Goal: Task Accomplishment & Management: Use online tool/utility

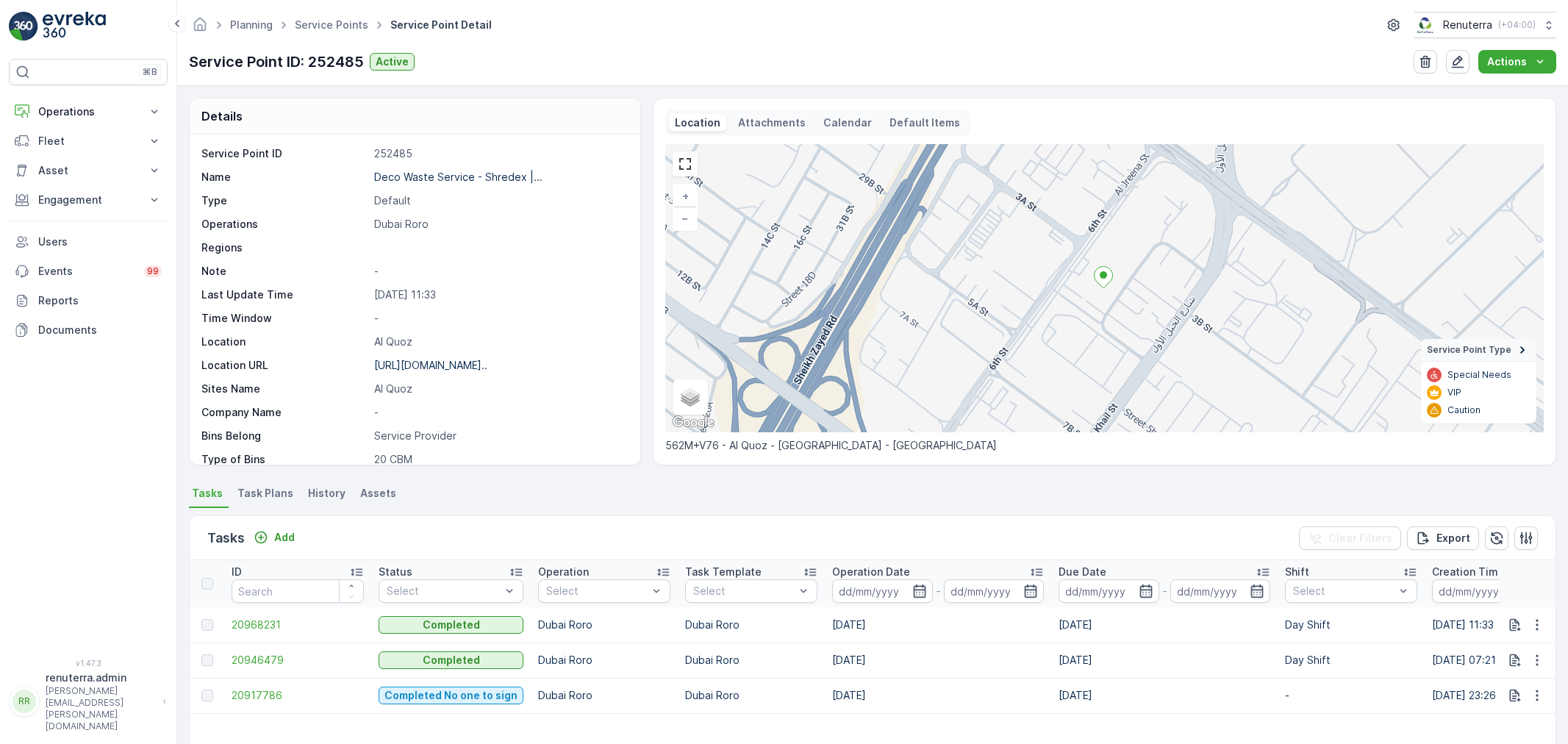
click at [300, 10] on div "Planning Service Points Service Point Detail Renuterra ( +04:00 ) Service Point…" at bounding box center [872, 43] width 1391 height 86
click at [300, 17] on ul "Service Points" at bounding box center [339, 25] width 95 height 22
click at [300, 21] on link "Service Points" at bounding box center [331, 25] width 74 height 13
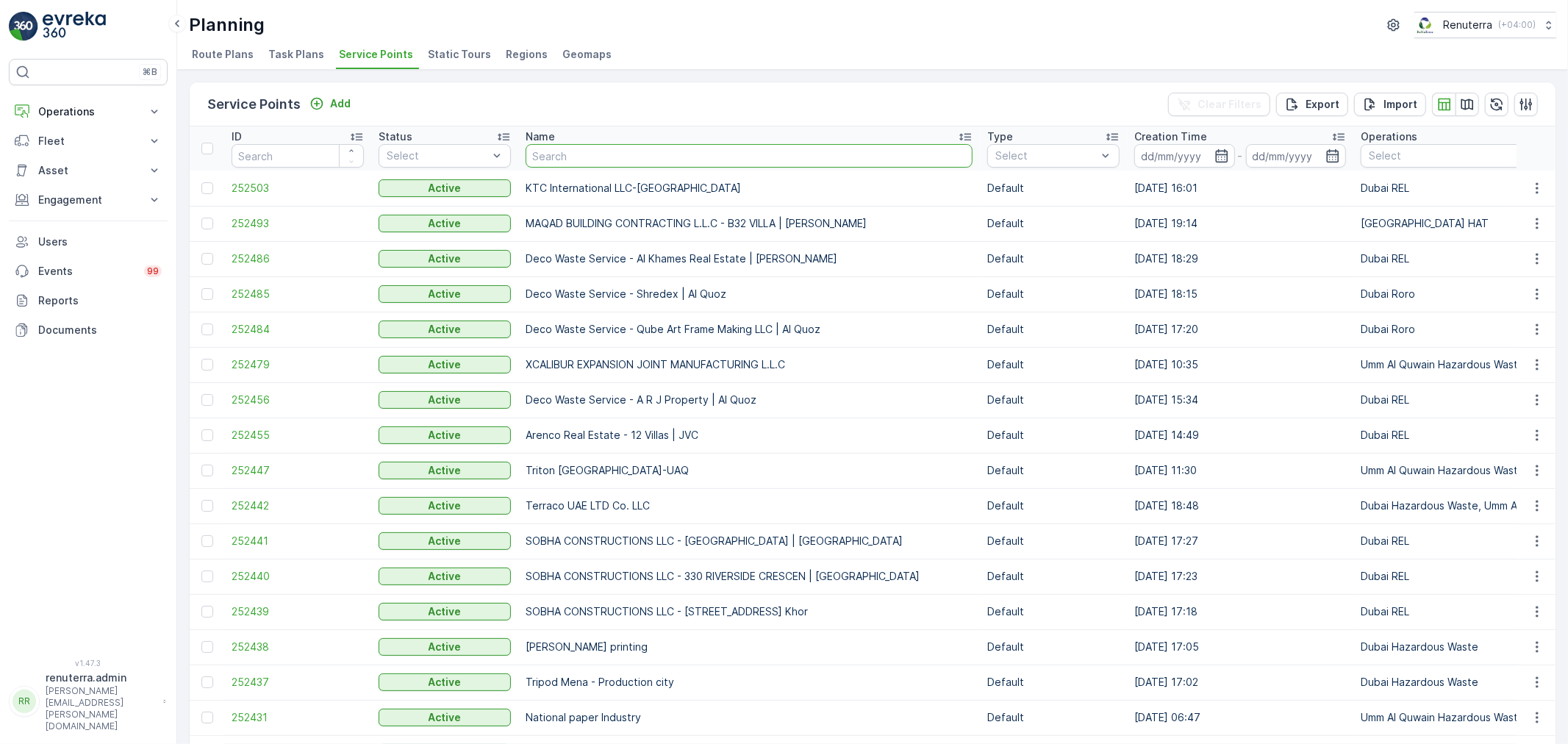
click at [607, 152] on input "text" at bounding box center [749, 156] width 447 height 24
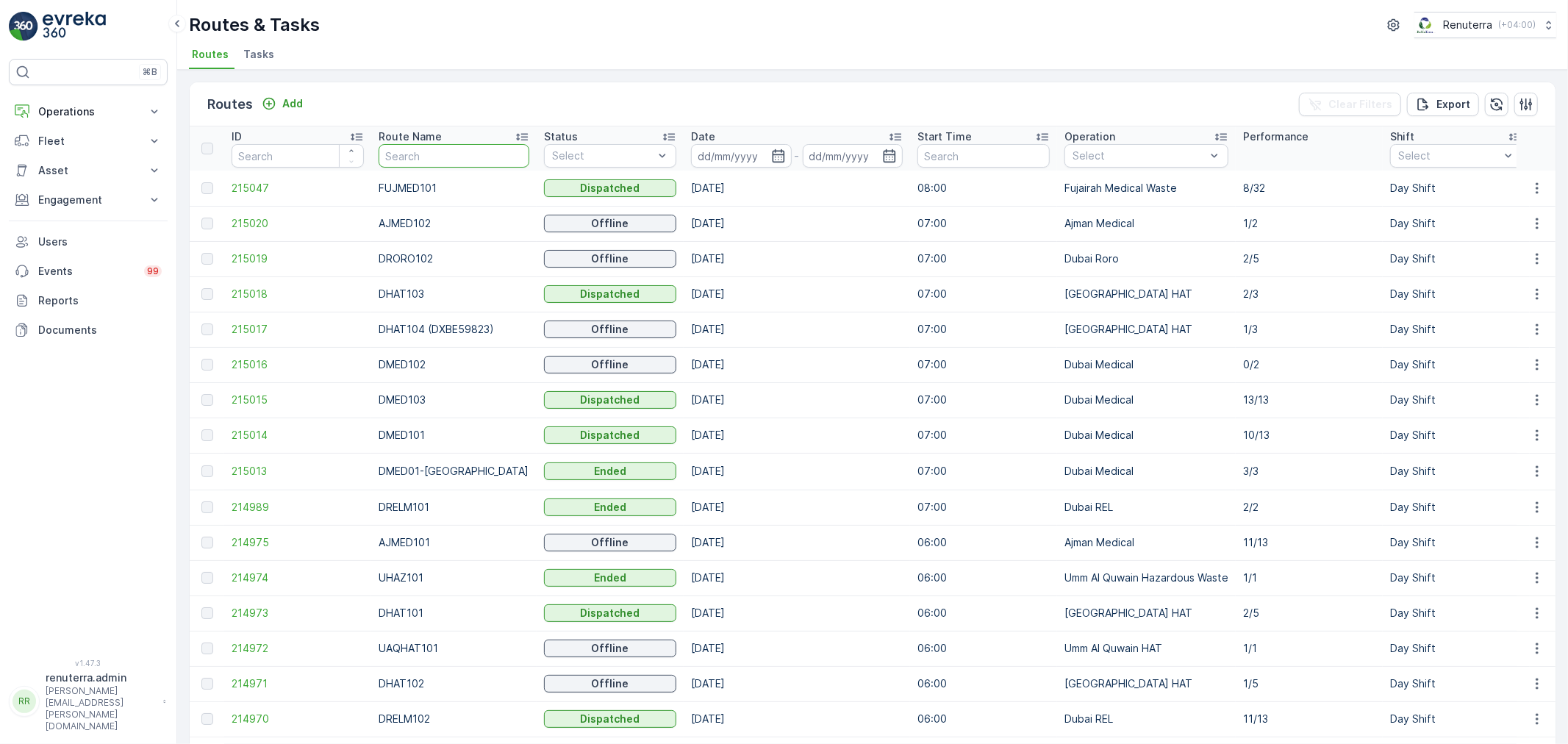
click at [392, 159] on input "text" at bounding box center [454, 156] width 151 height 24
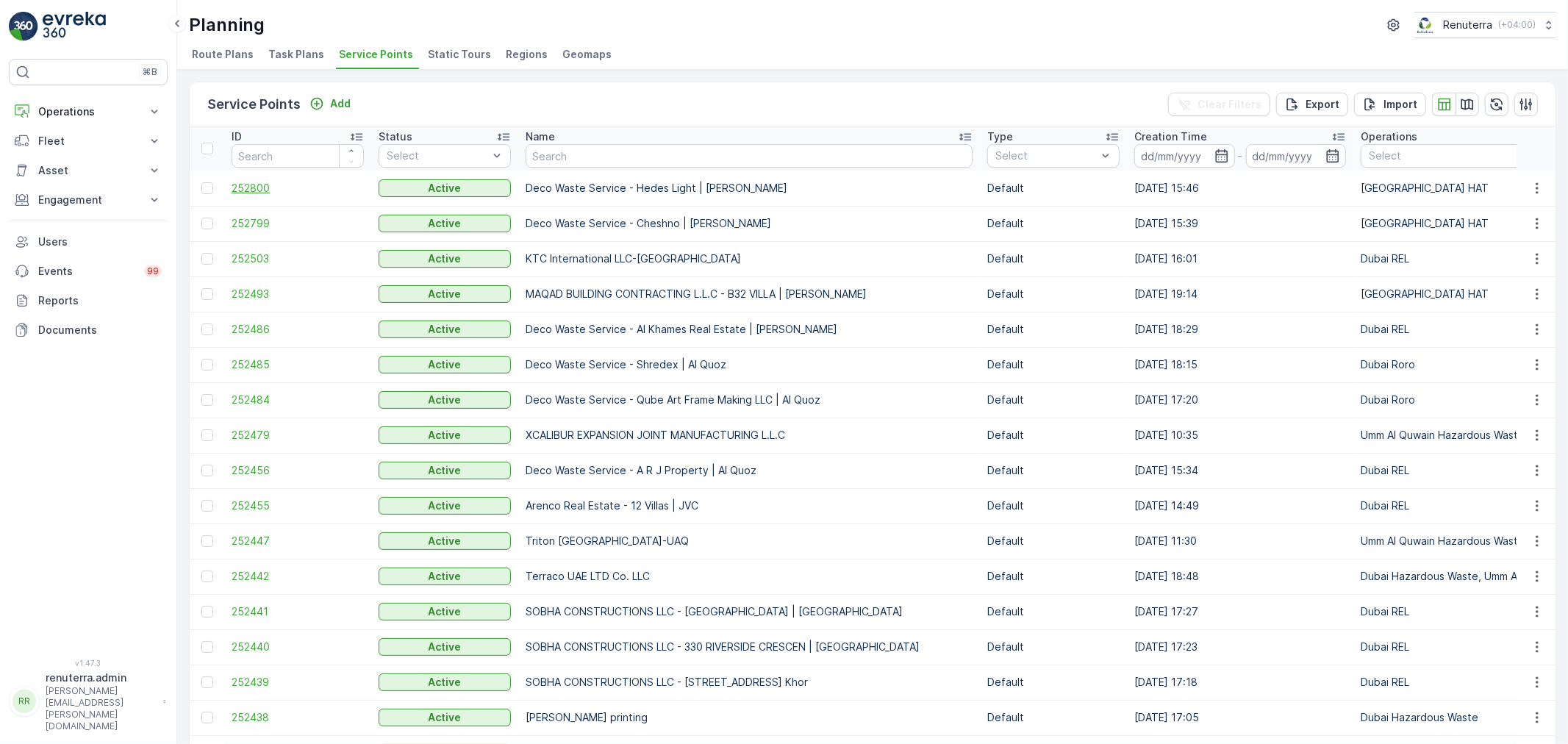
click at [257, 185] on span "252800" at bounding box center [298, 188] width 132 height 15
click at [247, 216] on span "252799" at bounding box center [298, 223] width 132 height 15
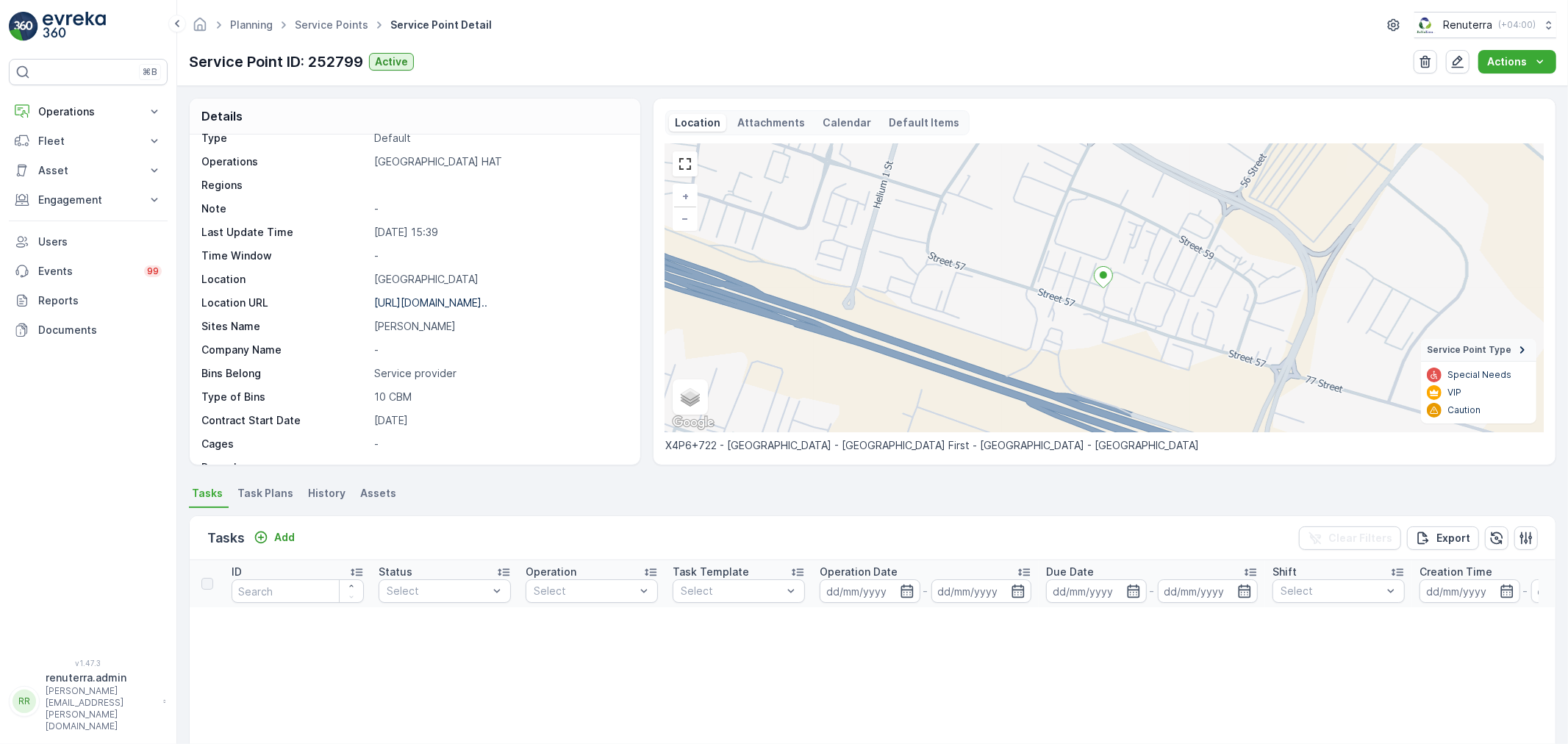
scroll to position [202, 0]
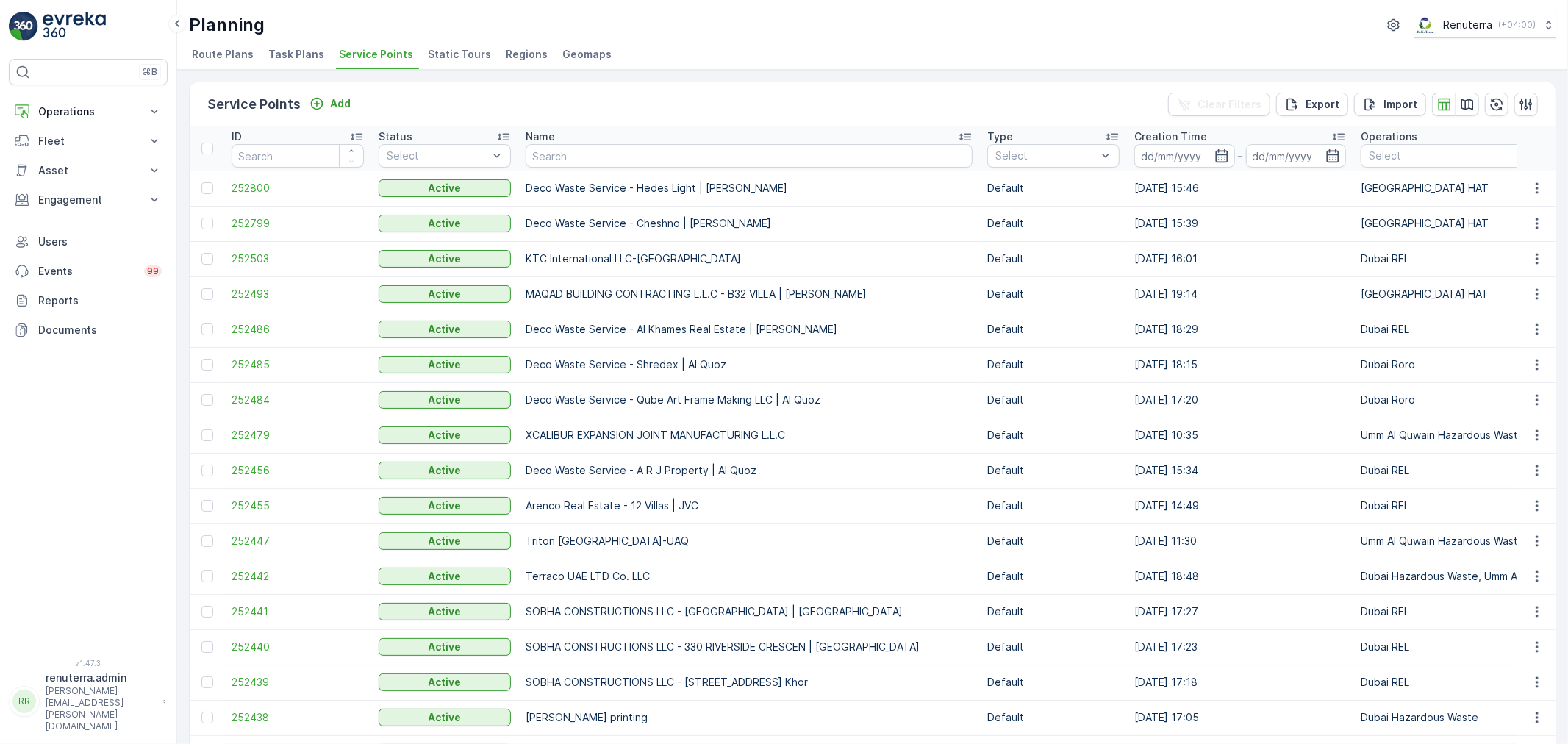
click at [252, 187] on span "252800" at bounding box center [298, 188] width 132 height 15
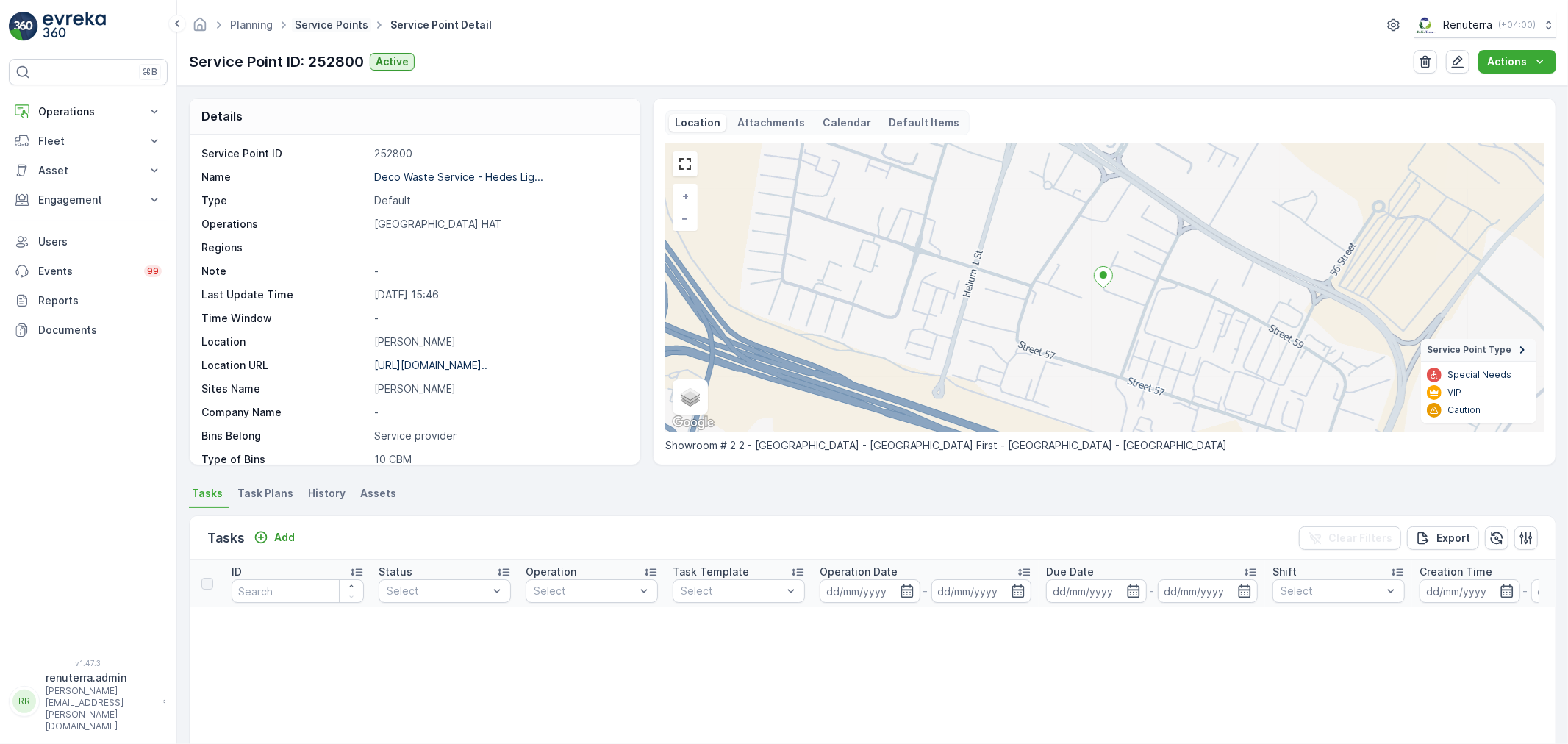
click at [331, 27] on link "Service Points" at bounding box center [331, 25] width 74 height 13
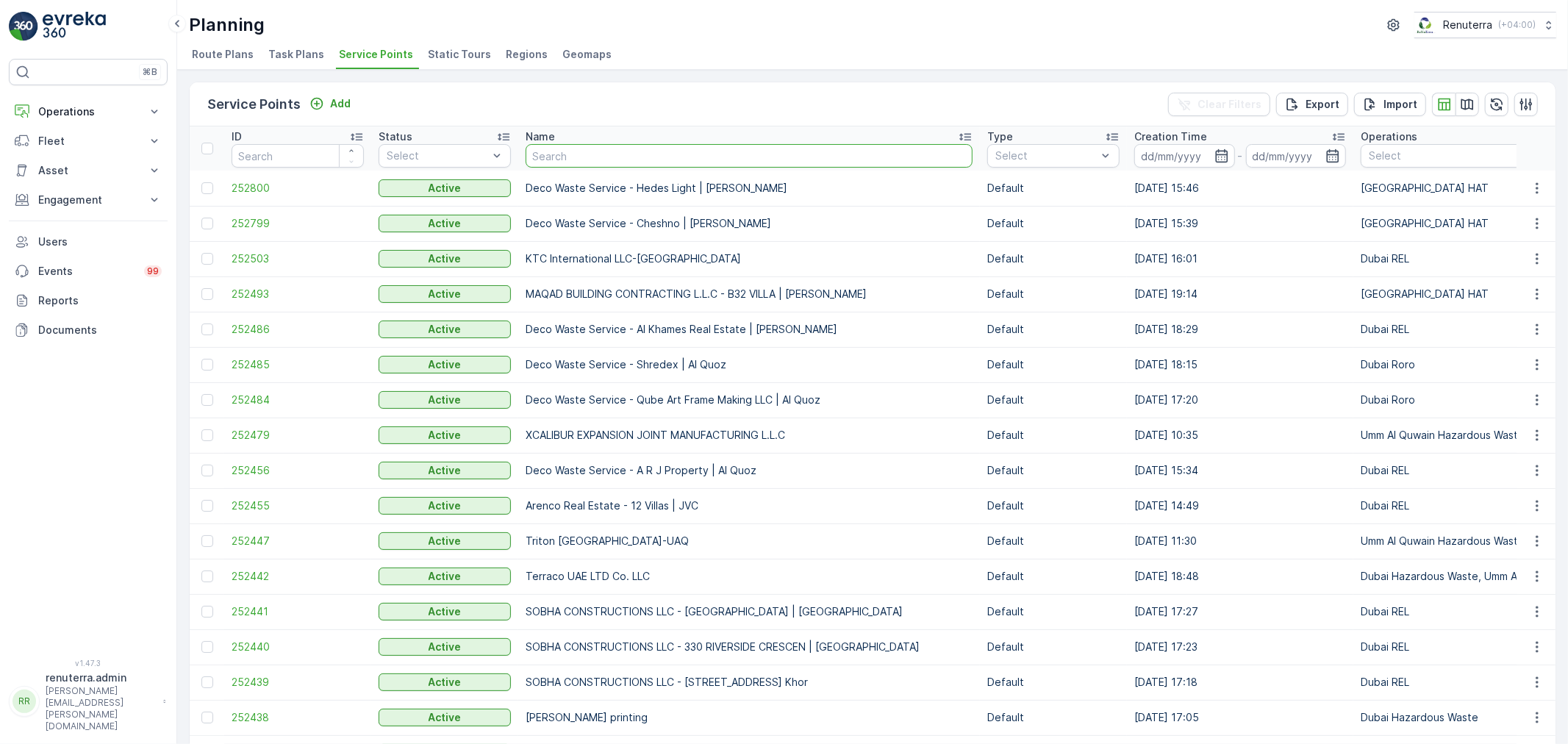
click at [569, 162] on input "text" at bounding box center [749, 156] width 447 height 24
type input "Arenco"
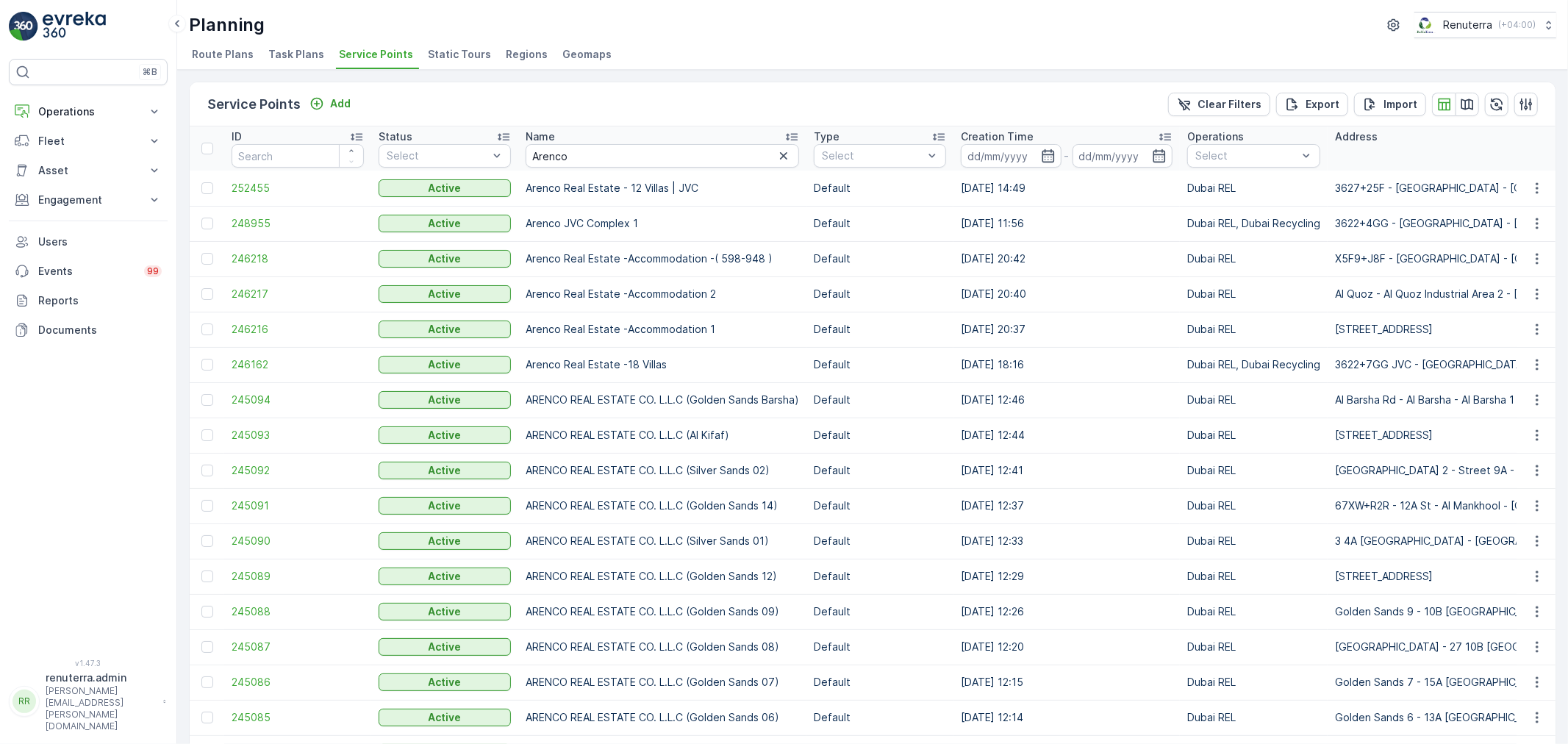
drag, startPoint x: 577, startPoint y: 138, endPoint x: 525, endPoint y: 167, distance: 59.5
click at [519, 164] on th "Name Arenco" at bounding box center [662, 148] width 288 height 44
drag, startPoint x: 580, startPoint y: 164, endPoint x: 510, endPoint y: 144, distance: 72.8
type input "golden"
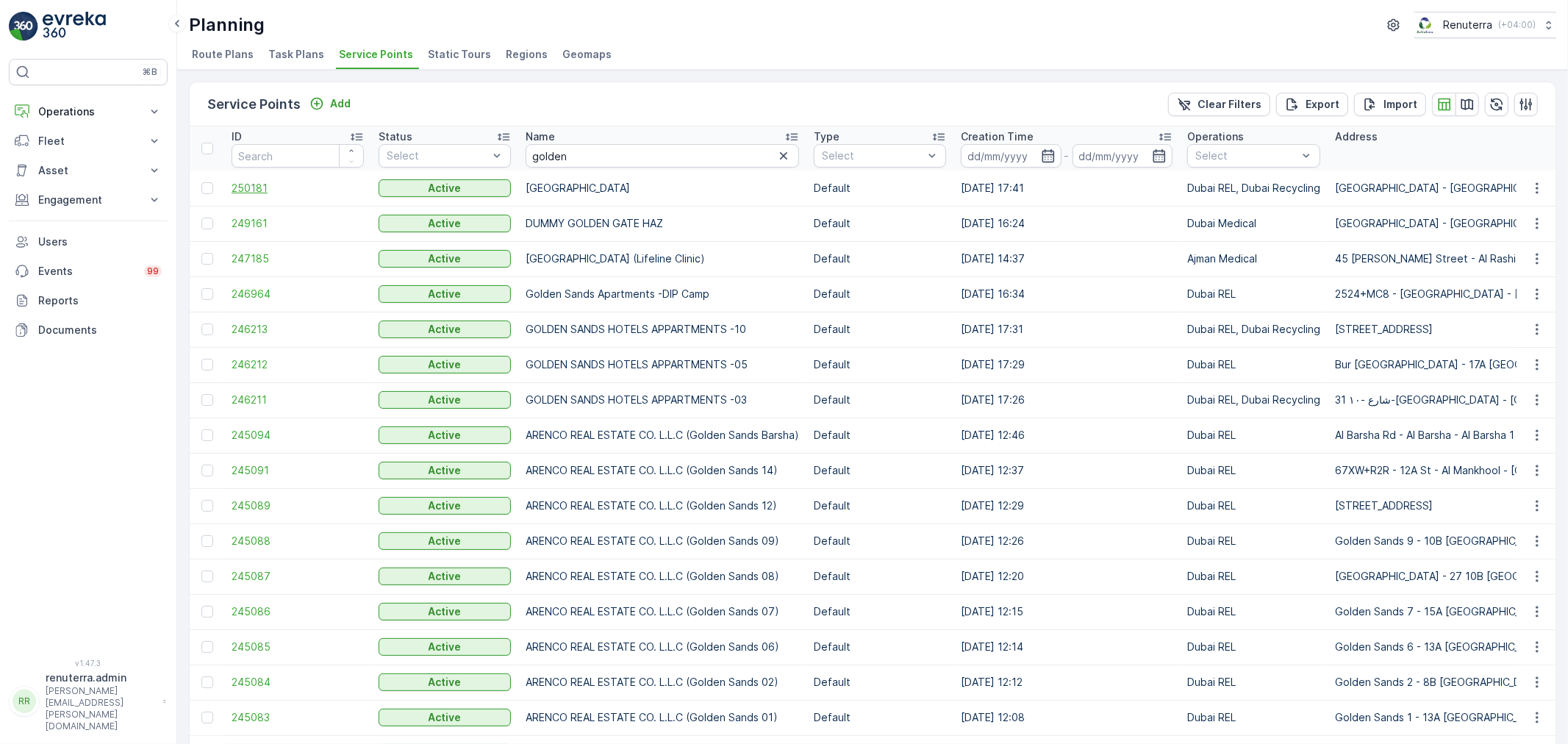
click at [256, 186] on span "250181" at bounding box center [298, 188] width 132 height 15
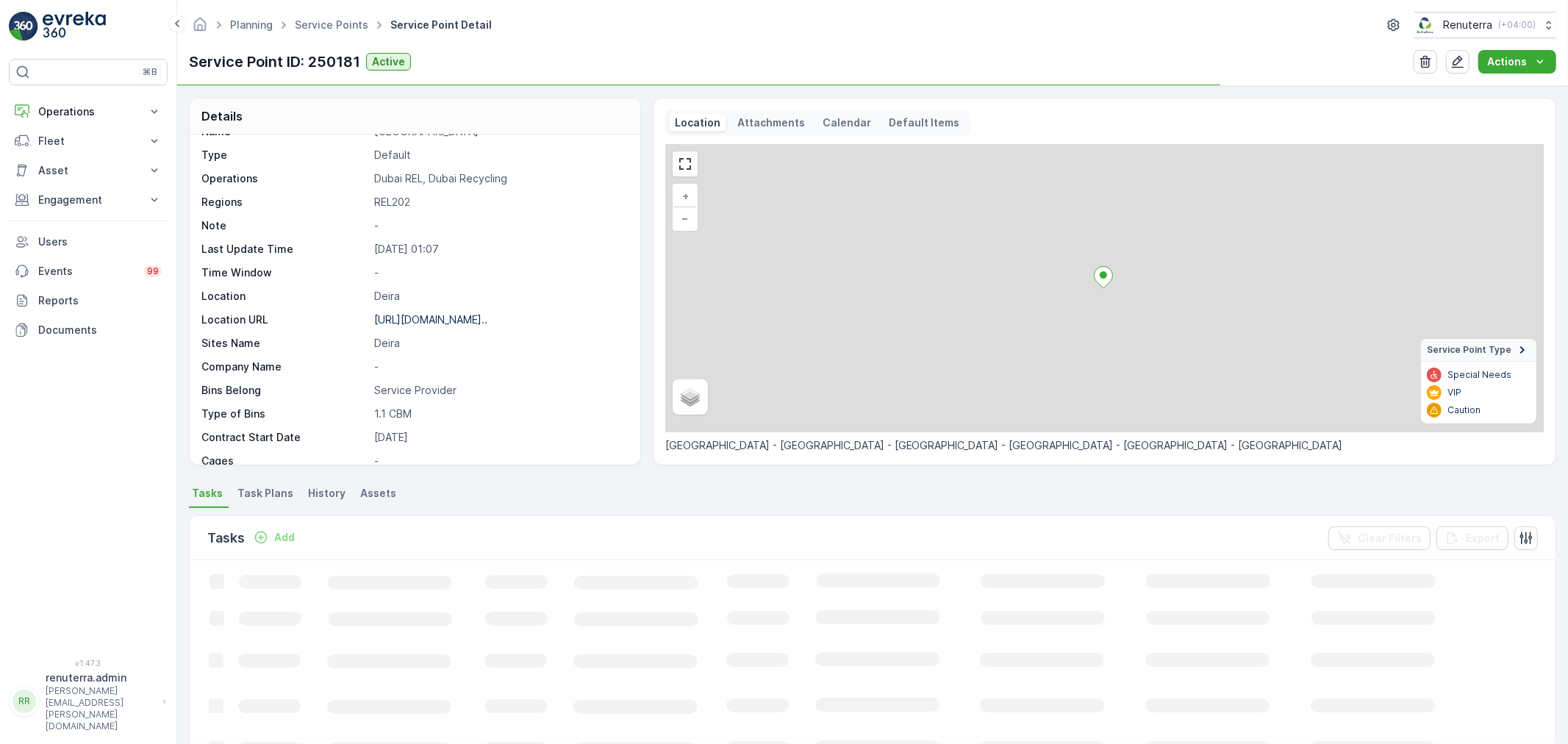
scroll to position [202, 0]
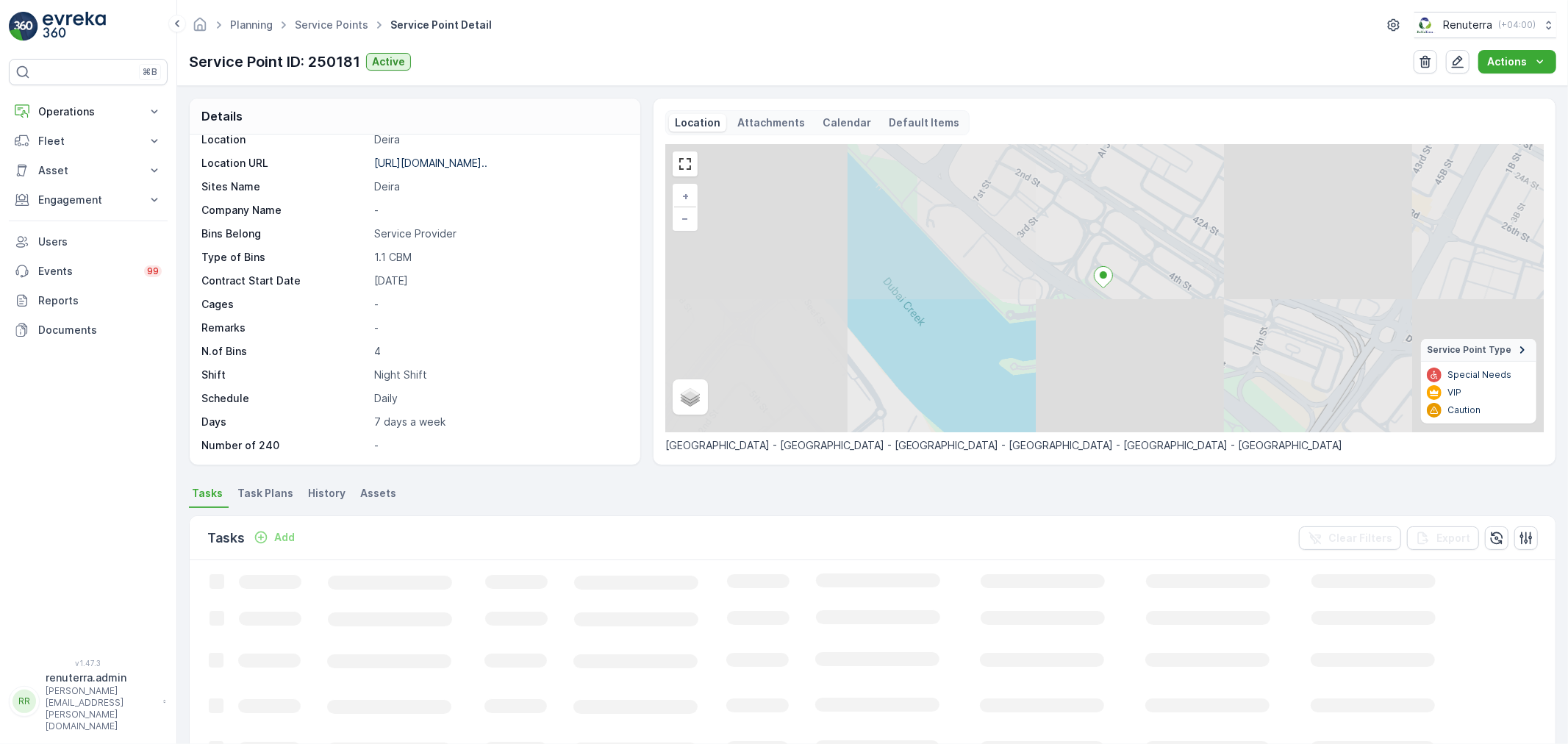
click at [287, 537] on p "Add" at bounding box center [284, 537] width 21 height 15
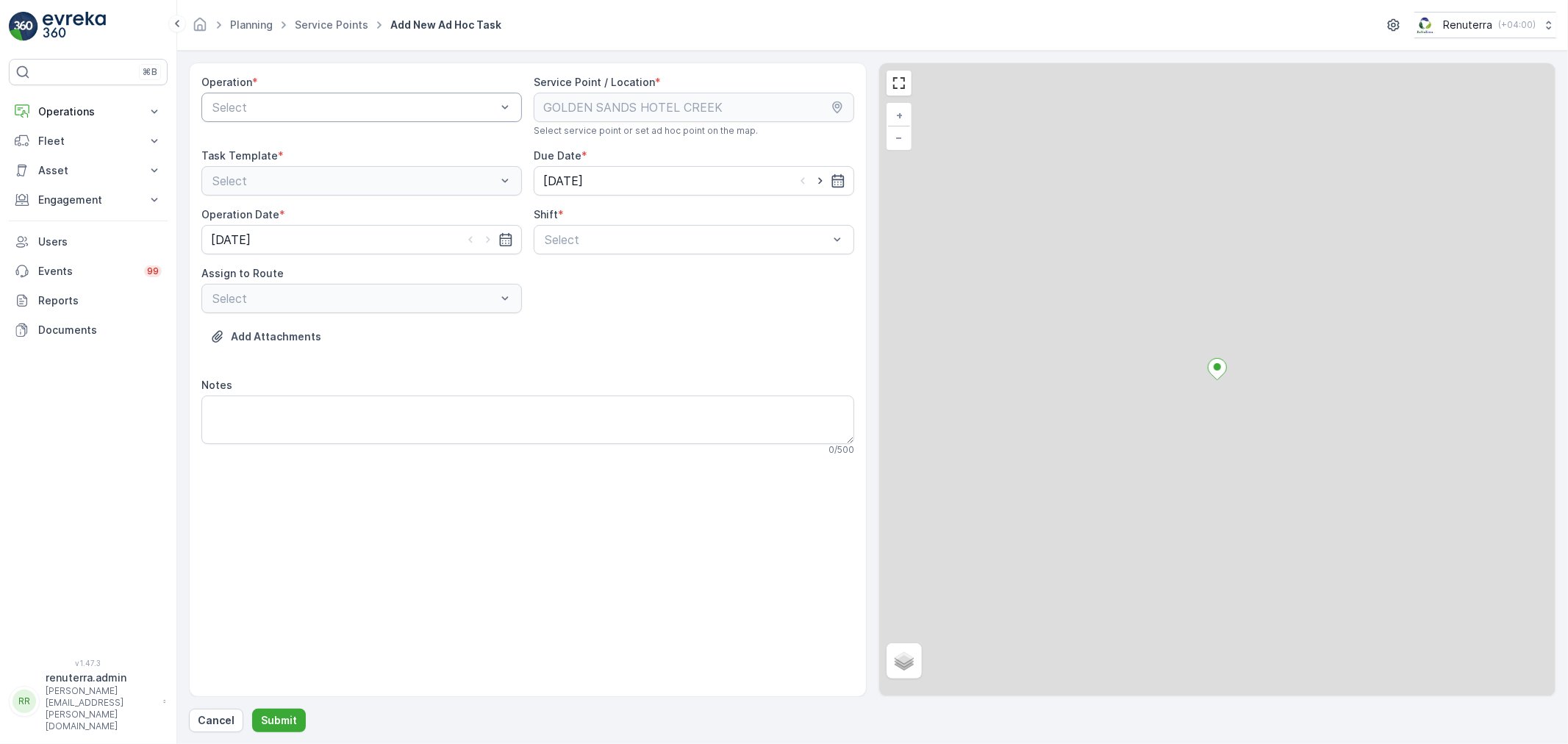
click at [356, 101] on div at bounding box center [354, 107] width 287 height 13
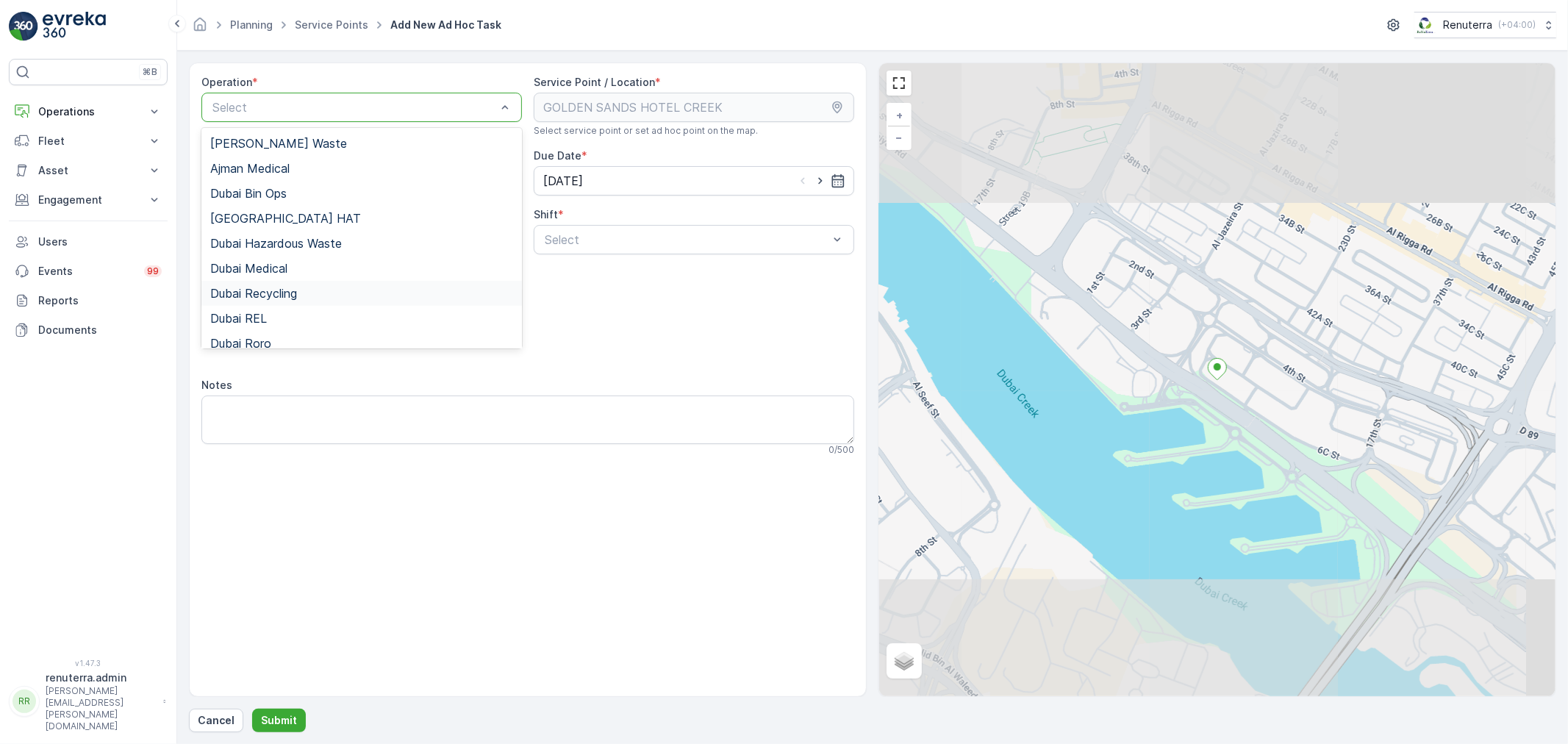
click at [282, 295] on span "Dubai Recycling" at bounding box center [254, 293] width 87 height 13
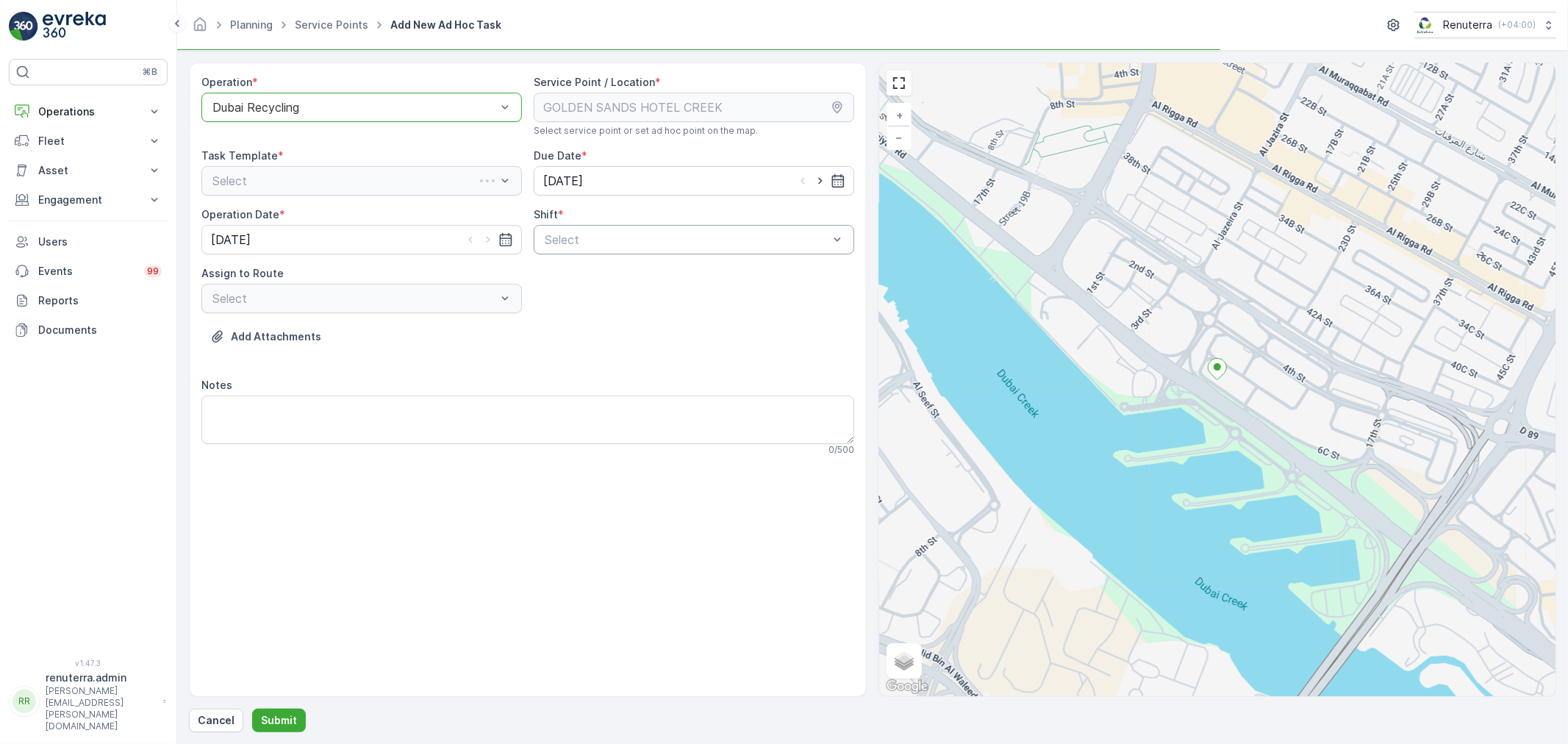
drag, startPoint x: 562, startPoint y: 229, endPoint x: 563, endPoint y: 252, distance: 23.0
click at [562, 233] on div "Select" at bounding box center [694, 240] width 321 height 30
drag, startPoint x: 562, startPoint y: 307, endPoint x: 554, endPoint y: 301, distance: 10.0
click at [562, 303] on span "Night Shift" at bounding box center [572, 301] width 60 height 13
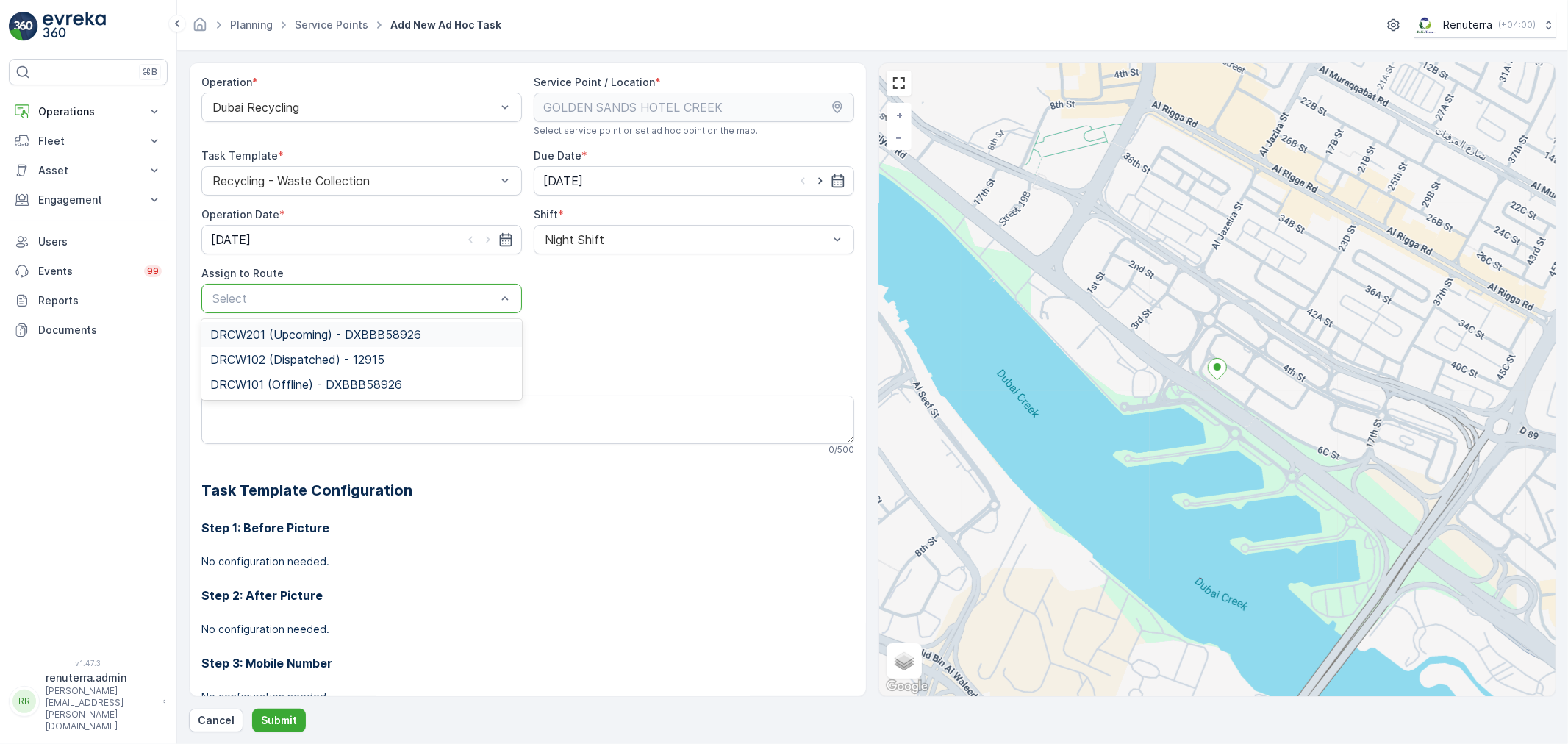
click at [454, 295] on div at bounding box center [354, 298] width 287 height 13
type input "201"
click at [438, 336] on div "DRCW201 (Upcoming) - DXBBB58926" at bounding box center [362, 335] width 303 height 13
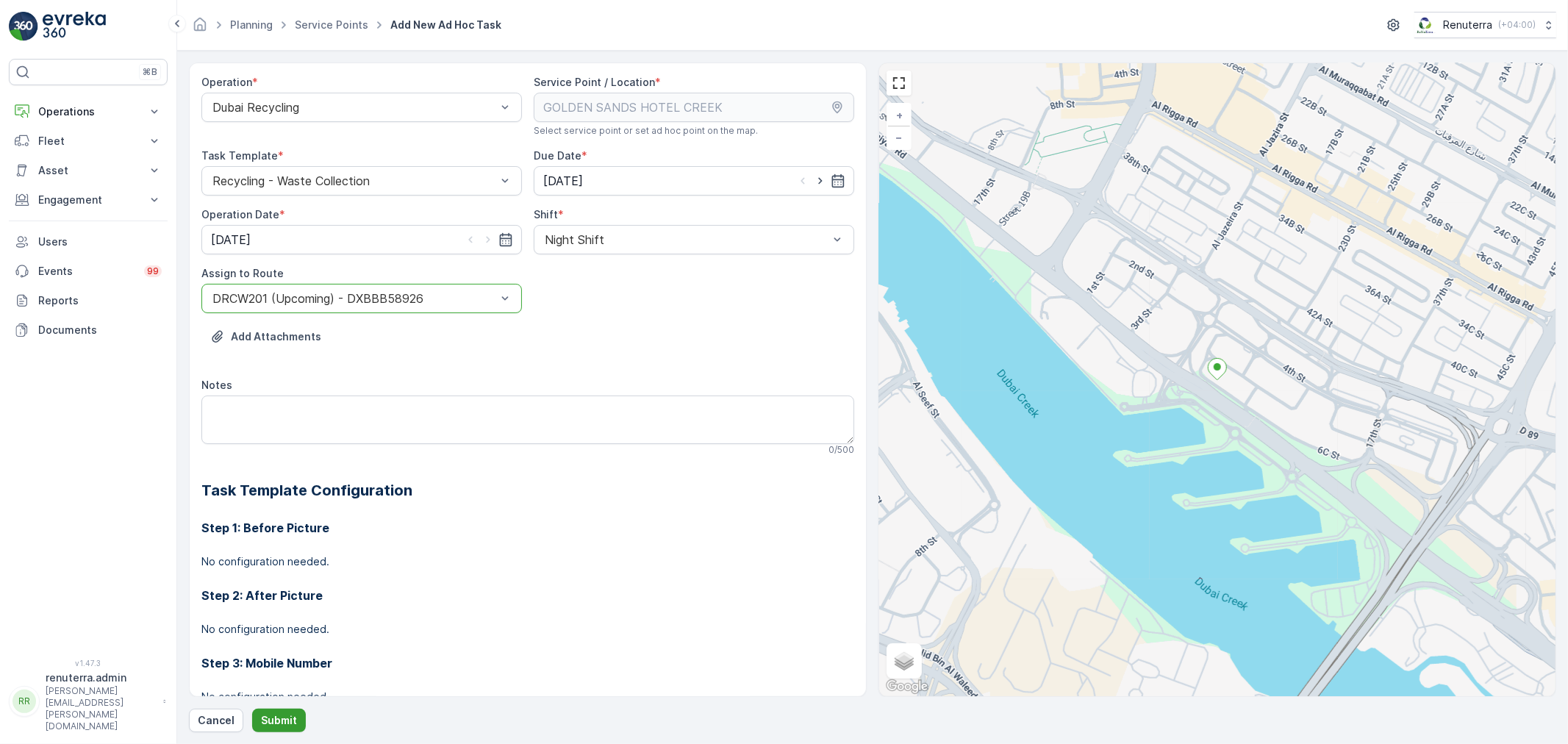
click at [289, 716] on p "Submit" at bounding box center [279, 720] width 36 height 15
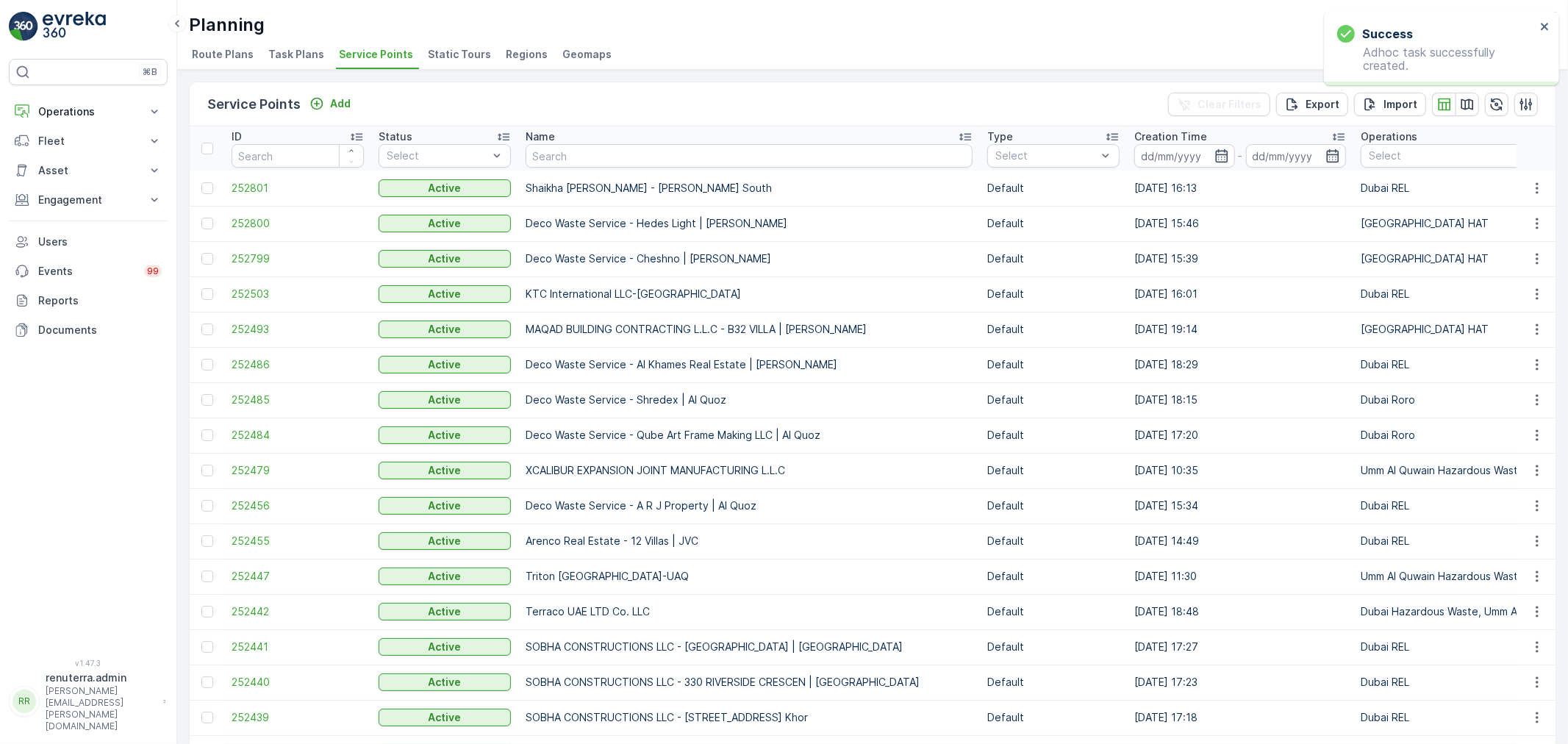
click at [276, 195] on td "252801" at bounding box center [298, 187] width 147 height 35
click at [530, 153] on input "text" at bounding box center [749, 156] width 447 height 24
type input "K"
drag, startPoint x: 543, startPoint y: 176, endPoint x: 545, endPoint y: 160, distance: 16.1
click at [541, 175] on td "Shaikha Maryam Thani Juma Al Maktoum - Al Barsha South" at bounding box center [749, 187] width 461 height 35
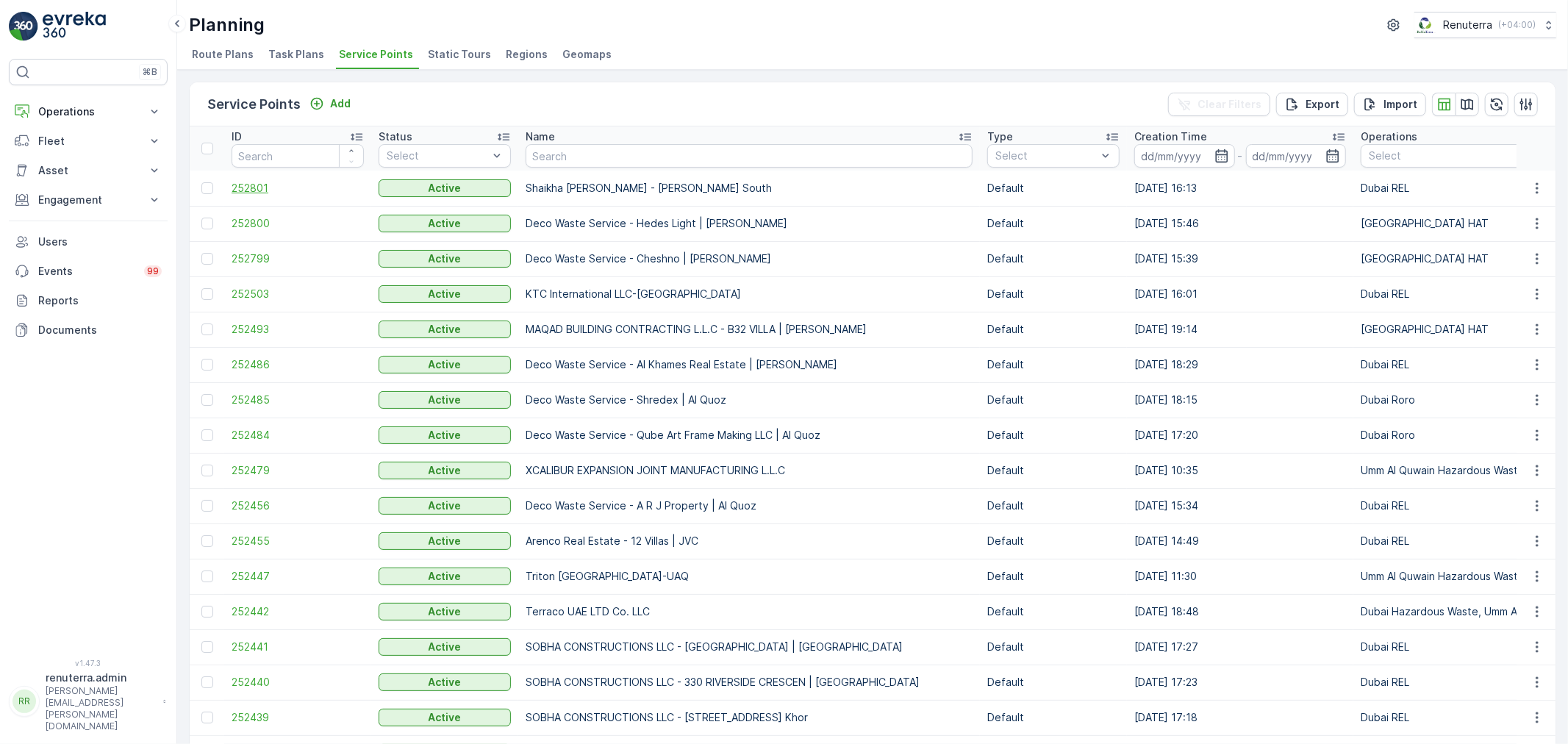
click at [277, 192] on span "252801" at bounding box center [298, 188] width 132 height 15
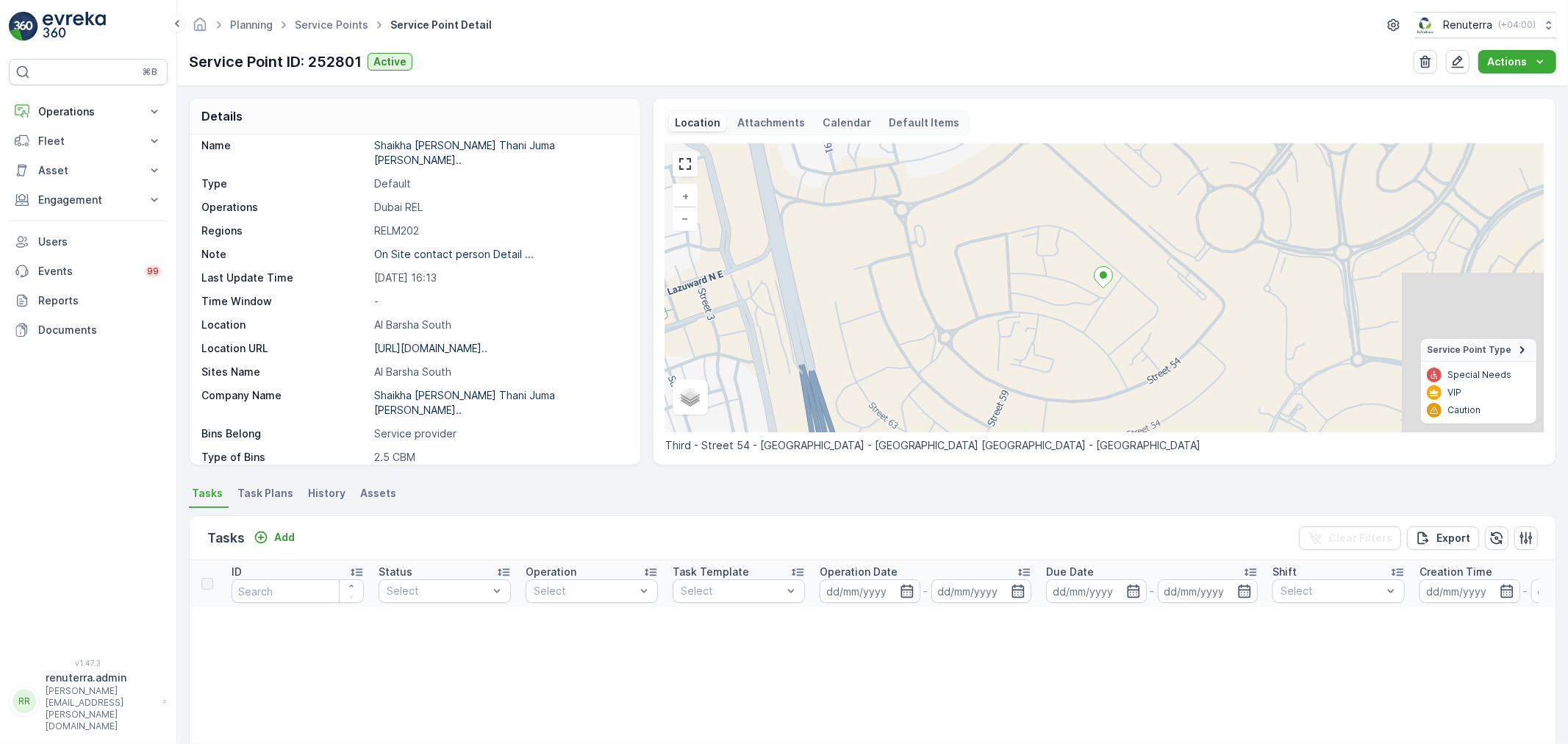
scroll to position [82, 0]
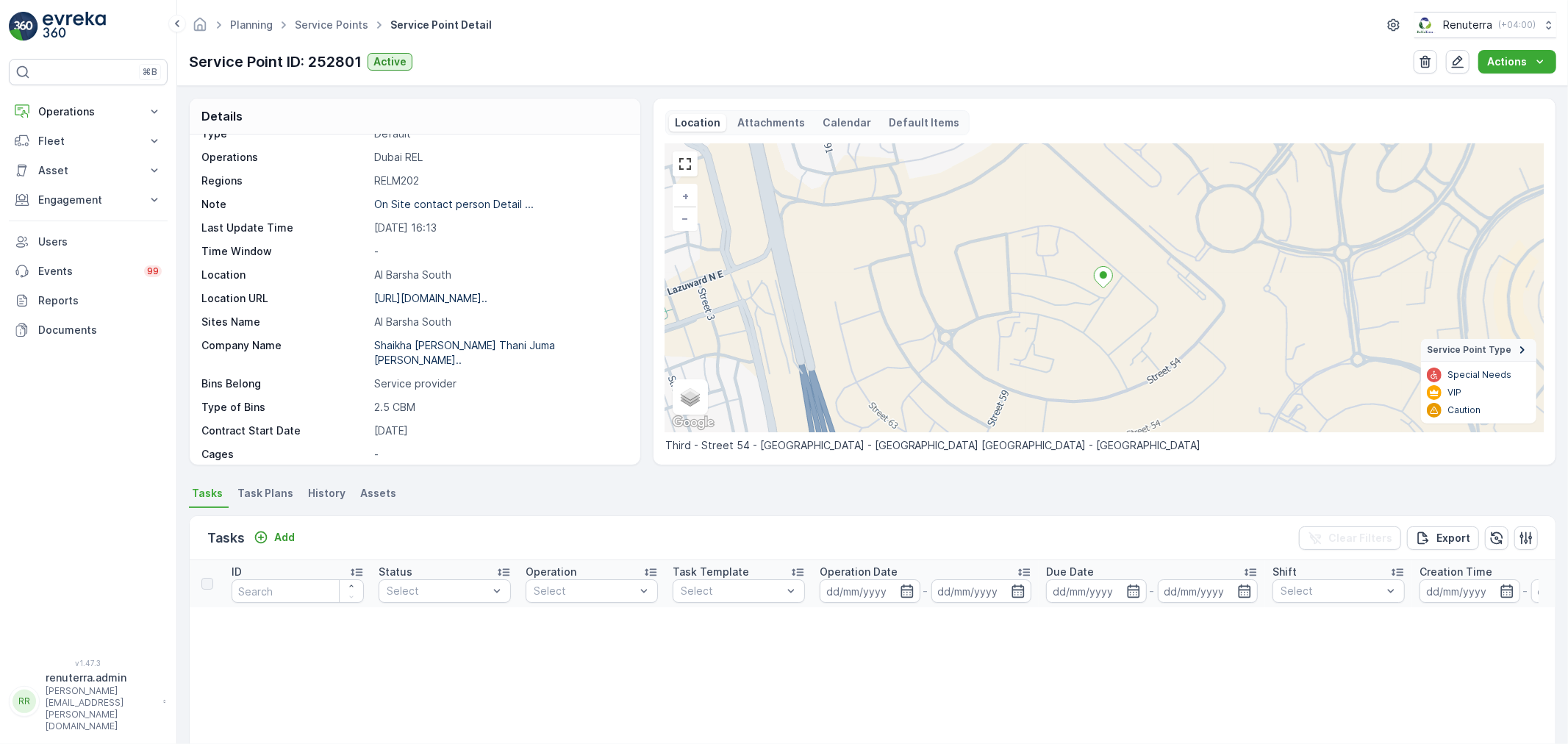
click at [269, 498] on span "Task Plans" at bounding box center [265, 493] width 56 height 15
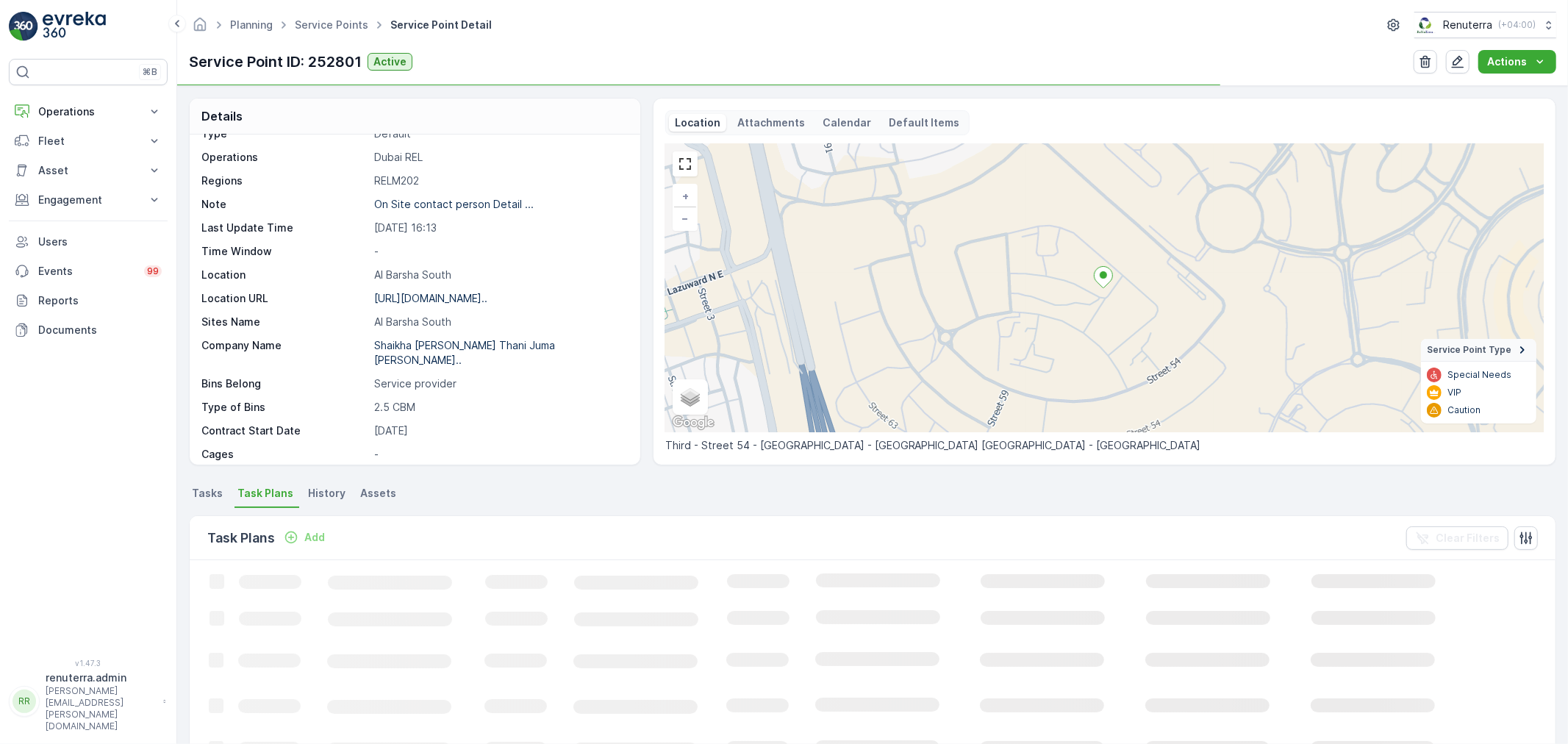
click at [228, 494] on ul "Tasks Task Plans History Assets" at bounding box center [872, 496] width 1367 height 25
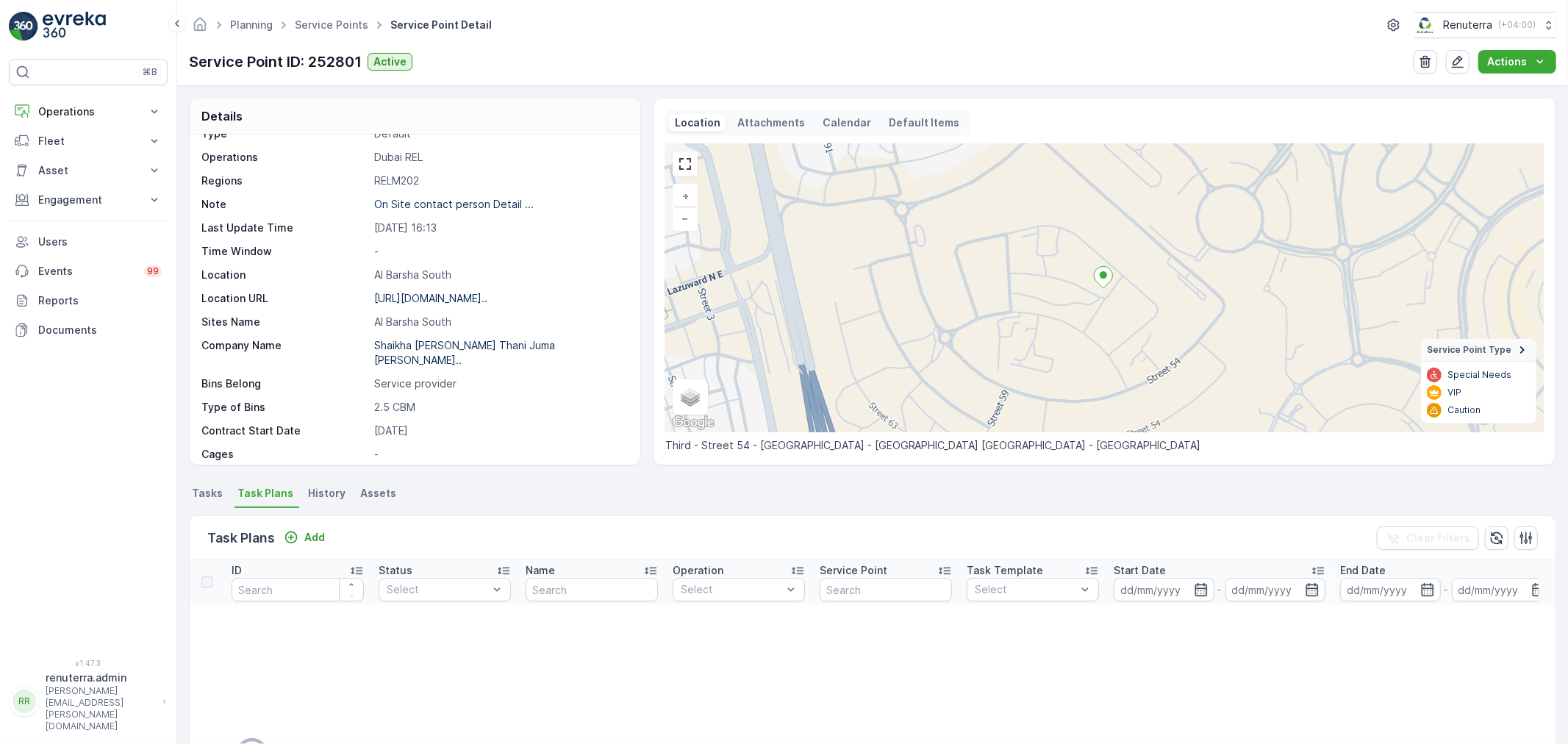
click at [207, 494] on span "Tasks" at bounding box center [207, 493] width 31 height 15
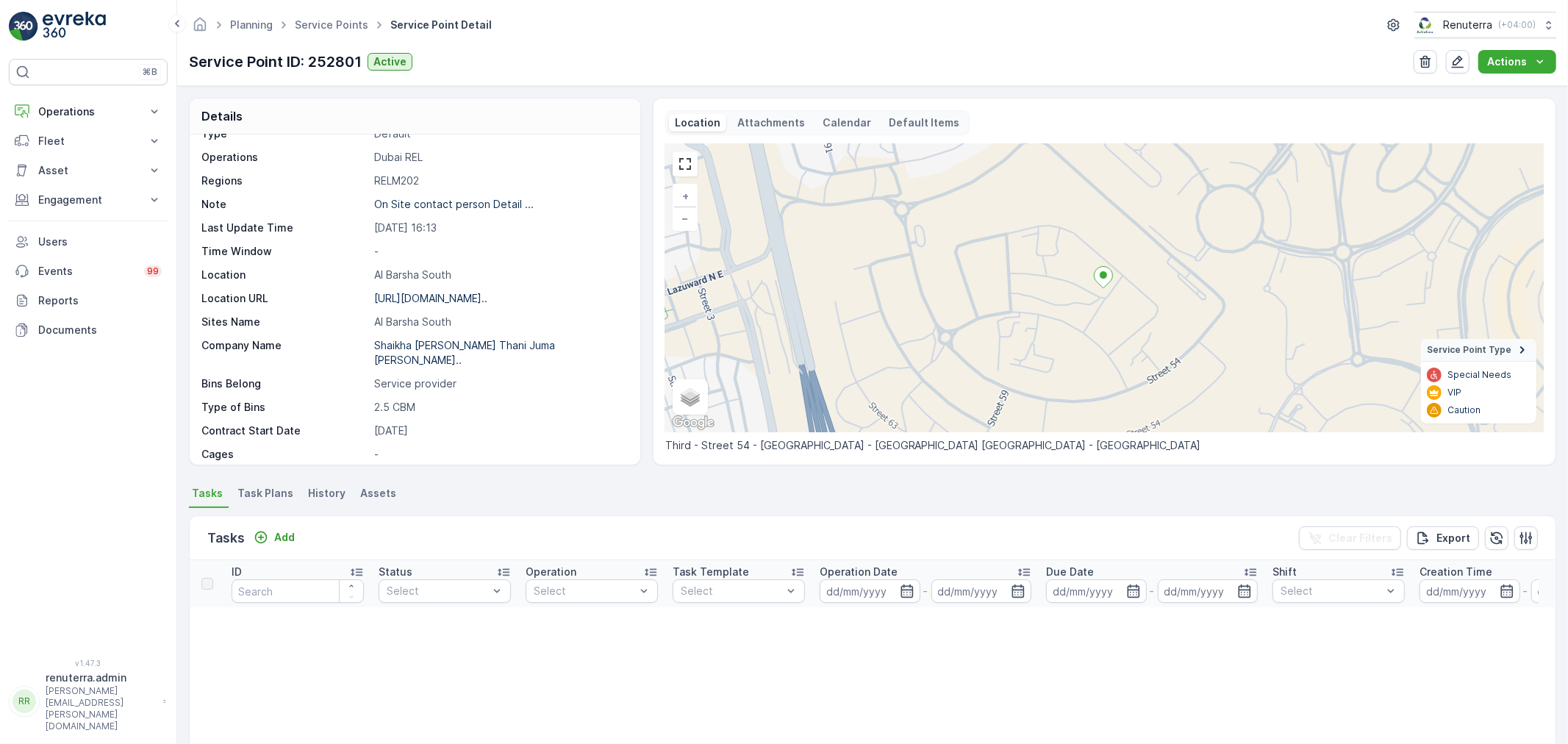
click at [327, 33] on ul "Service Points" at bounding box center [339, 25] width 95 height 22
click at [325, 21] on link "Service Points" at bounding box center [331, 25] width 74 height 13
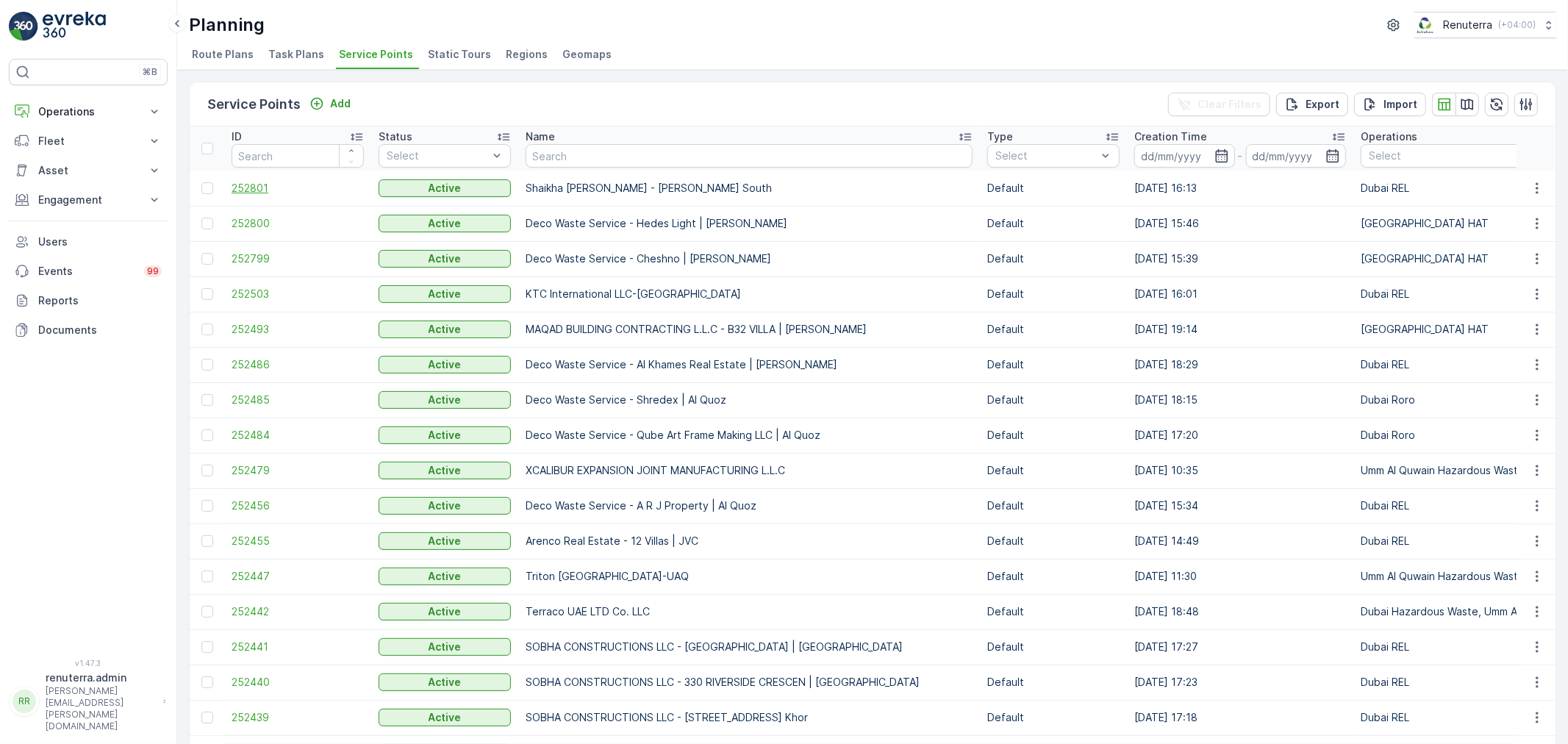
click at [249, 192] on span "252801" at bounding box center [298, 188] width 132 height 15
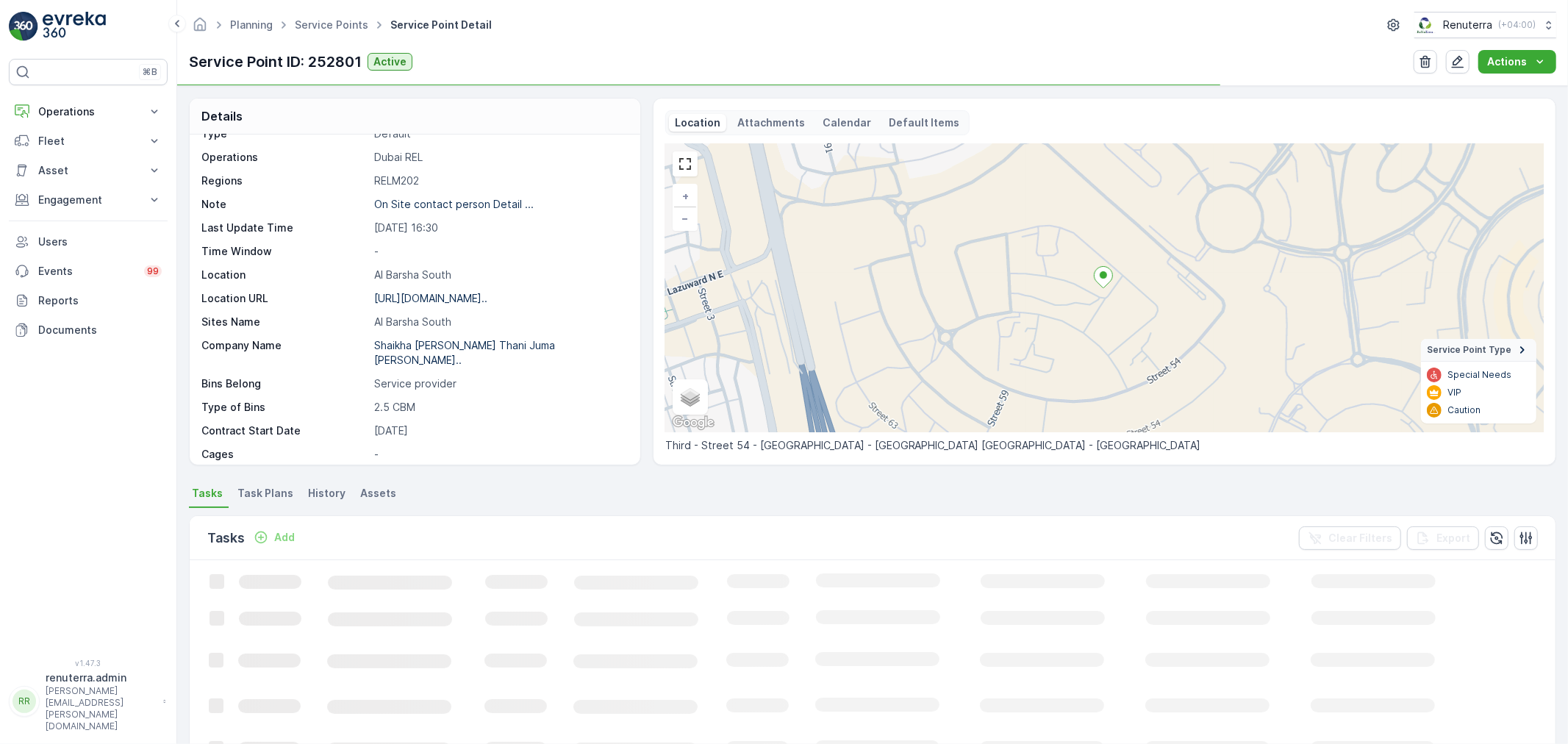
scroll to position [202, 0]
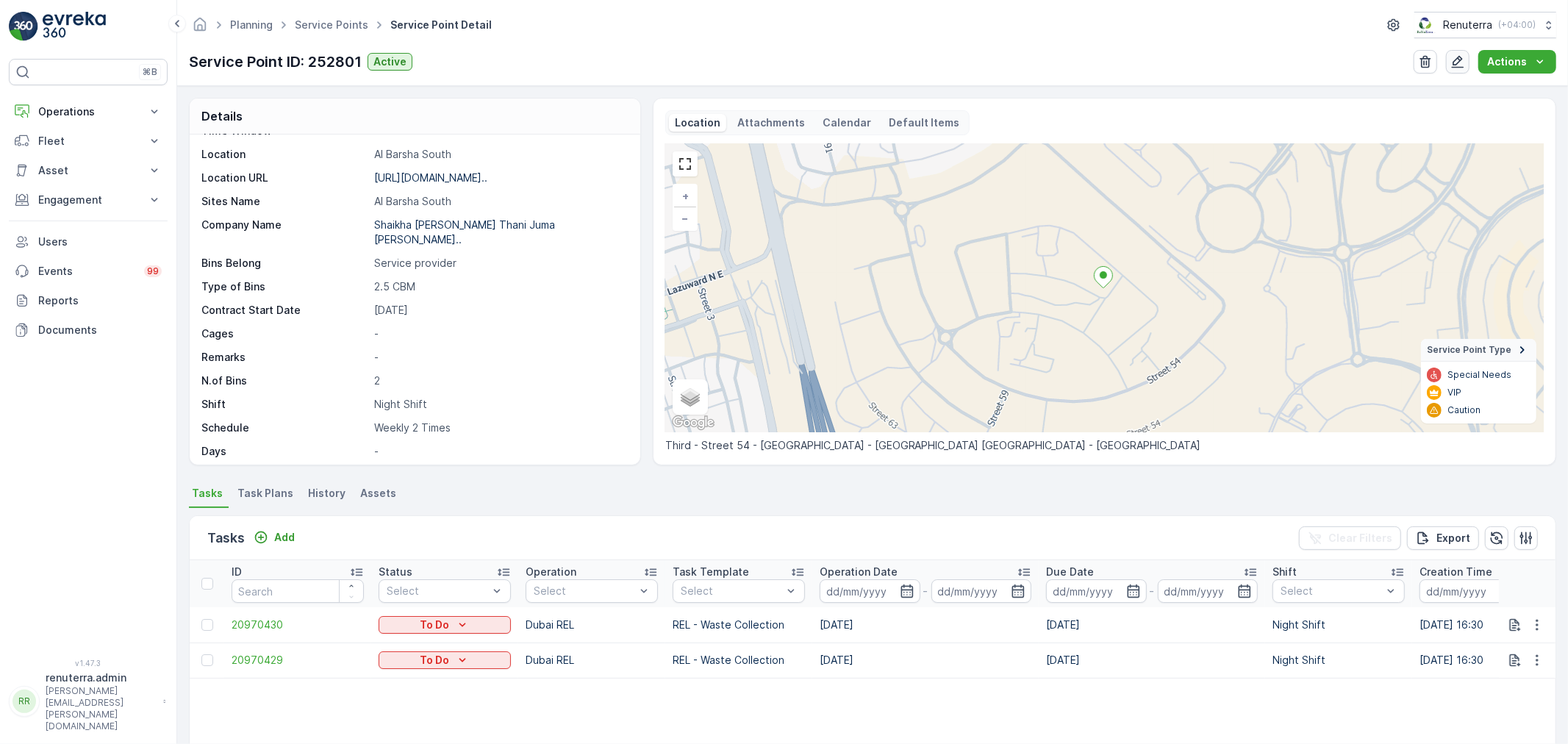
click at [1459, 60] on icon "button" at bounding box center [1458, 62] width 13 height 13
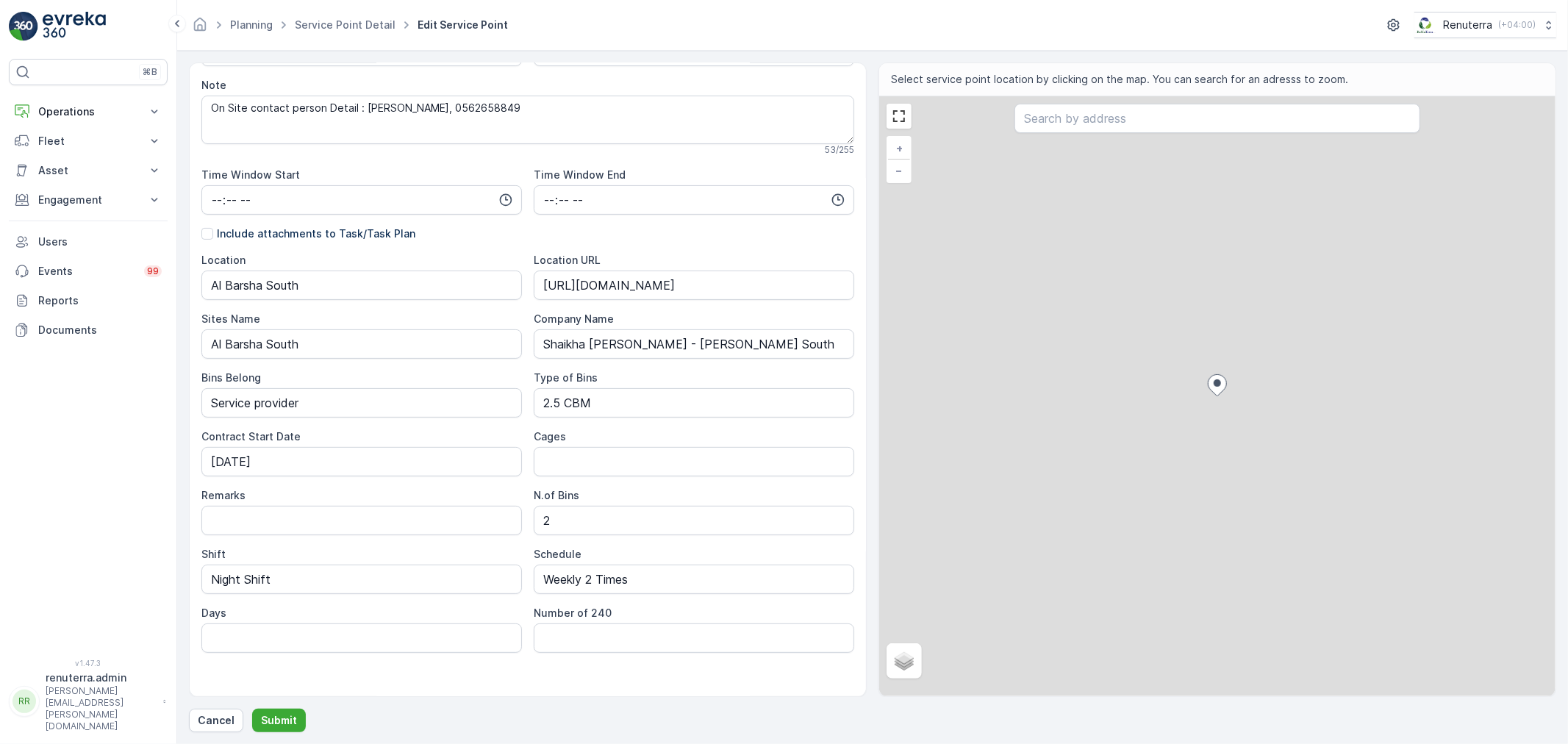
scroll to position [274, 0]
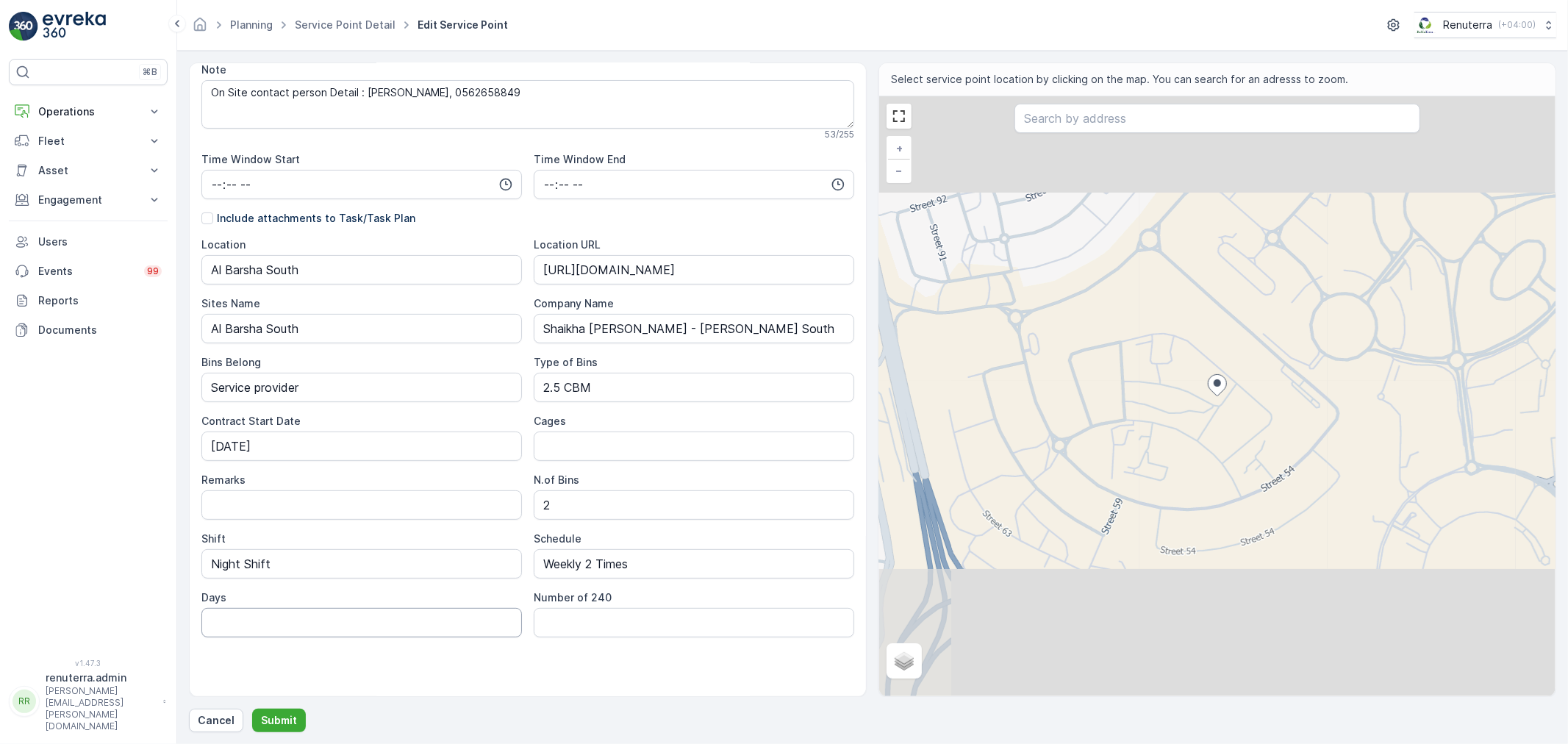
click at [348, 623] on input "Days" at bounding box center [362, 623] width 321 height 30
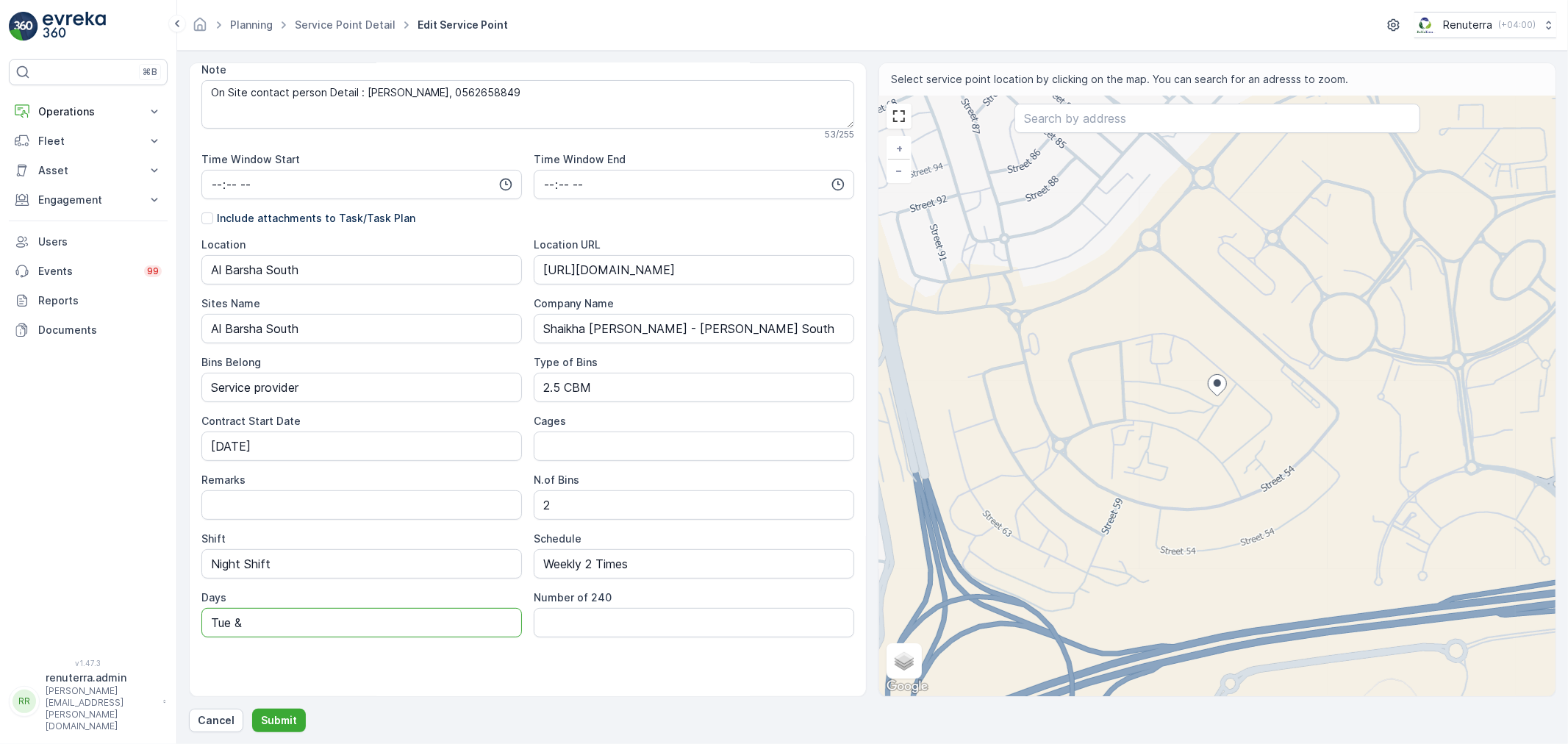
type input "Tue & Fri"
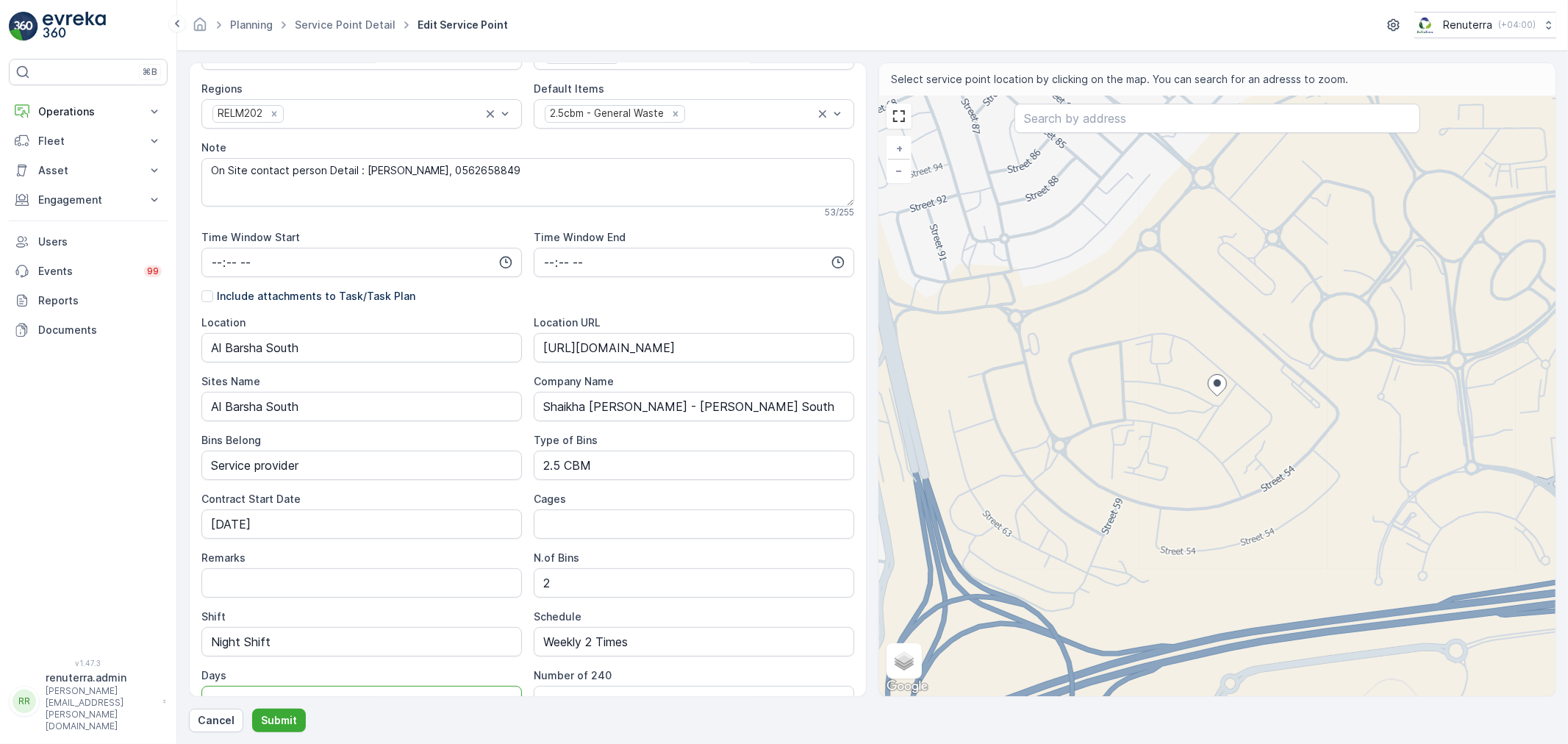
scroll to position [193, 0]
click at [566, 408] on Name "Shaikha Maryam Thani Juma Al Maktoum - Al Barsha South" at bounding box center [694, 410] width 321 height 30
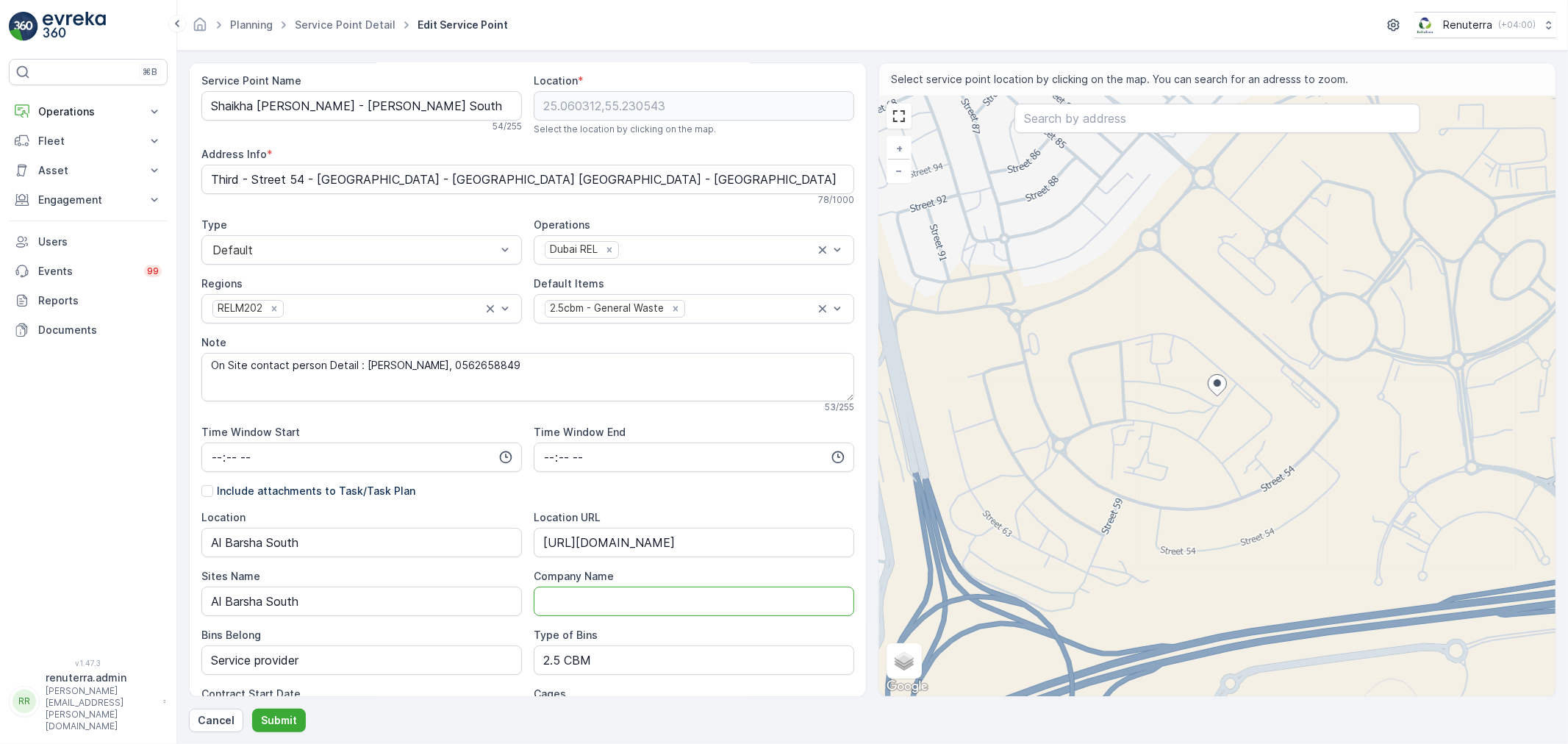
scroll to position [0, 0]
click at [282, 716] on p "Submit" at bounding box center [279, 720] width 36 height 15
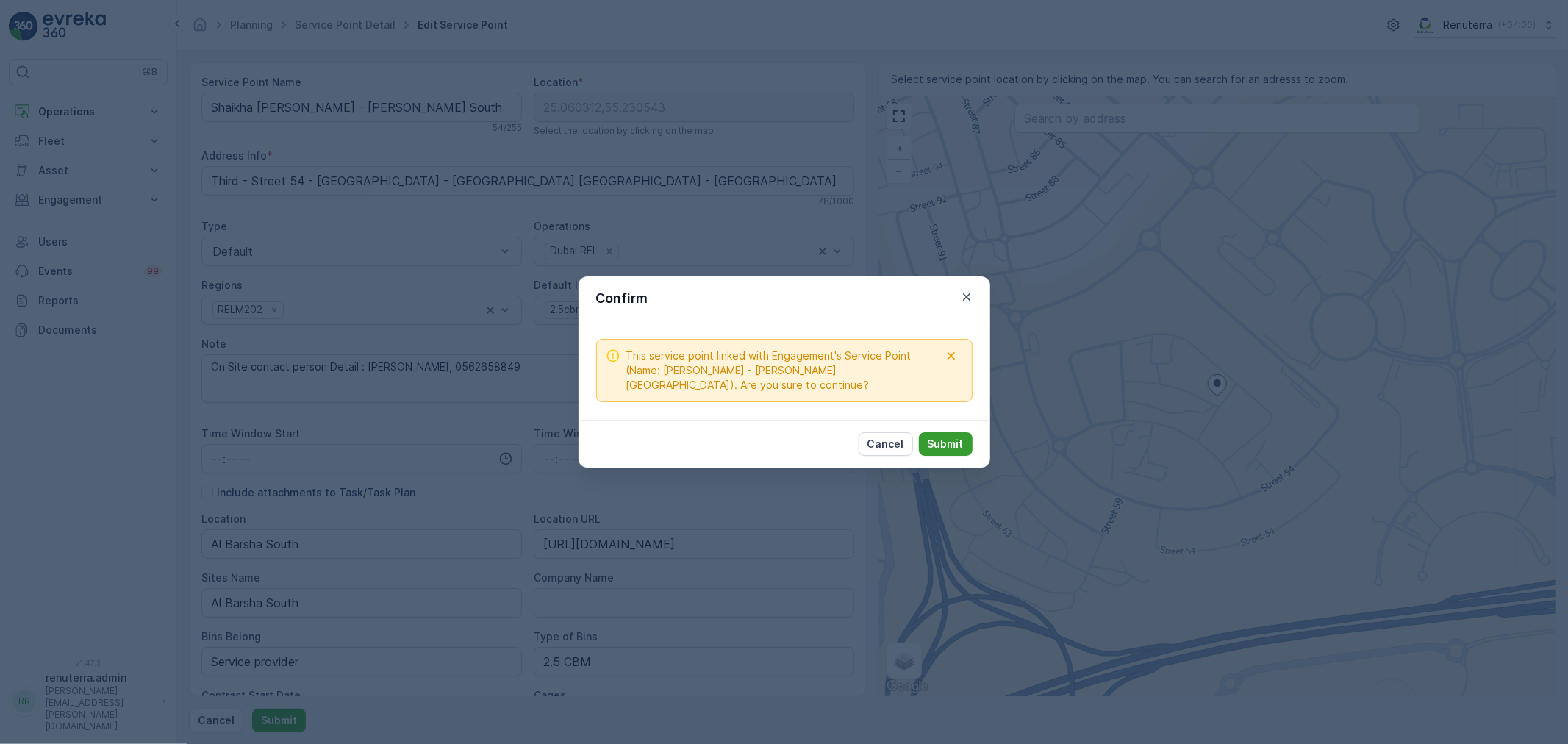
click at [932, 434] on button "Submit" at bounding box center [946, 444] width 54 height 24
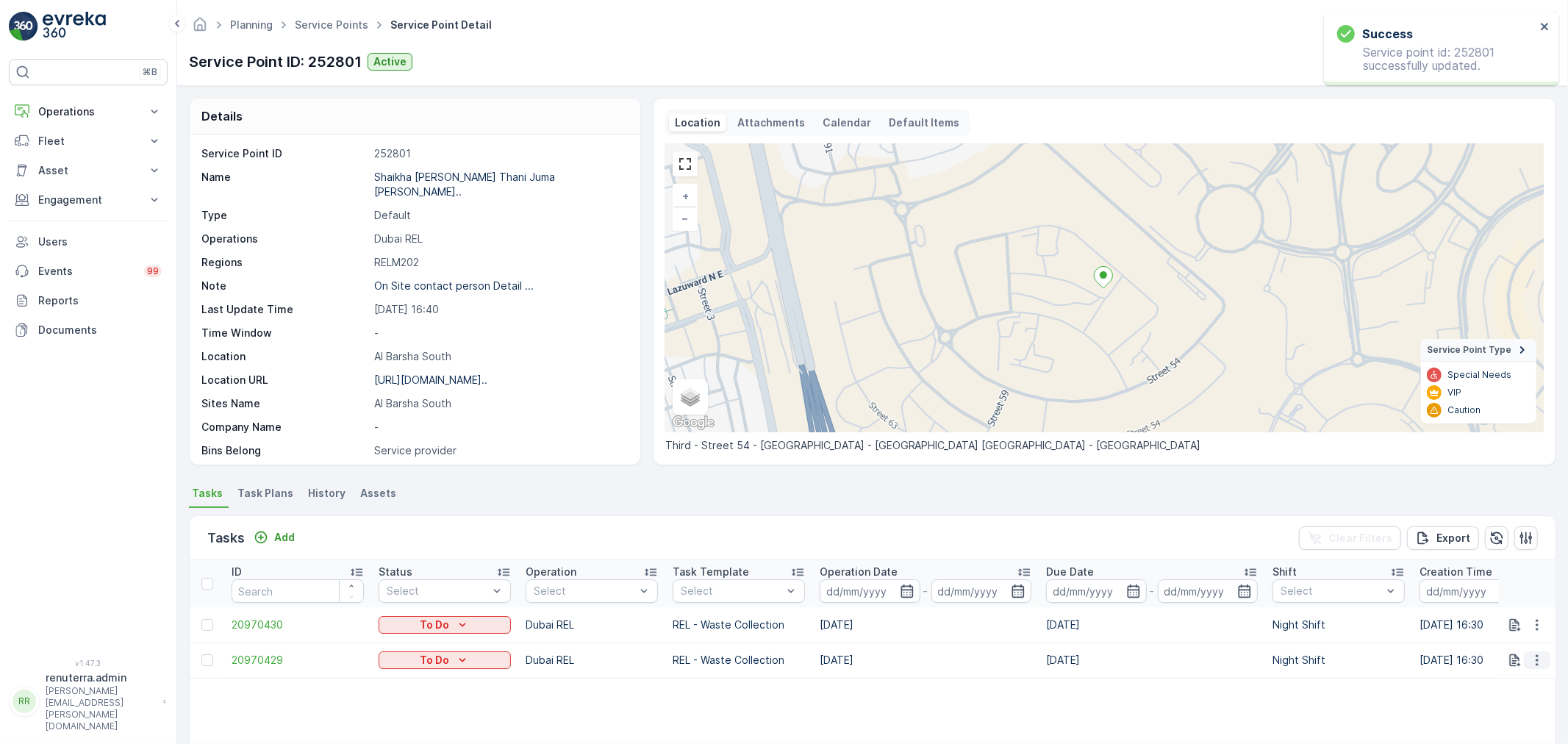
click at [1539, 663] on icon "button" at bounding box center [1537, 660] width 15 height 15
click at [1495, 589] on span "Change Route" at bounding box center [1500, 589] width 71 height 15
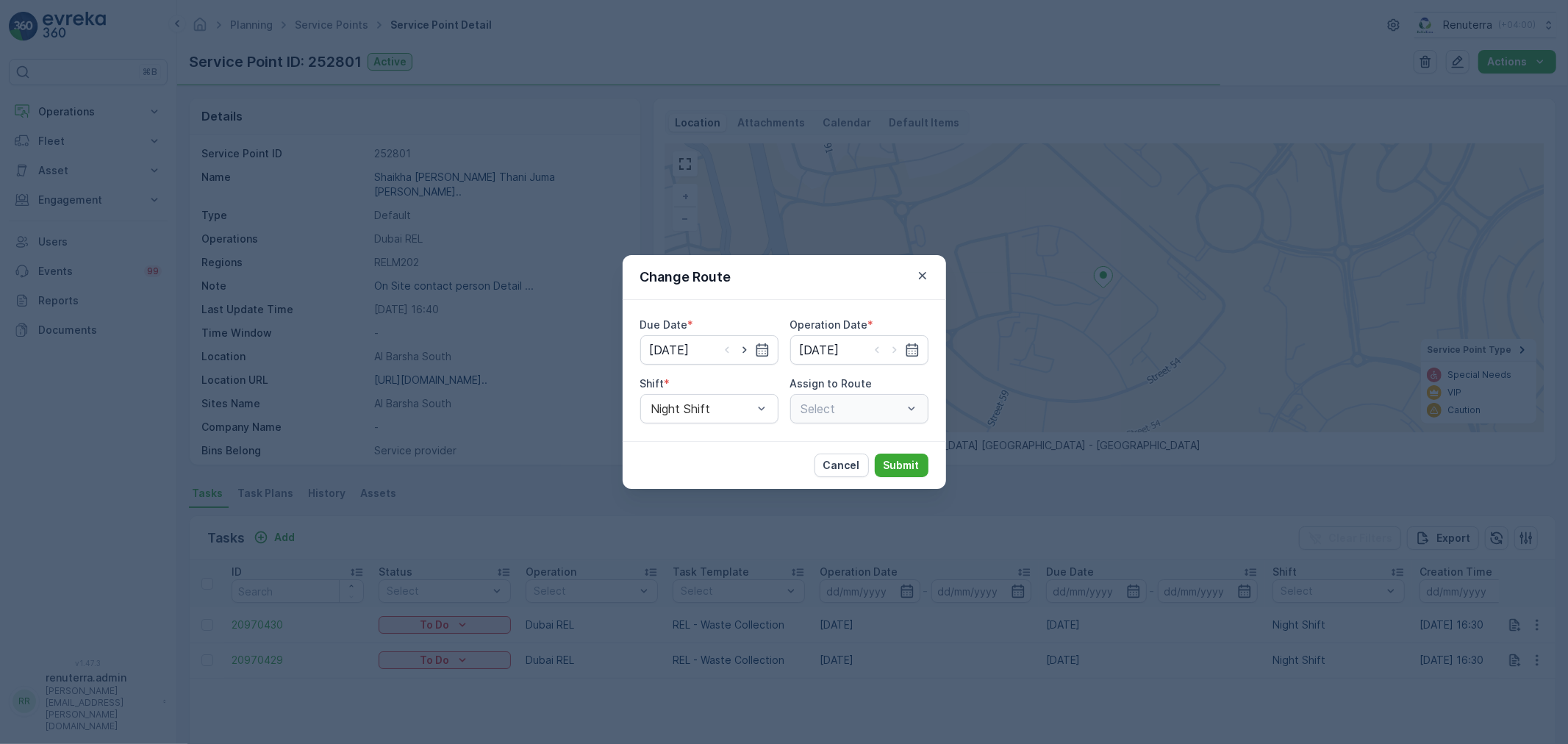
type input "[DATE]"
click at [854, 466] on p "Cancel" at bounding box center [841, 465] width 36 height 15
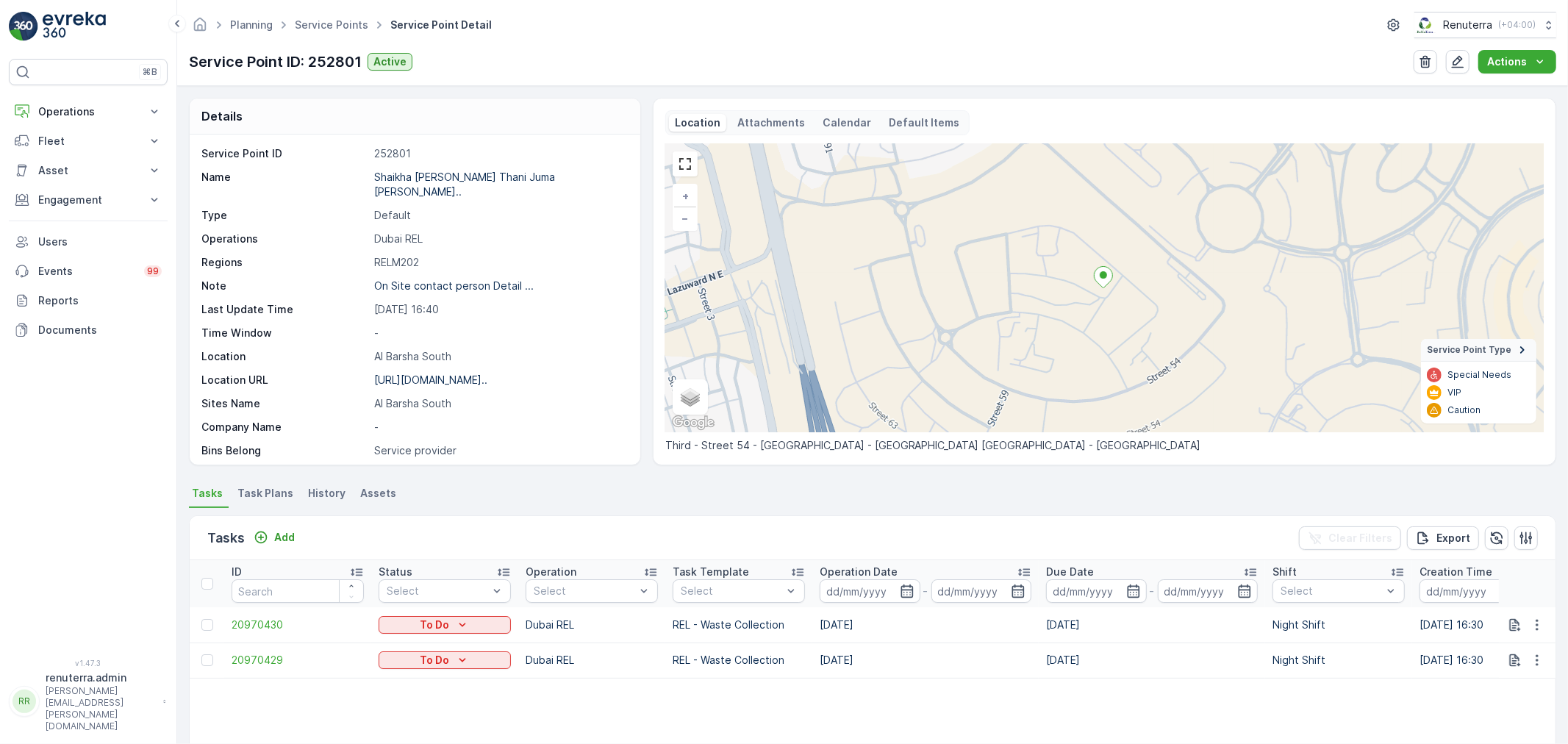
click at [263, 494] on span "Task Plans" at bounding box center [265, 493] width 56 height 15
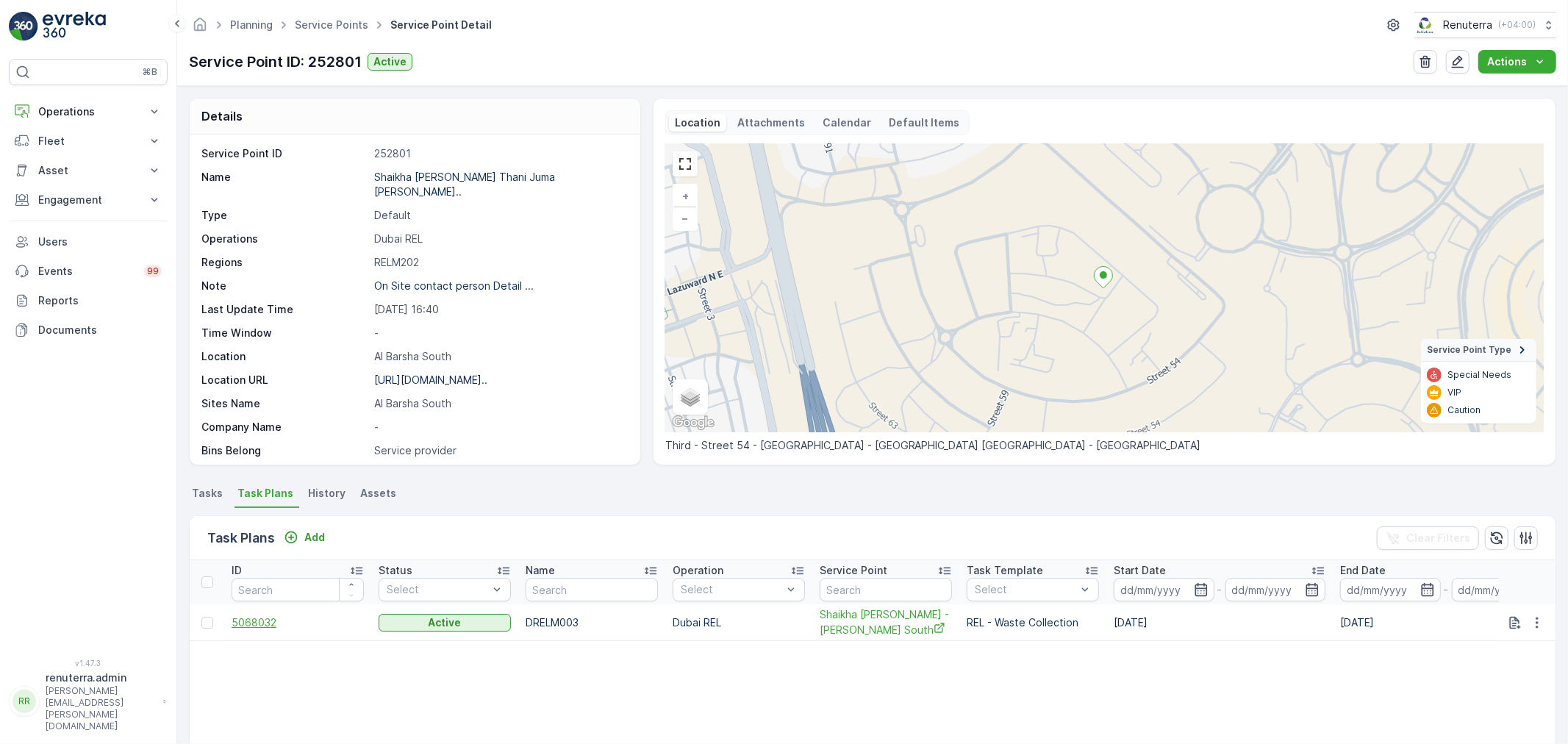
click at [258, 630] on span "5068032" at bounding box center [298, 623] width 132 height 15
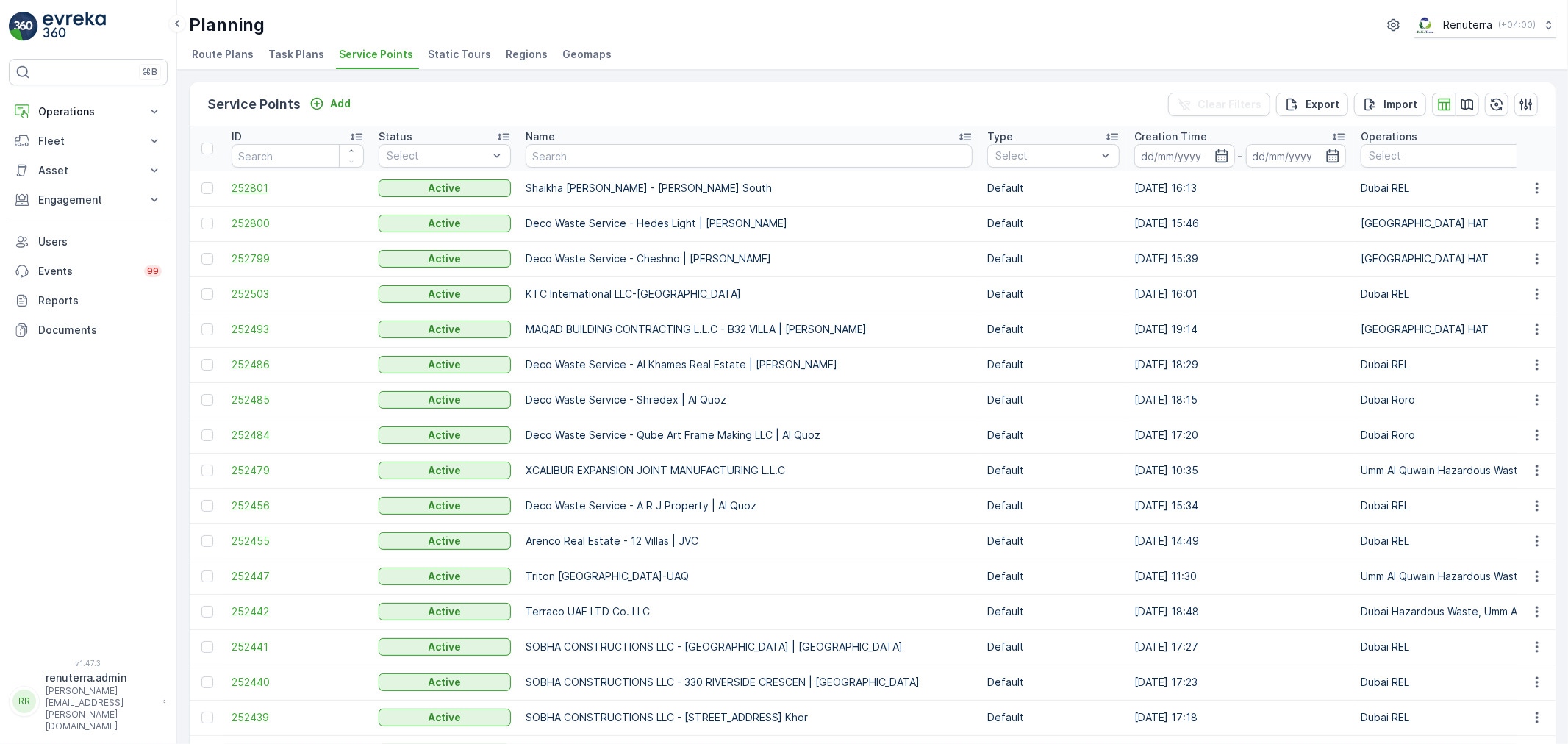
click at [231, 181] on span "252801" at bounding box center [298, 188] width 132 height 15
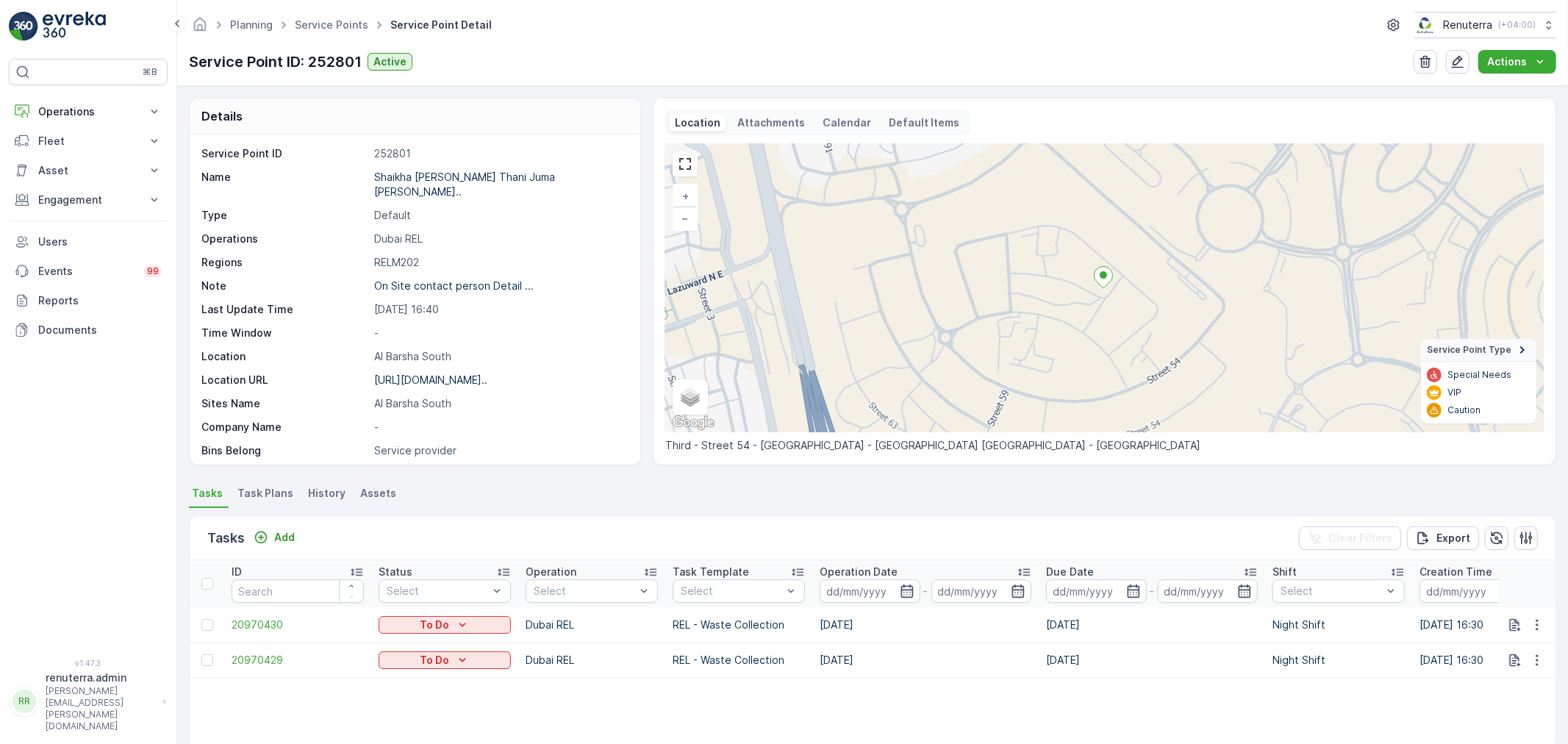
click at [275, 479] on div "Details Service Point ID 252801 Name Shaikha Maryam Thani Juma Al M... Type Def…" at bounding box center [872, 415] width 1391 height 658
click at [269, 496] on span "Task Plans" at bounding box center [265, 493] width 56 height 15
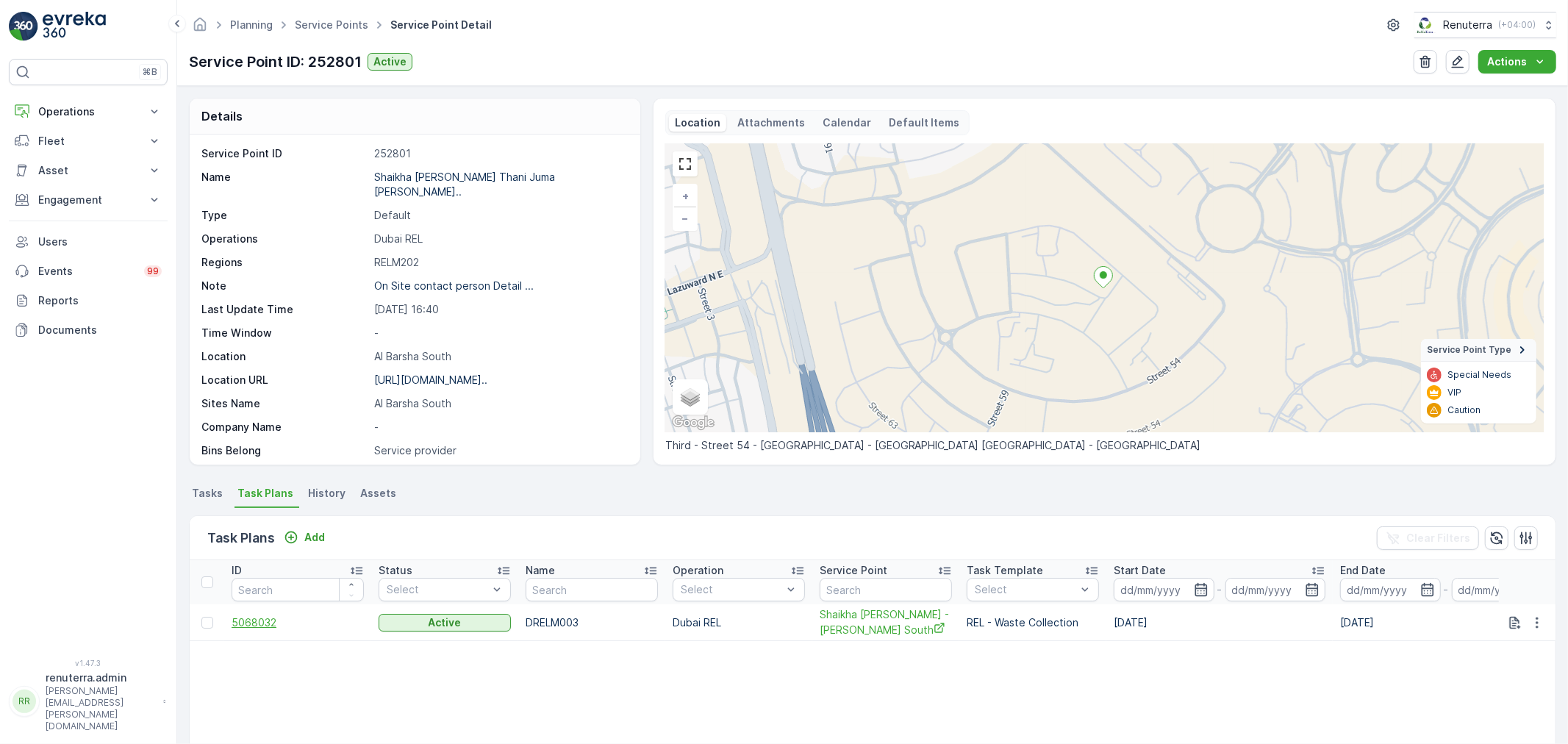
click at [263, 626] on span "5068032" at bounding box center [298, 623] width 132 height 15
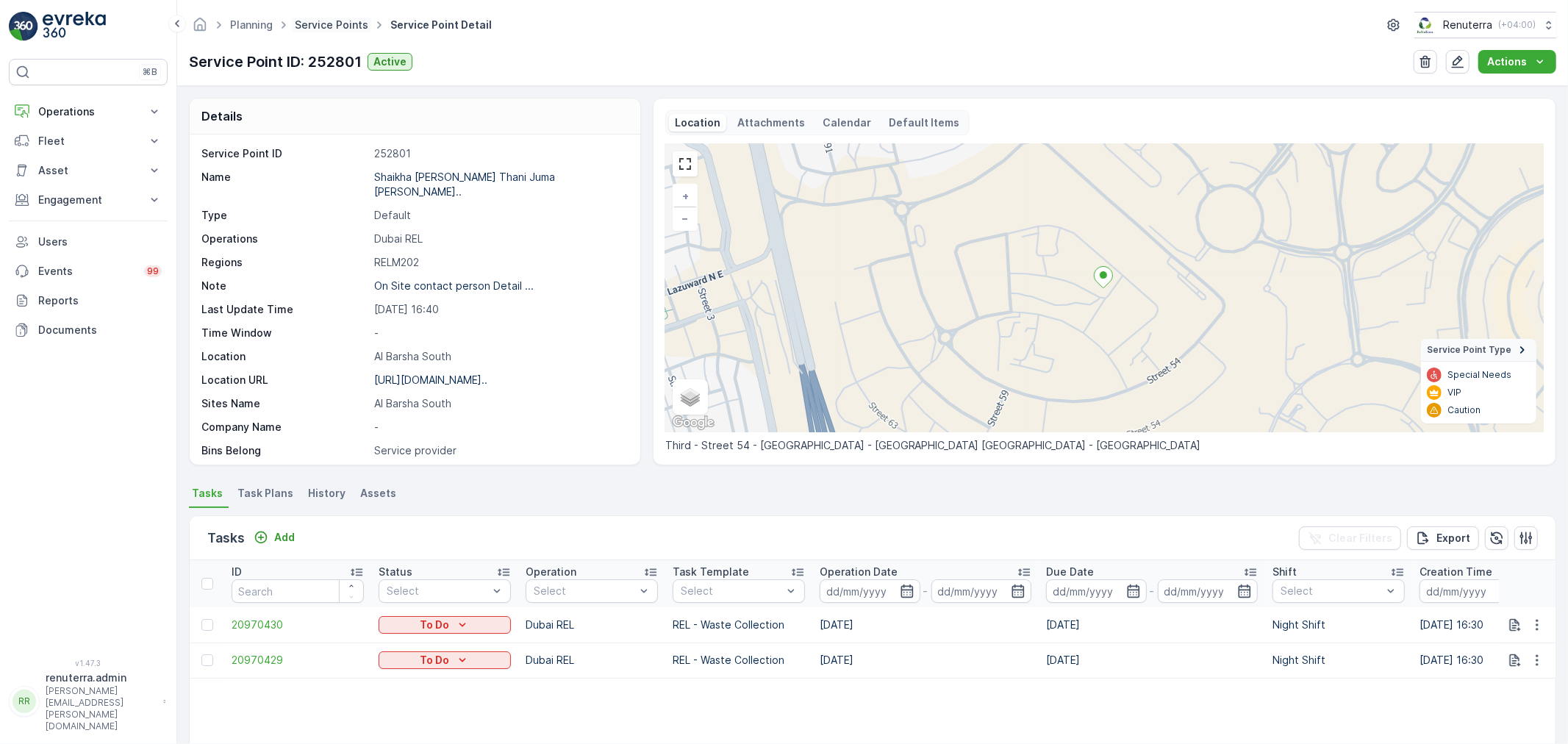
click at [311, 26] on link "Service Points" at bounding box center [331, 25] width 74 height 13
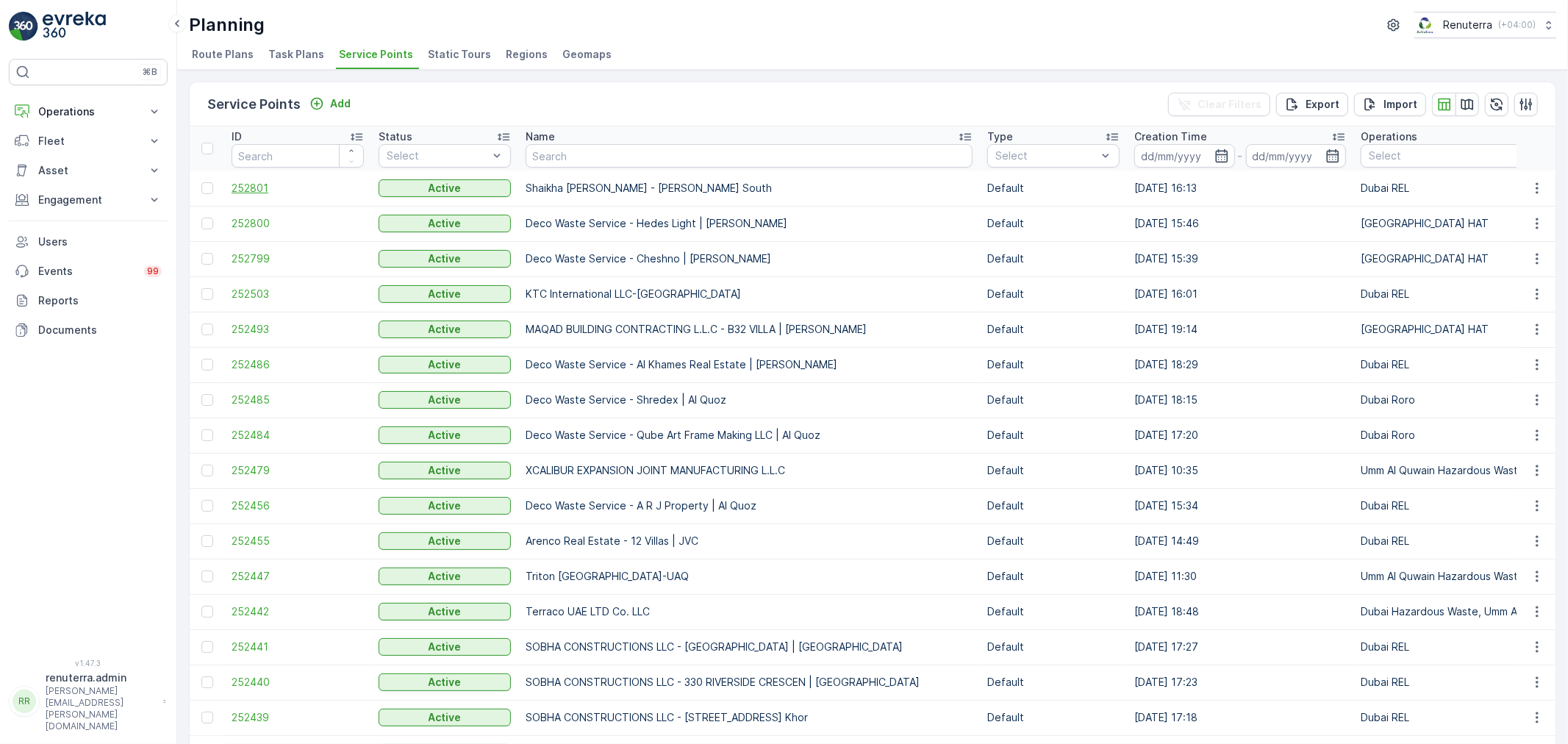
click at [245, 186] on span "252801" at bounding box center [298, 188] width 132 height 15
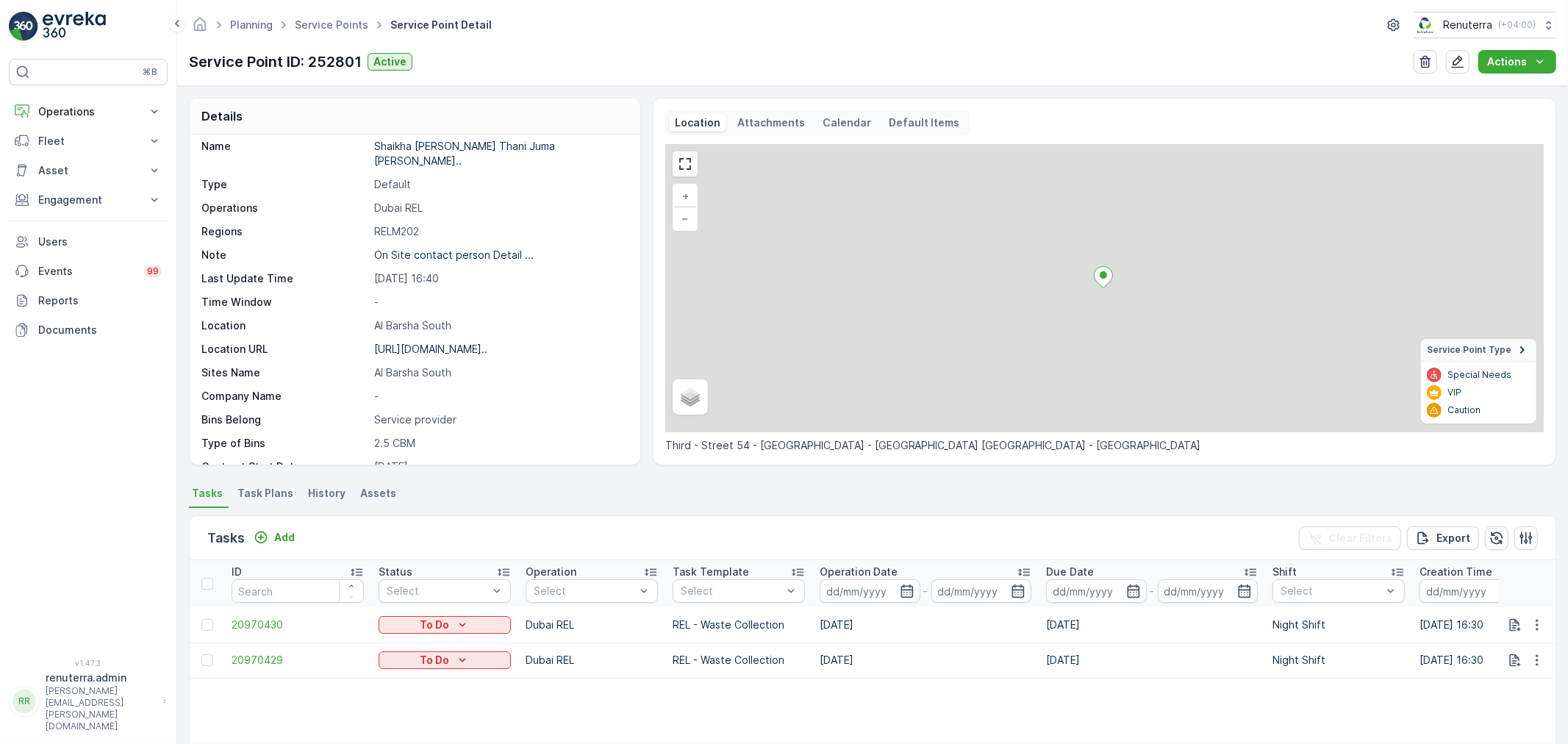
scroll to position [163, 0]
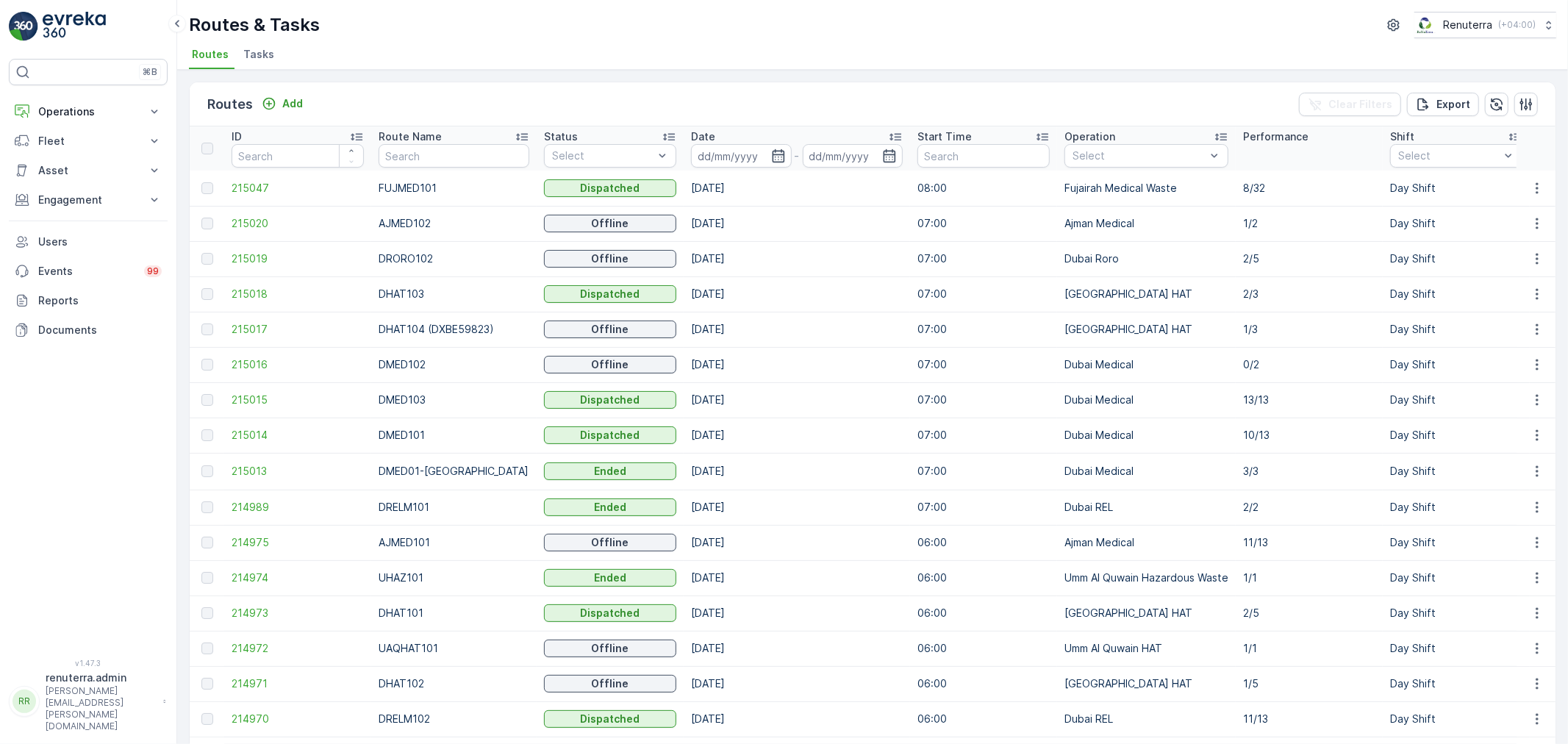
click at [420, 167] on th "Route Name" at bounding box center [454, 148] width 165 height 44
click at [417, 158] on input "text" at bounding box center [454, 156] width 151 height 24
type input "DHA"
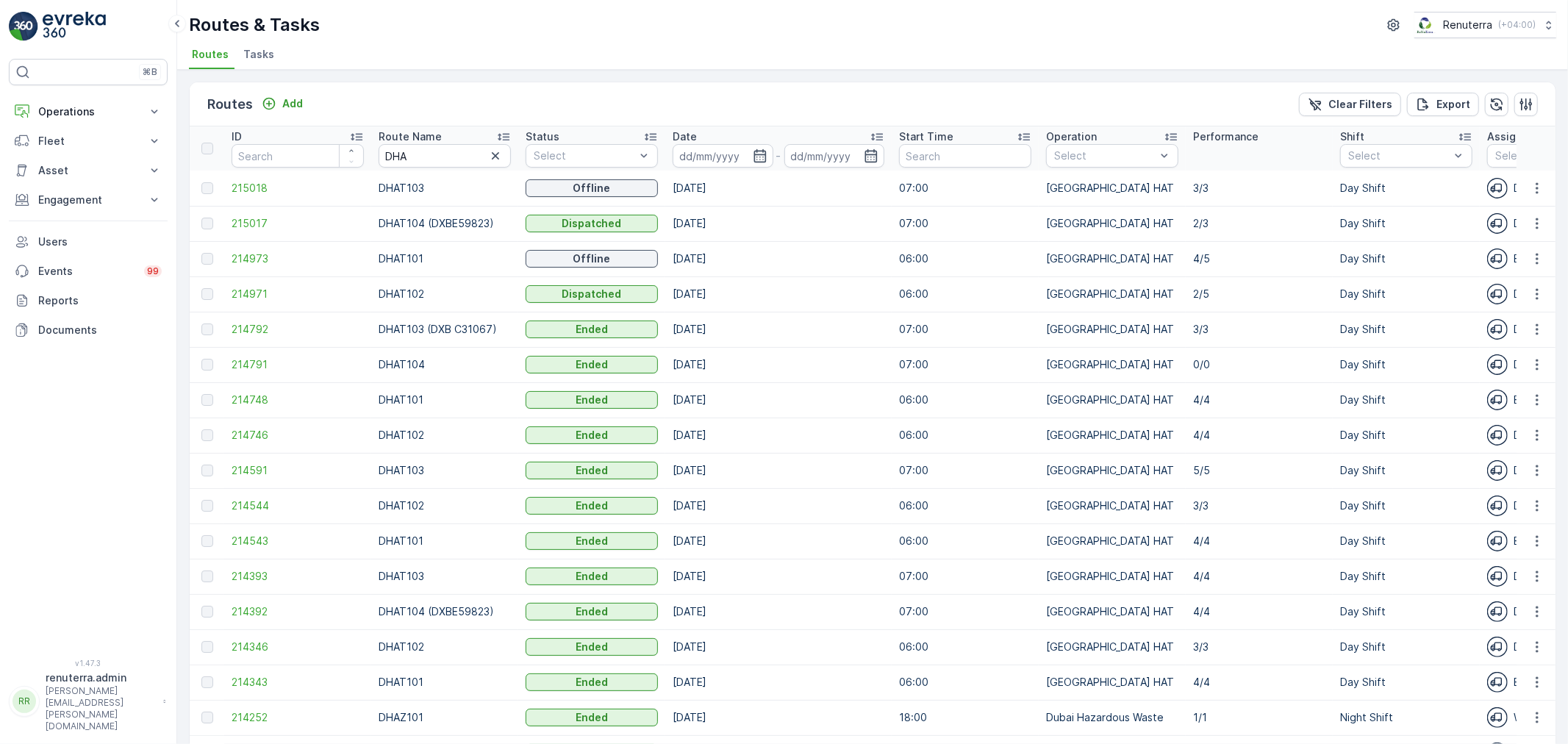
click at [424, 130] on p "Route Name" at bounding box center [410, 137] width 63 height 15
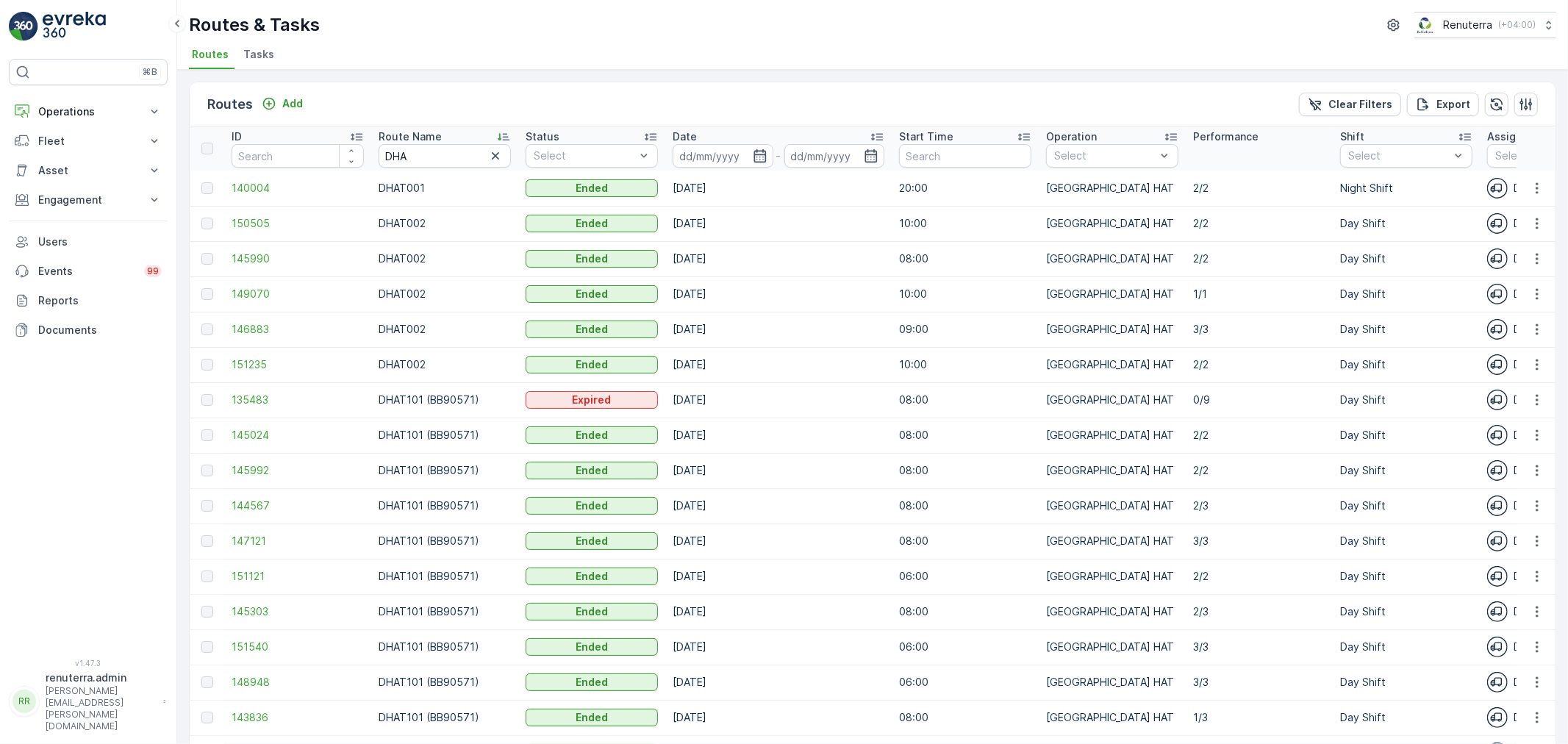
click at [425, 156] on input "DHA" at bounding box center [445, 156] width 132 height 24
type input "DHAT104"
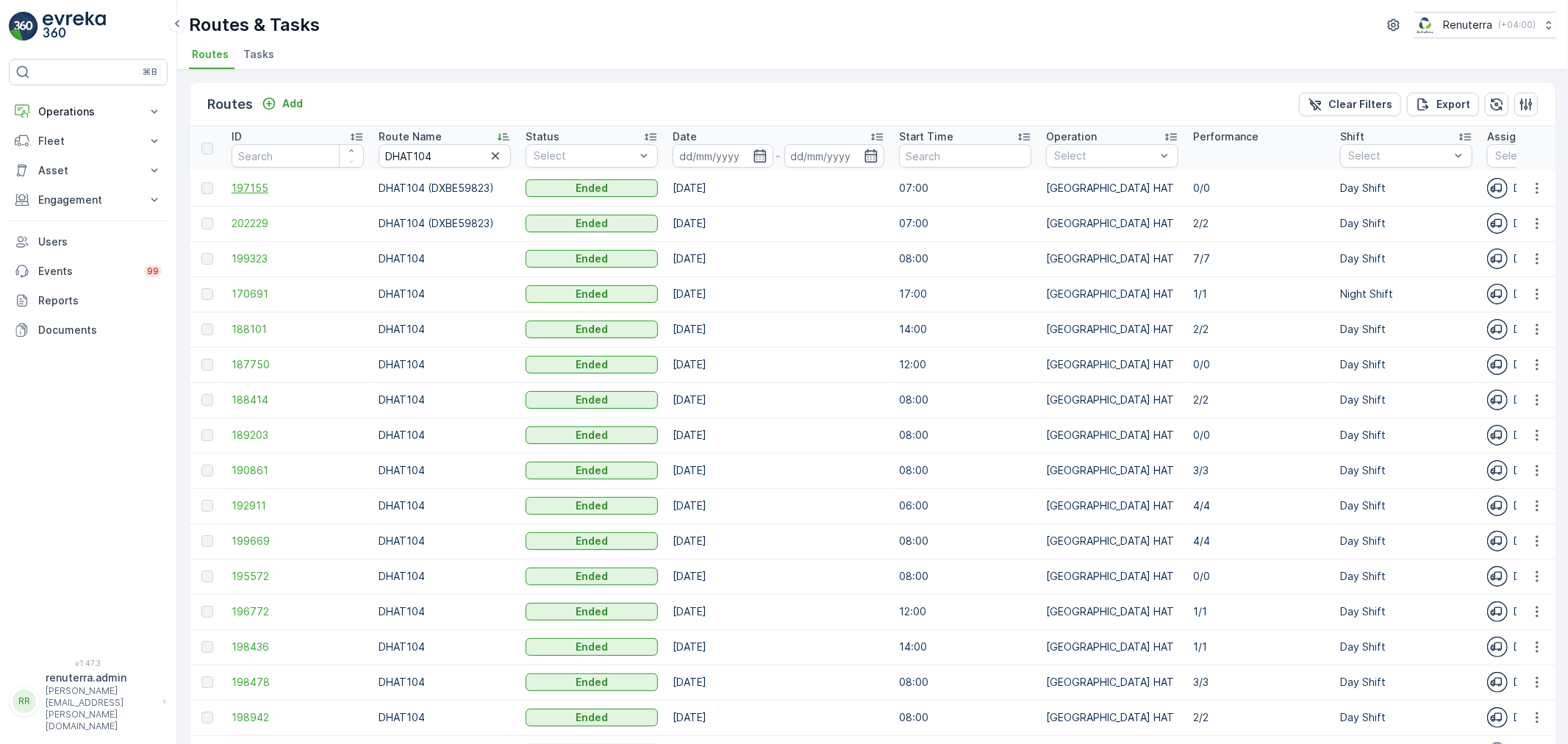
click at [260, 192] on span "197155" at bounding box center [298, 188] width 132 height 15
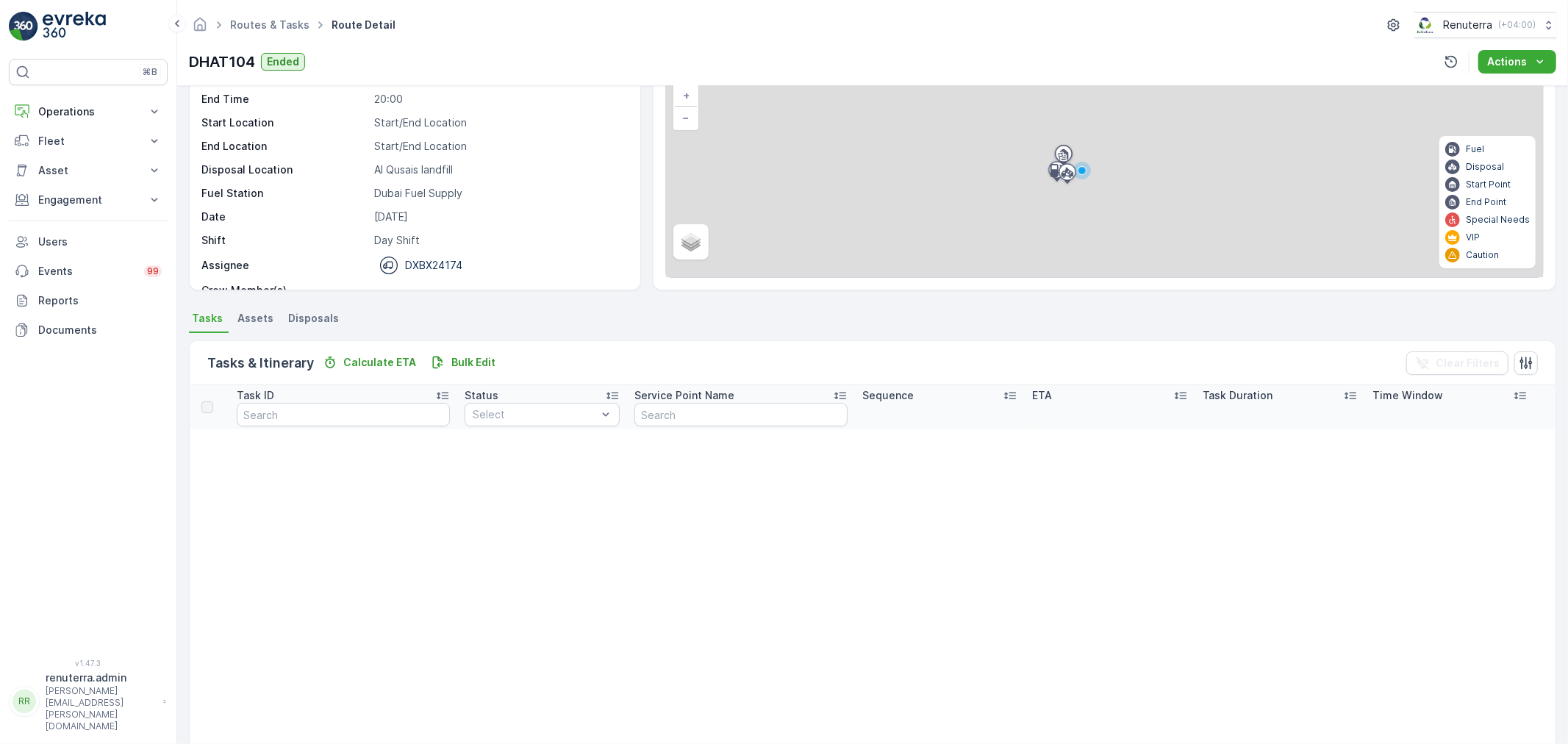
scroll to position [82, 0]
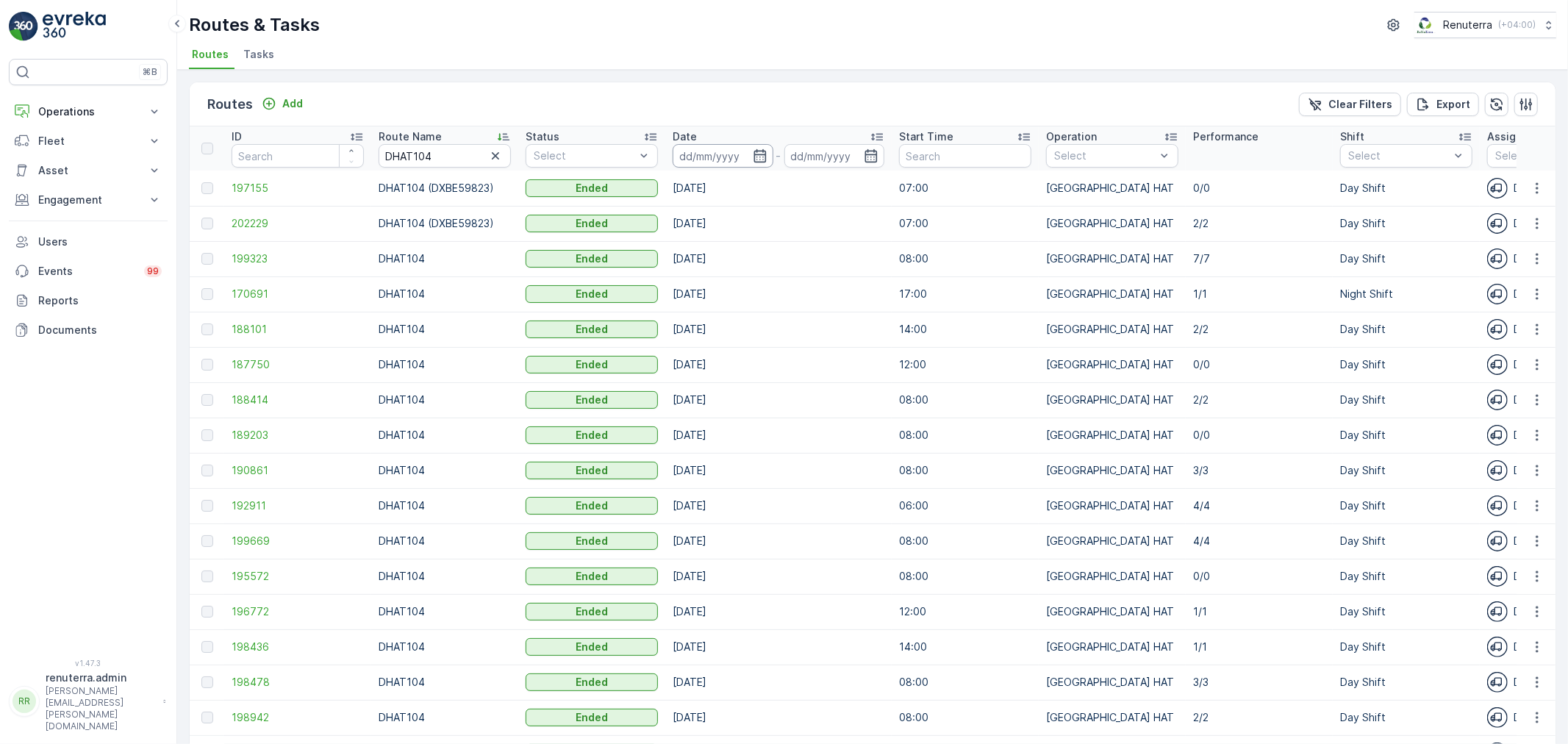
drag, startPoint x: 658, startPoint y: 165, endPoint x: 686, endPoint y: 157, distance: 29.1
click at [674, 159] on tr "ID Route Name DHAT104 Status Select Date - Start Time Operation Select Performa…" at bounding box center [1369, 148] width 2359 height 44
click at [709, 155] on input at bounding box center [723, 156] width 100 height 24
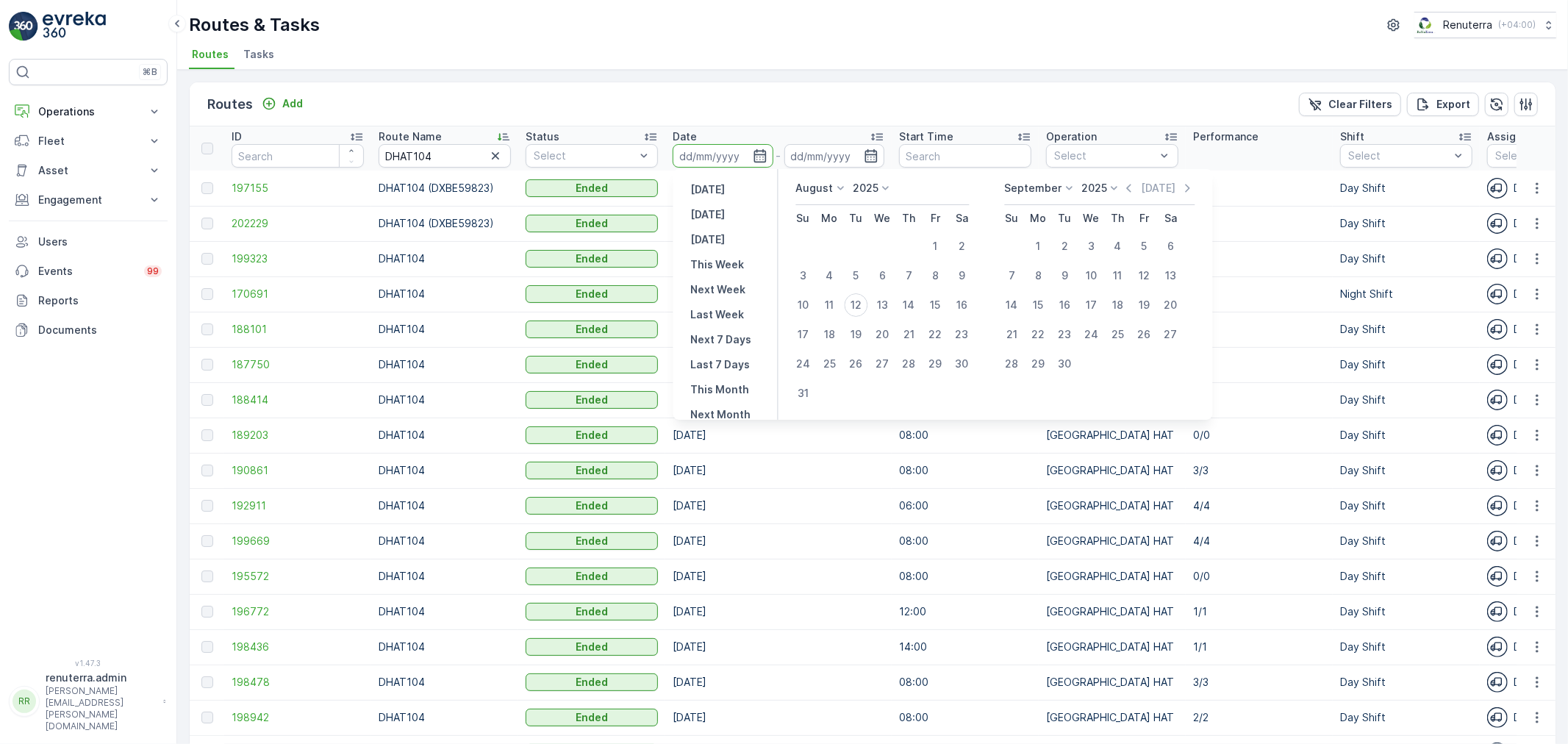
drag, startPoint x: 864, startPoint y: 292, endPoint x: 848, endPoint y: 306, distance: 21.3
click at [863, 292] on td "12" at bounding box center [857, 305] width 27 height 30
click at [836, 301] on div "11" at bounding box center [830, 305] width 24 height 24
type input "[DATE]"
click at [849, 303] on div "12" at bounding box center [857, 305] width 24 height 24
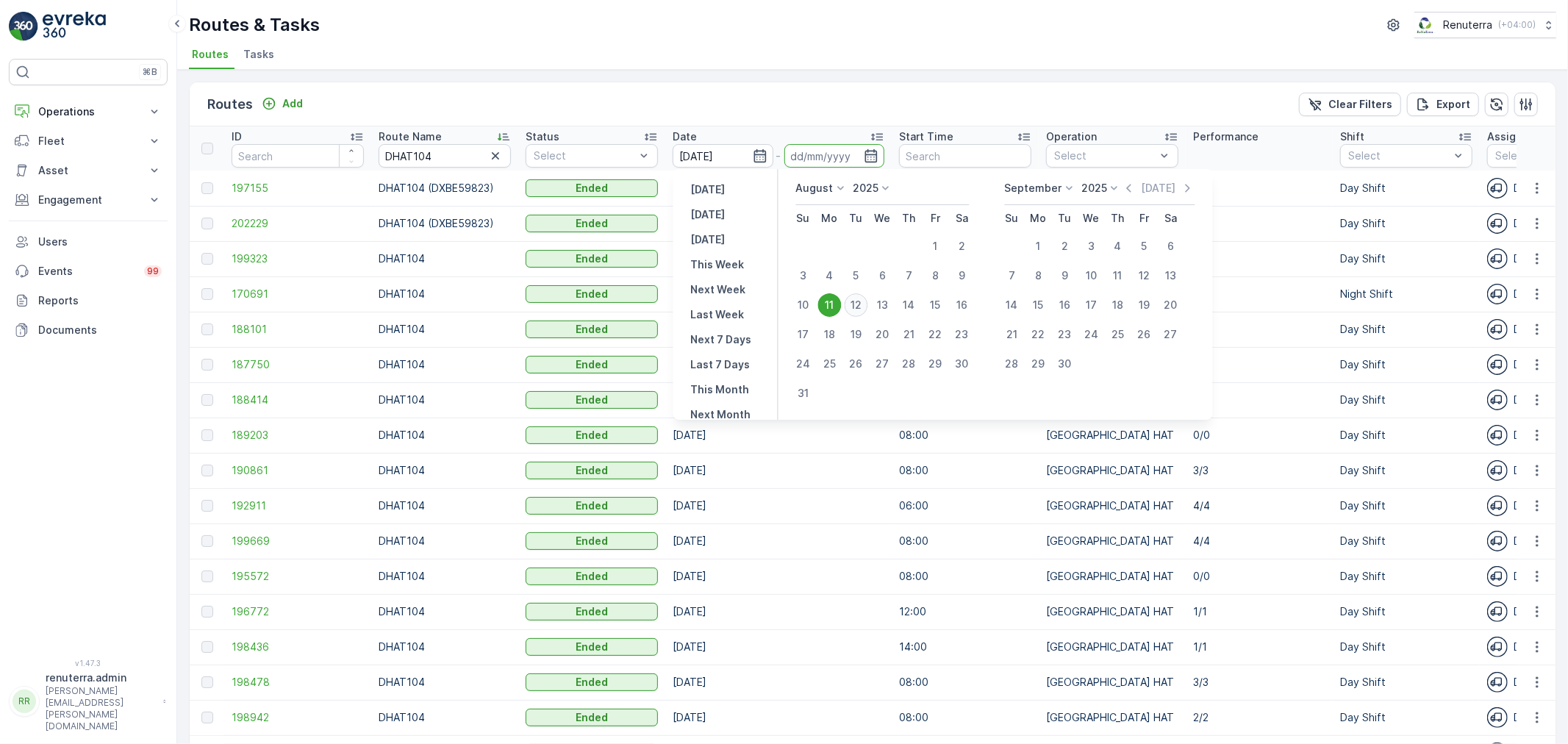
type input "[DATE]"
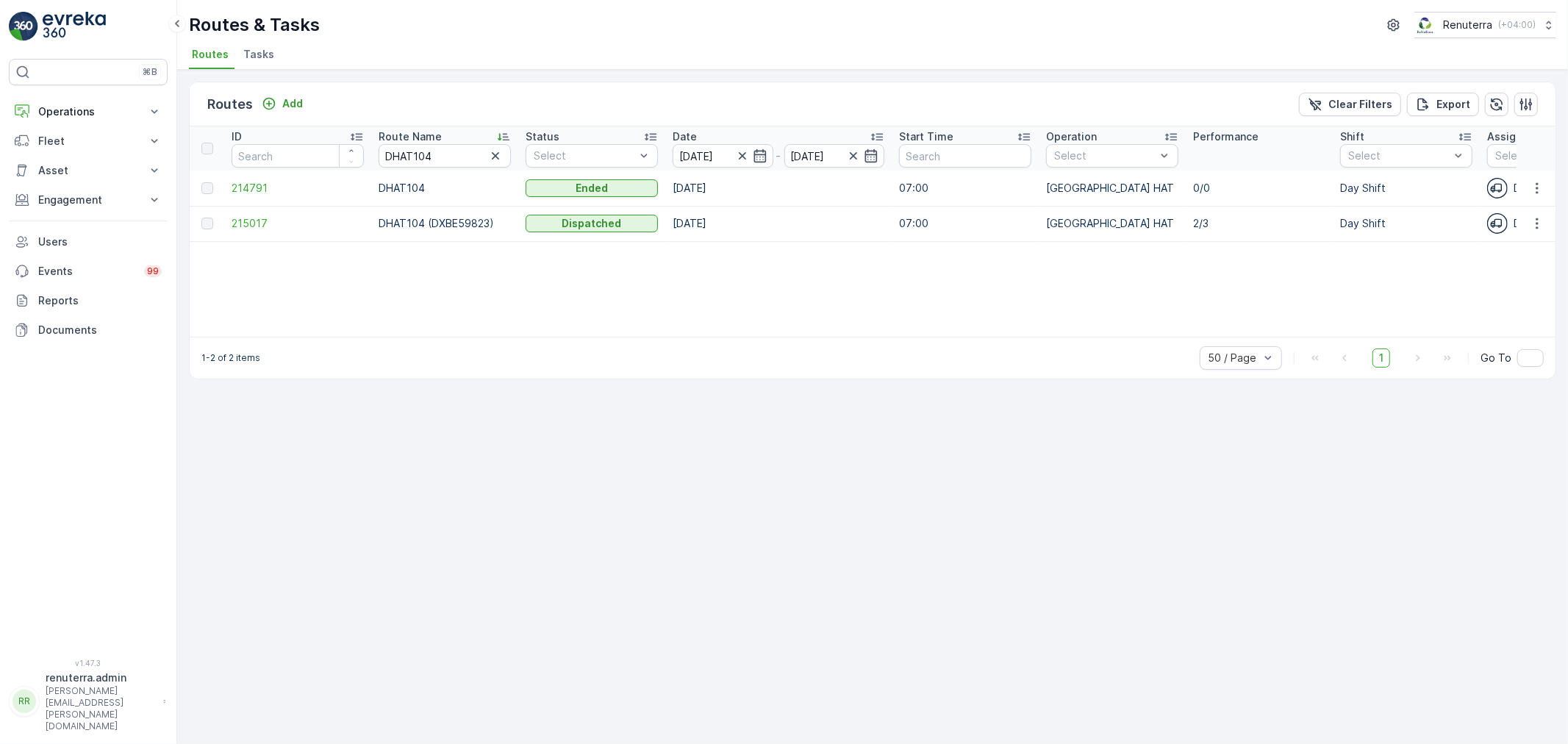
click at [715, 159] on input "[DATE]" at bounding box center [723, 156] width 100 height 24
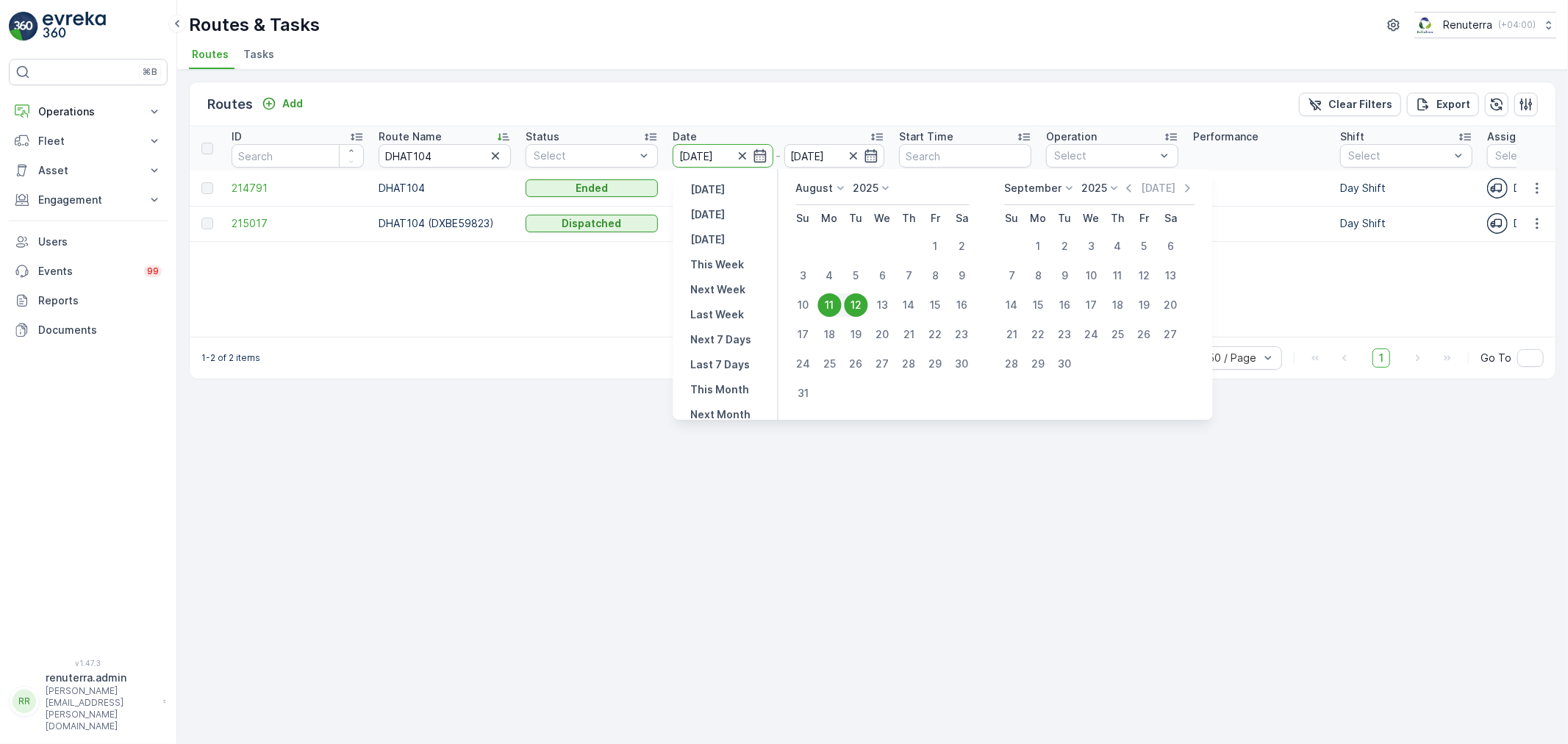
click at [857, 312] on div "12" at bounding box center [857, 305] width 24 height 24
type input "[DATE]"
click at [857, 311] on div "12" at bounding box center [857, 305] width 24 height 24
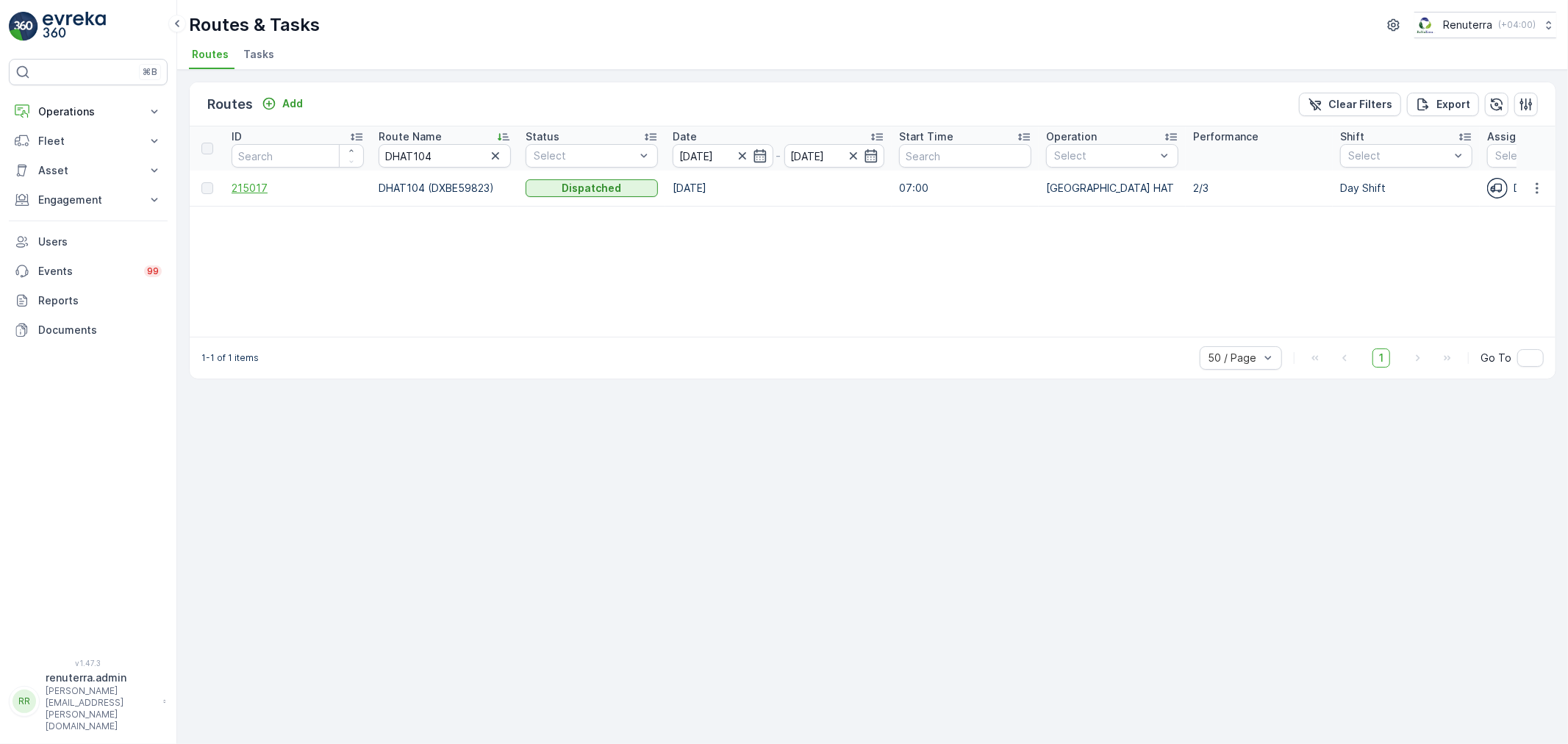
click at [263, 188] on span "215017" at bounding box center [298, 188] width 132 height 15
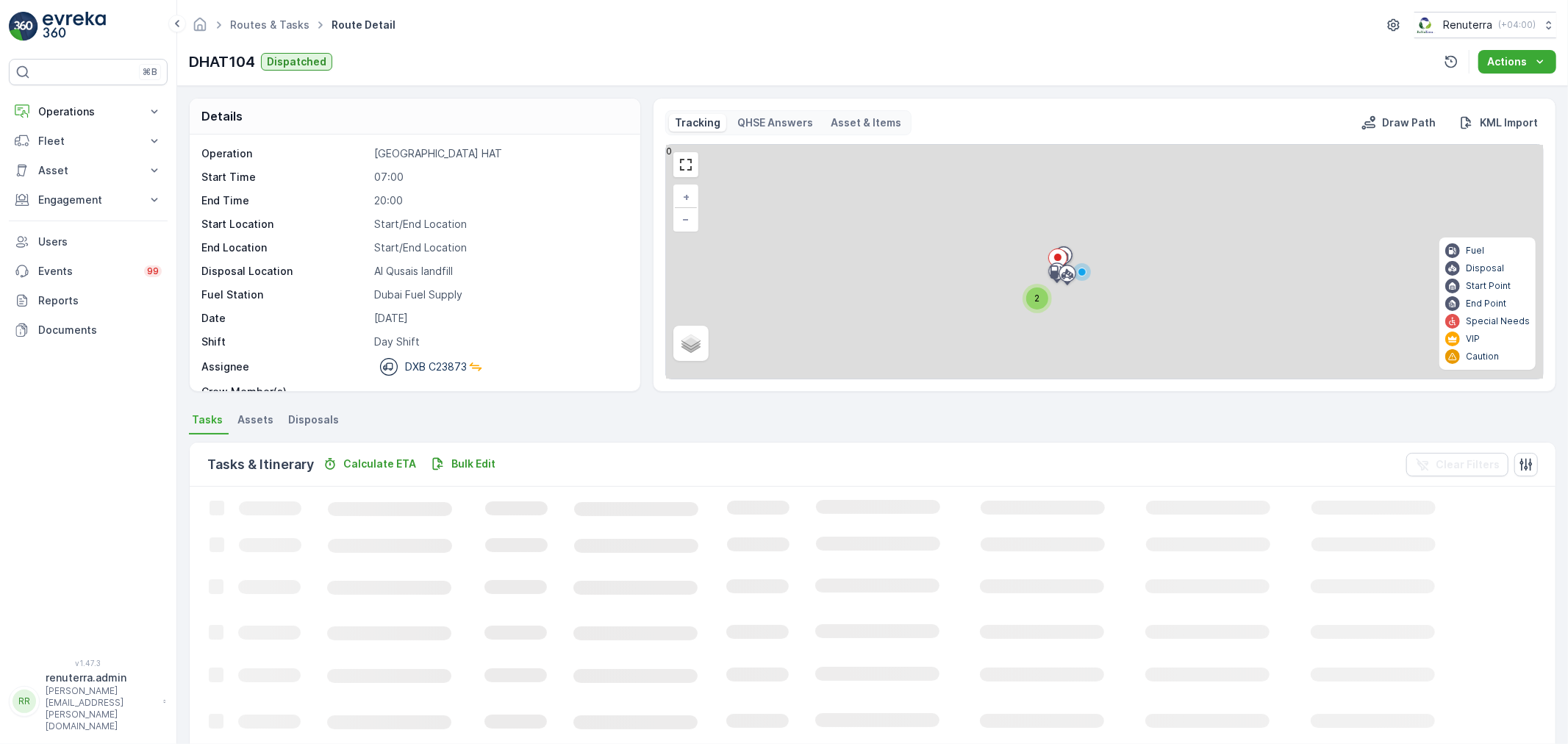
scroll to position [13, 0]
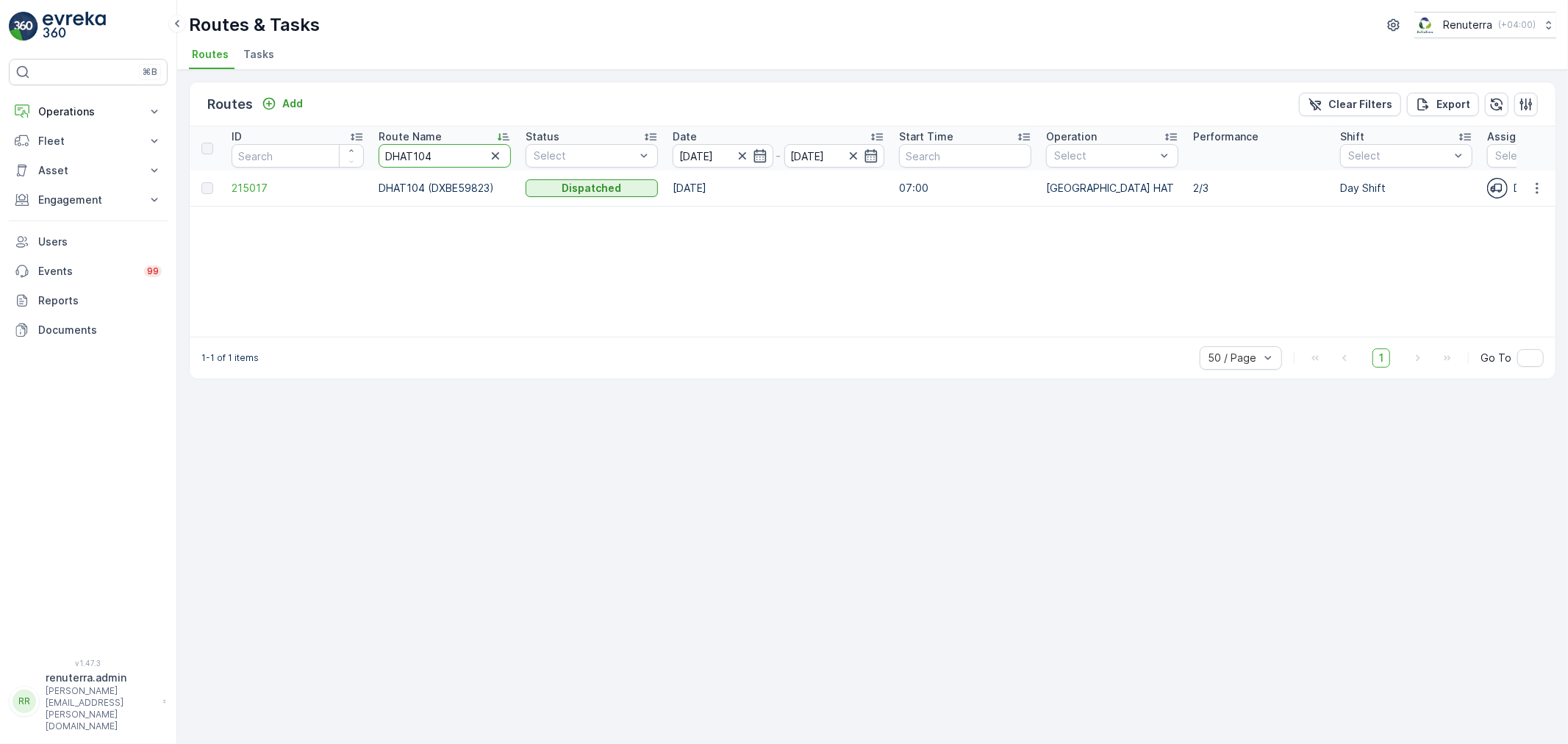
drag, startPoint x: 419, startPoint y: 152, endPoint x: 405, endPoint y: 150, distance: 14.1
click at [405, 150] on input "DHAT104" at bounding box center [445, 156] width 132 height 24
type input "D"
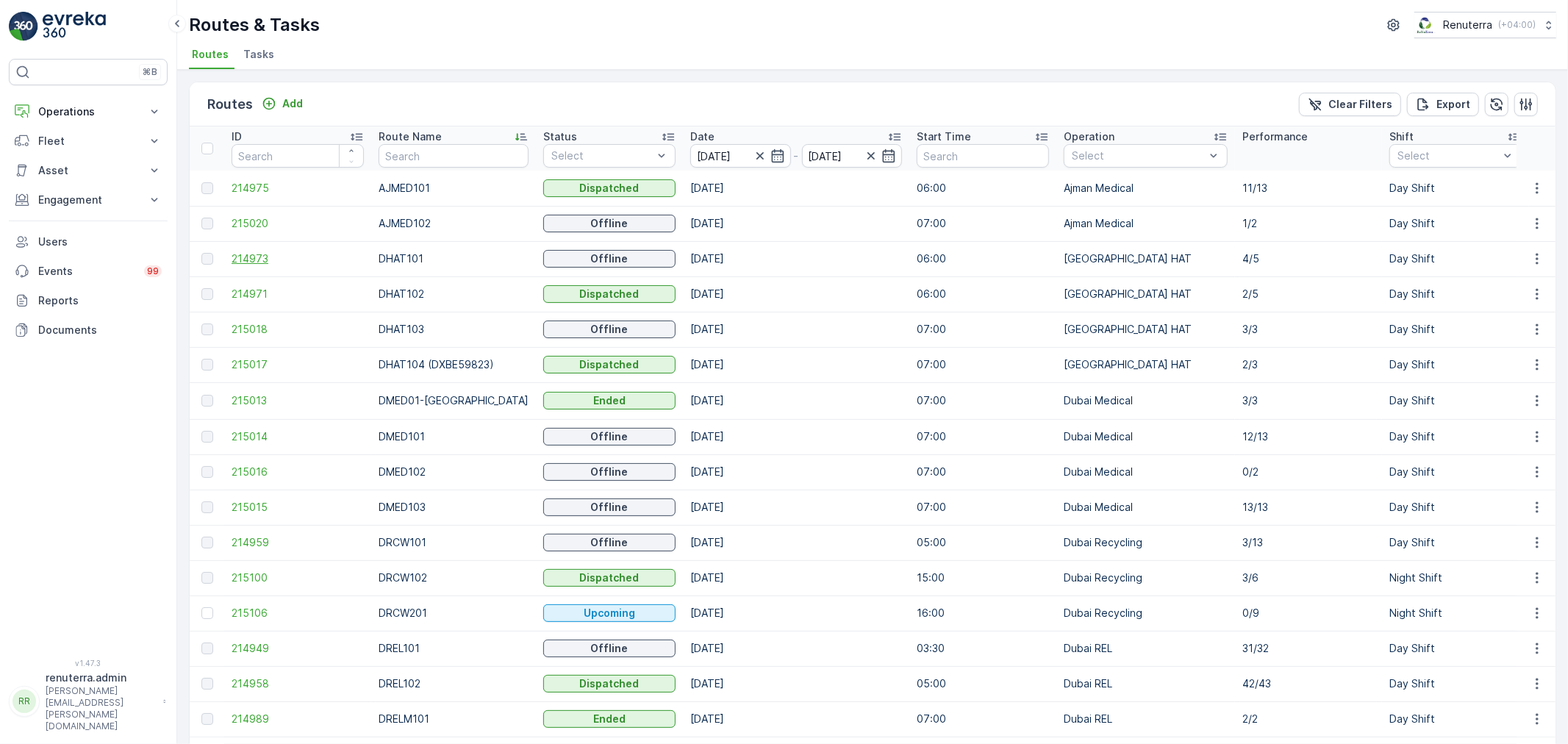
click at [255, 260] on span "214973" at bounding box center [298, 259] width 132 height 15
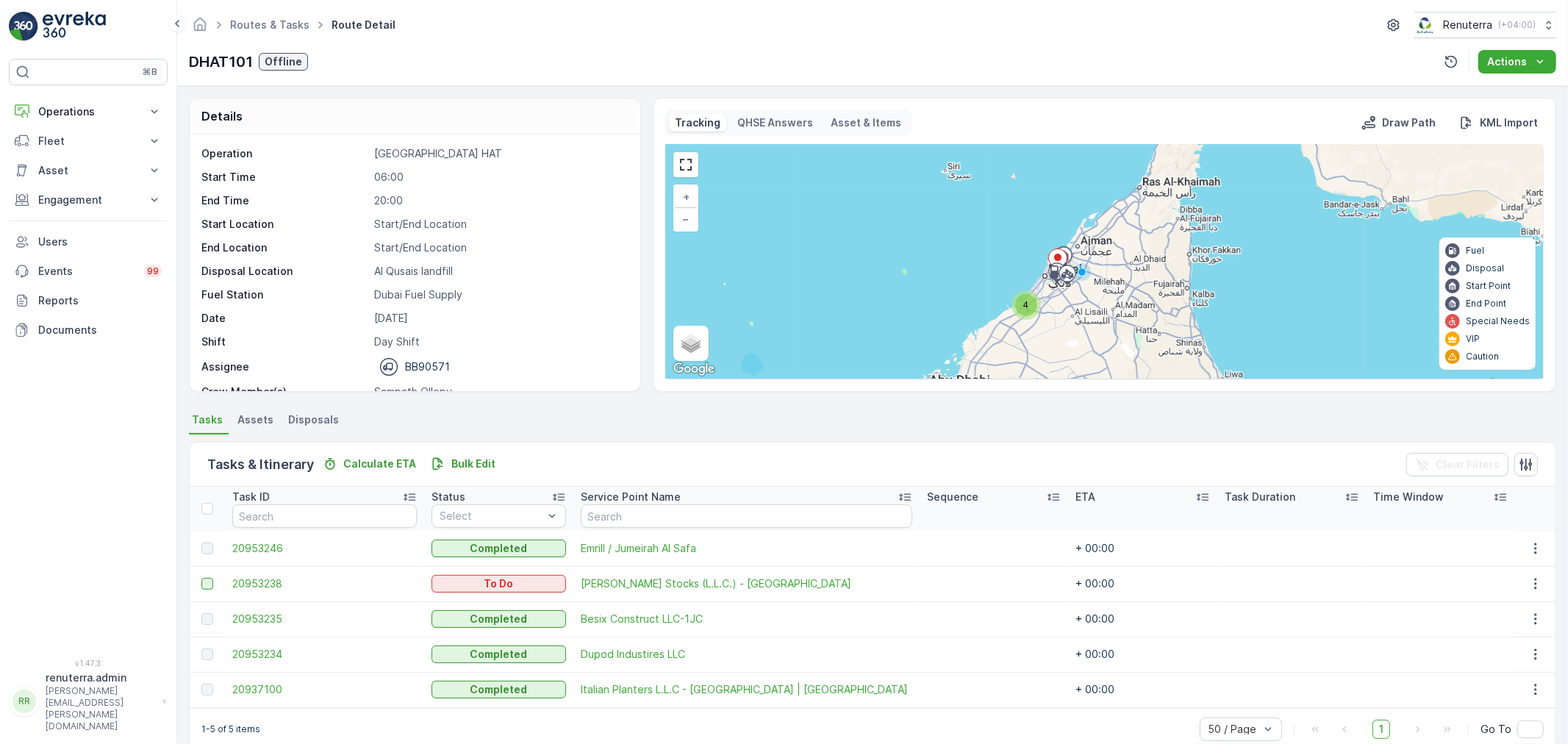
click at [211, 583] on div at bounding box center [208, 583] width 12 height 12
click at [202, 577] on input "checkbox" at bounding box center [202, 577] width 0 height 0
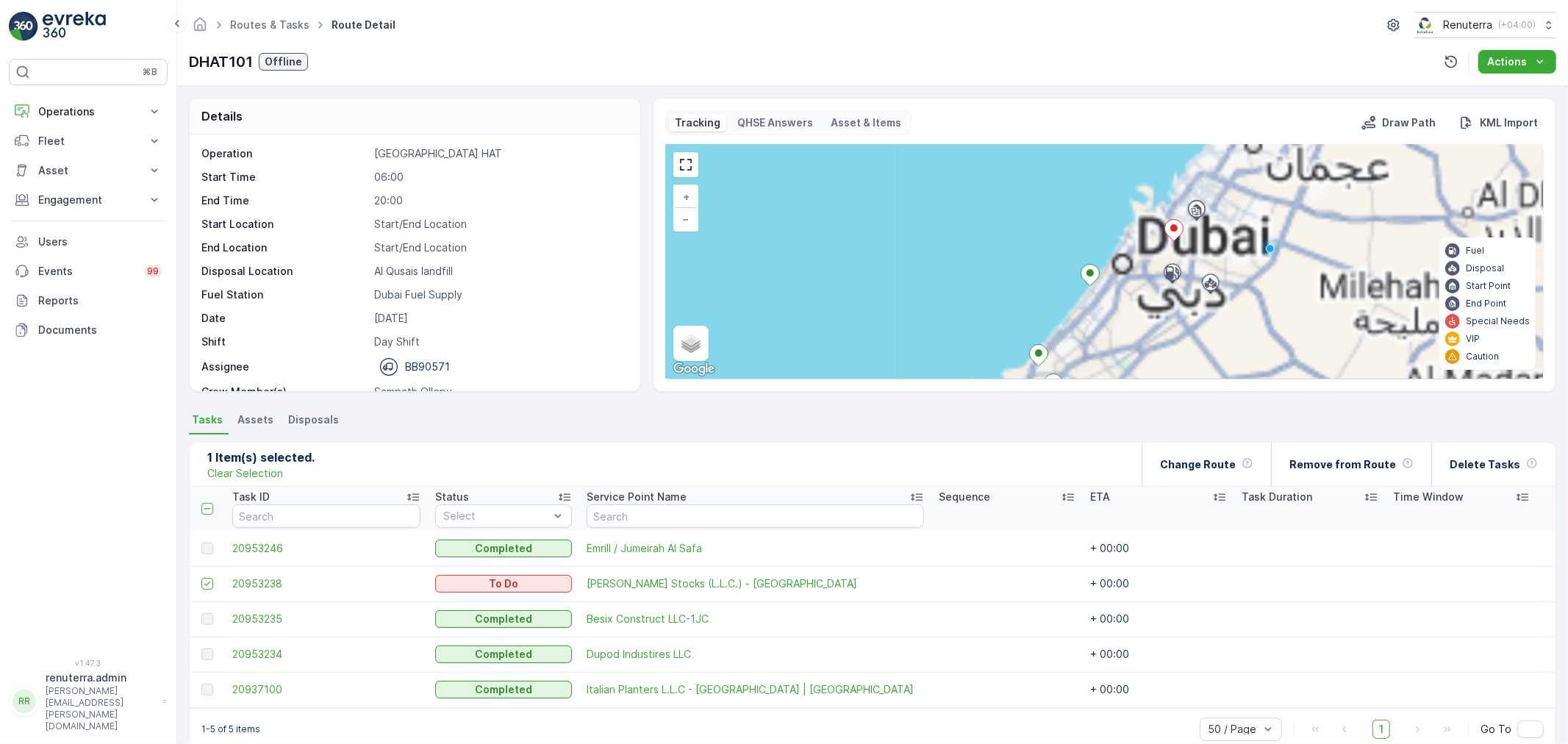
drag, startPoint x: 1049, startPoint y: 333, endPoint x: 1157, endPoint y: 254, distance: 133.8
click at [1157, 254] on div "+ − Satellite Roadmap Terrain Hybrid Leaflet Keyboard shortcuts Map Data Map da…" at bounding box center [1104, 262] width 877 height 234
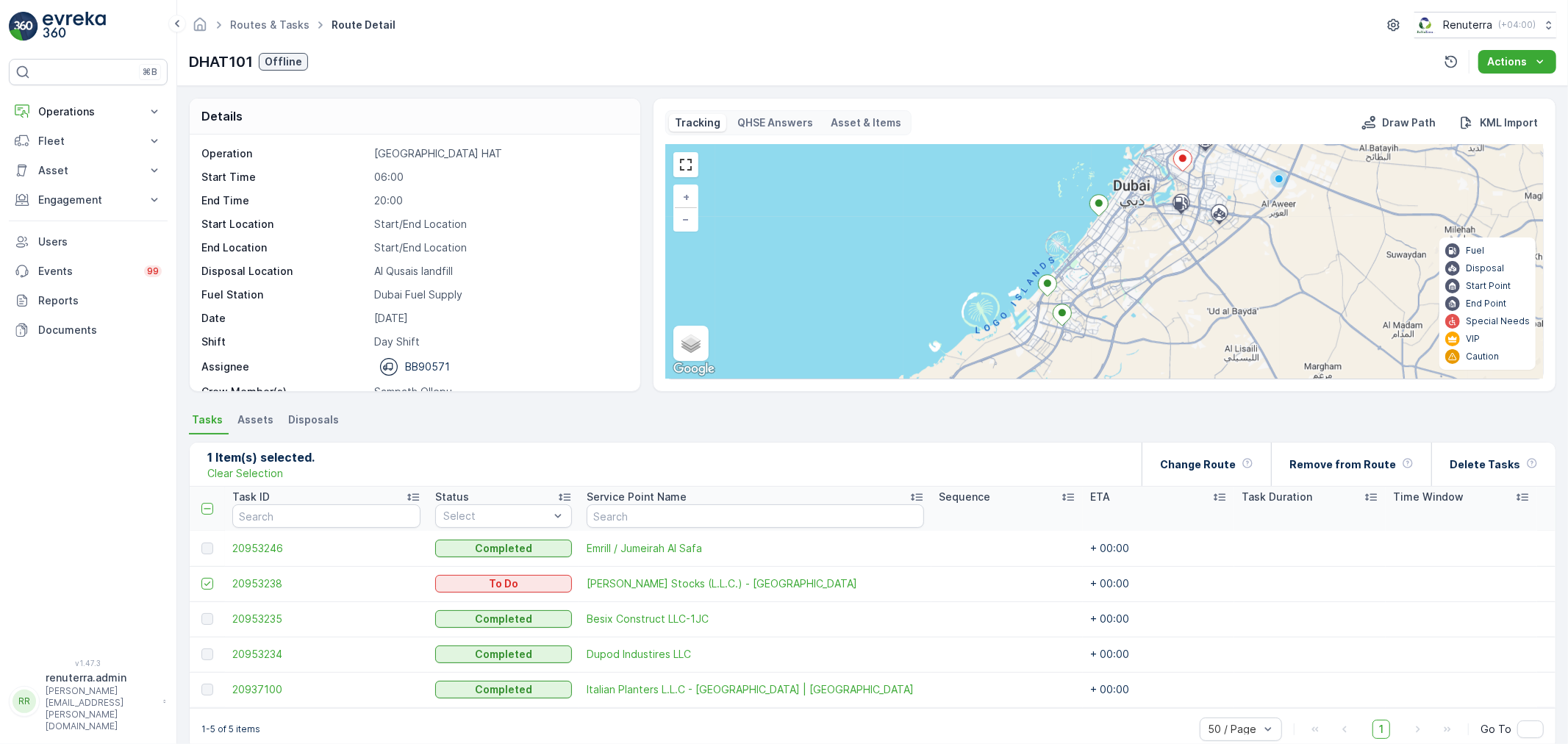
drag, startPoint x: 1098, startPoint y: 324, endPoint x: 1130, endPoint y: 206, distance: 122.3
click at [1130, 206] on div "+ − Satellite Roadmap Terrain Hybrid Leaflet Keyboard shortcuts Map Data Map da…" at bounding box center [1104, 262] width 877 height 234
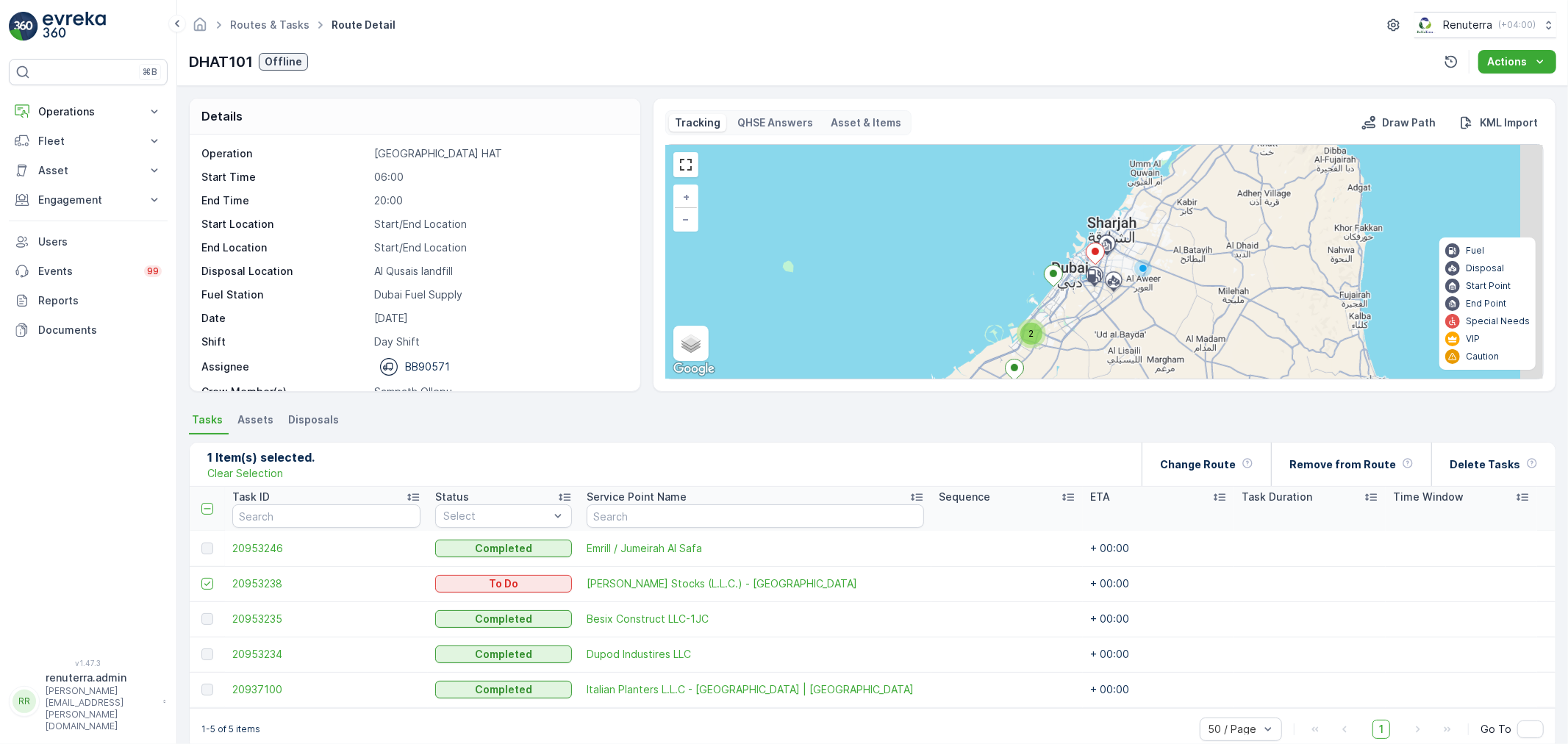
drag, startPoint x: 1147, startPoint y: 252, endPoint x: 1089, endPoint y: 324, distance: 92.5
click at [1089, 324] on div "2 + − Satellite Roadmap Terrain Hybrid Leaflet Keyboard shortcuts Map Data Map …" at bounding box center [1104, 262] width 877 height 234
click at [1482, 465] on p "Delete Tasks" at bounding box center [1485, 464] width 71 height 15
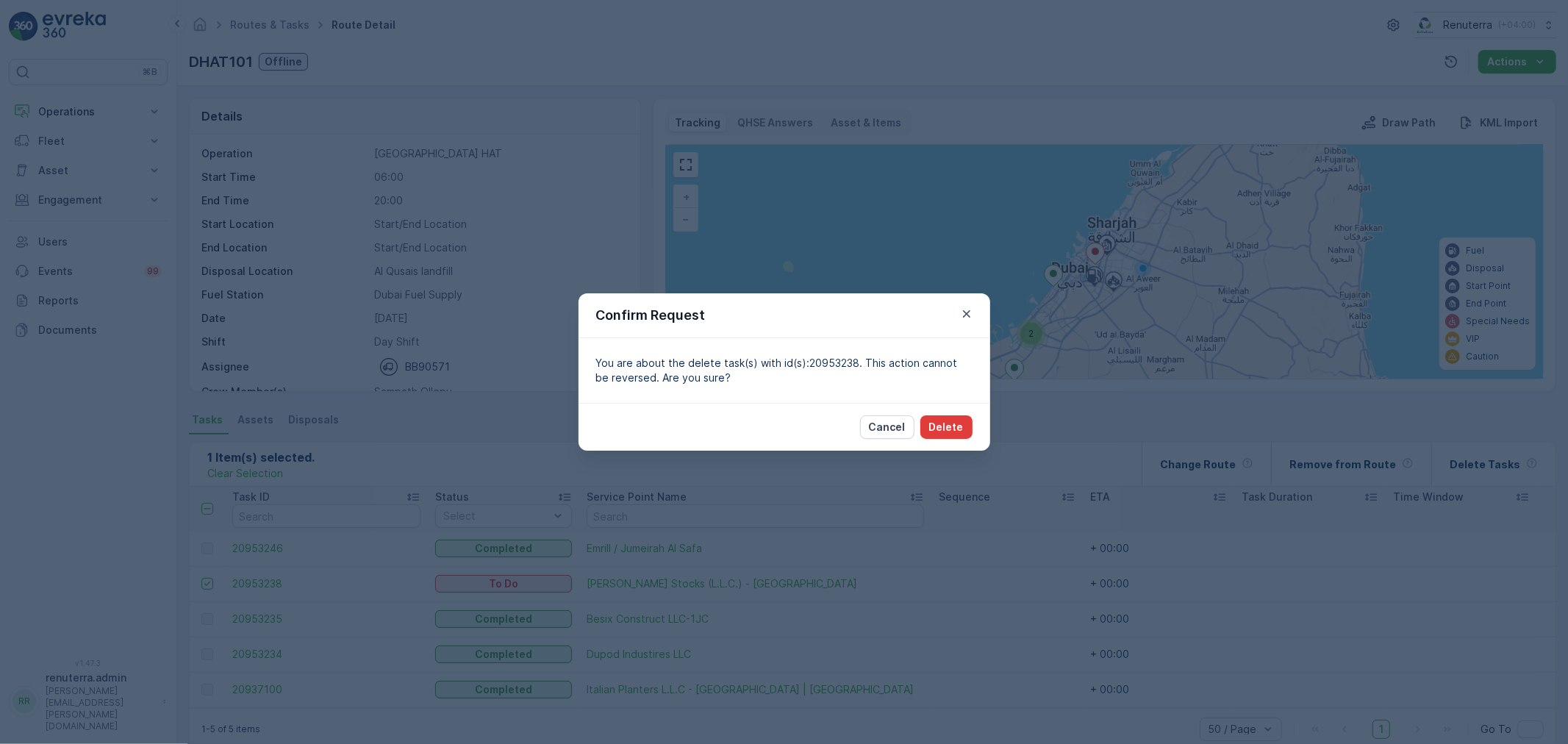
click at [966, 426] on button "Delete" at bounding box center [947, 427] width 52 height 24
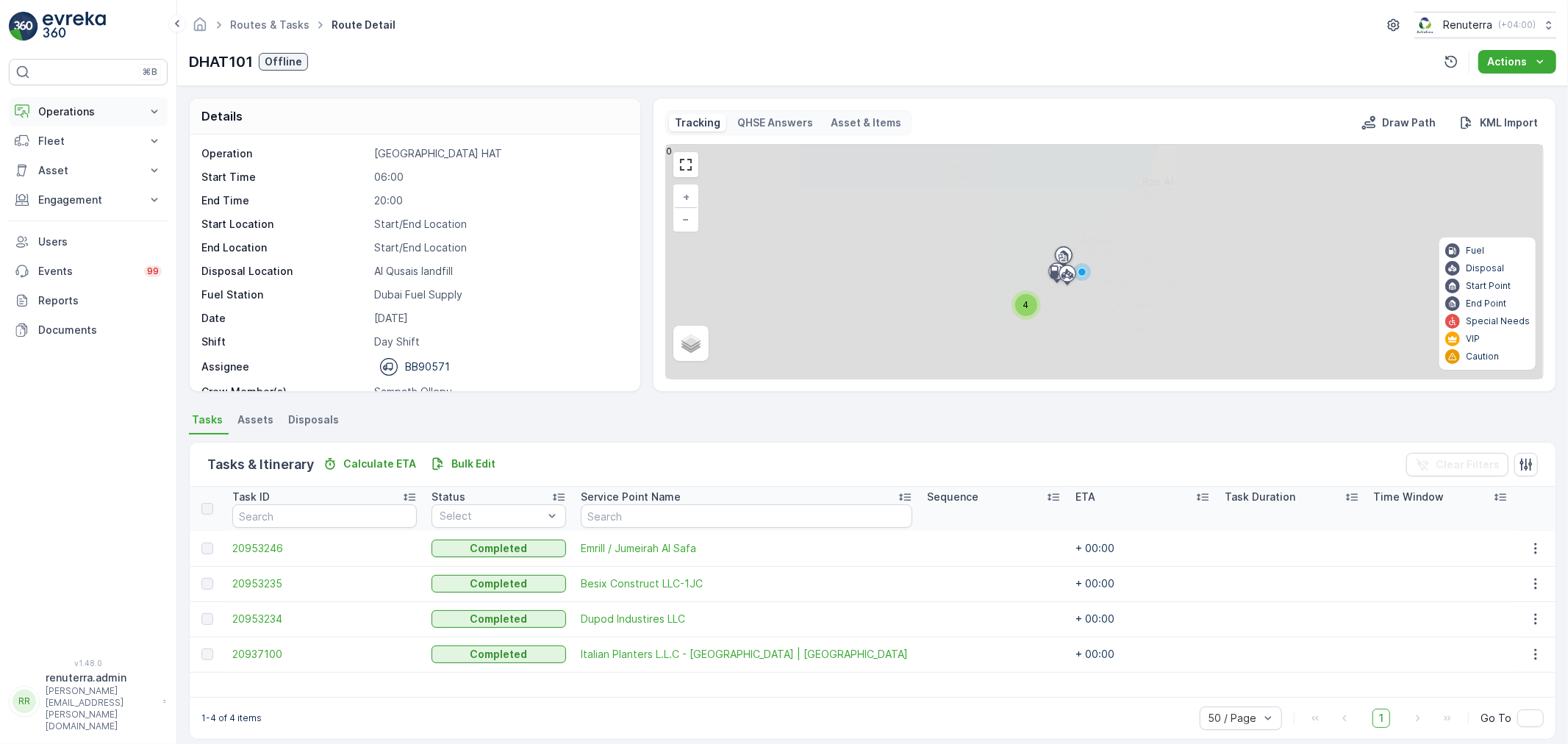
click at [92, 112] on p "Operations" at bounding box center [88, 112] width 100 height 15
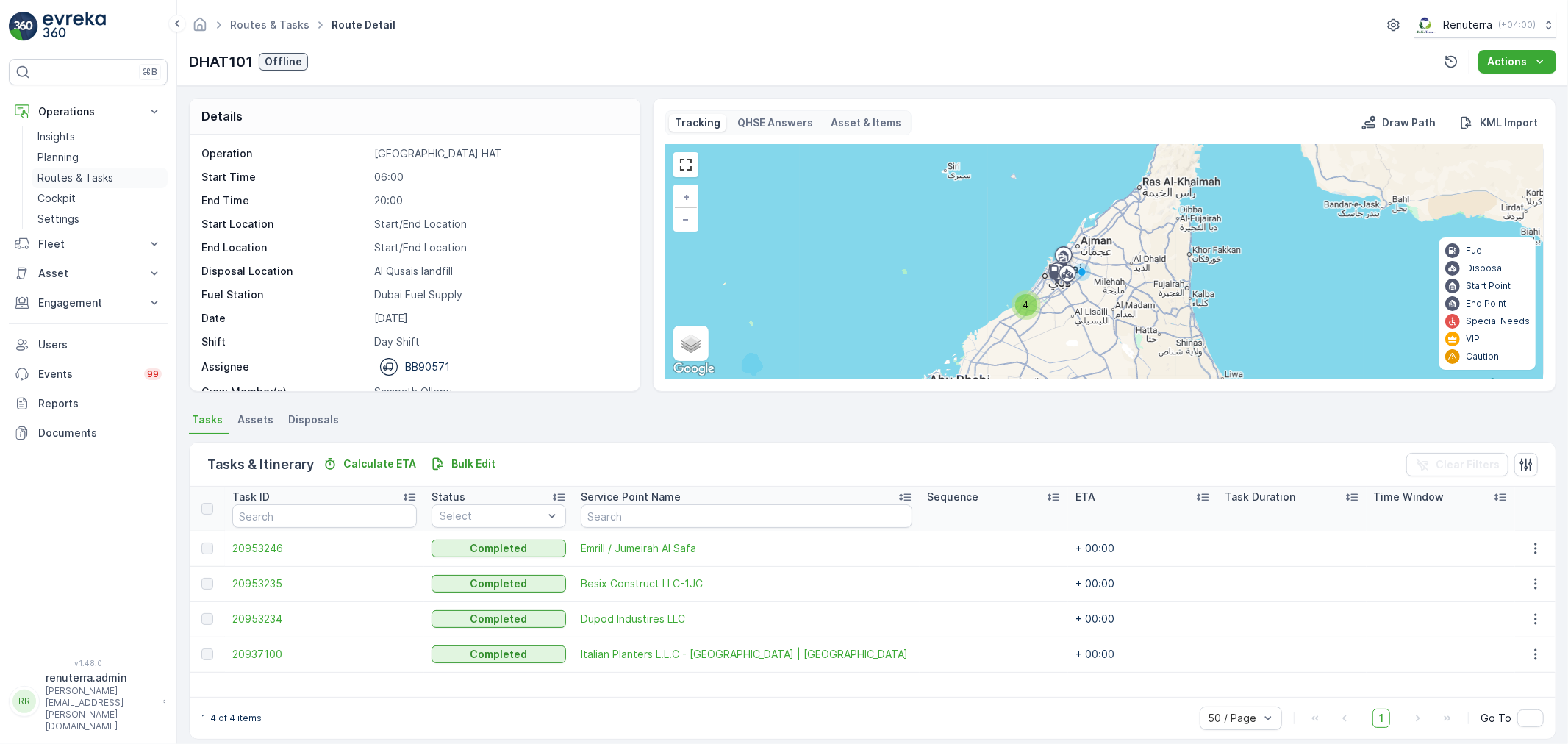
click at [87, 180] on p "Routes & Tasks" at bounding box center [75, 178] width 76 height 15
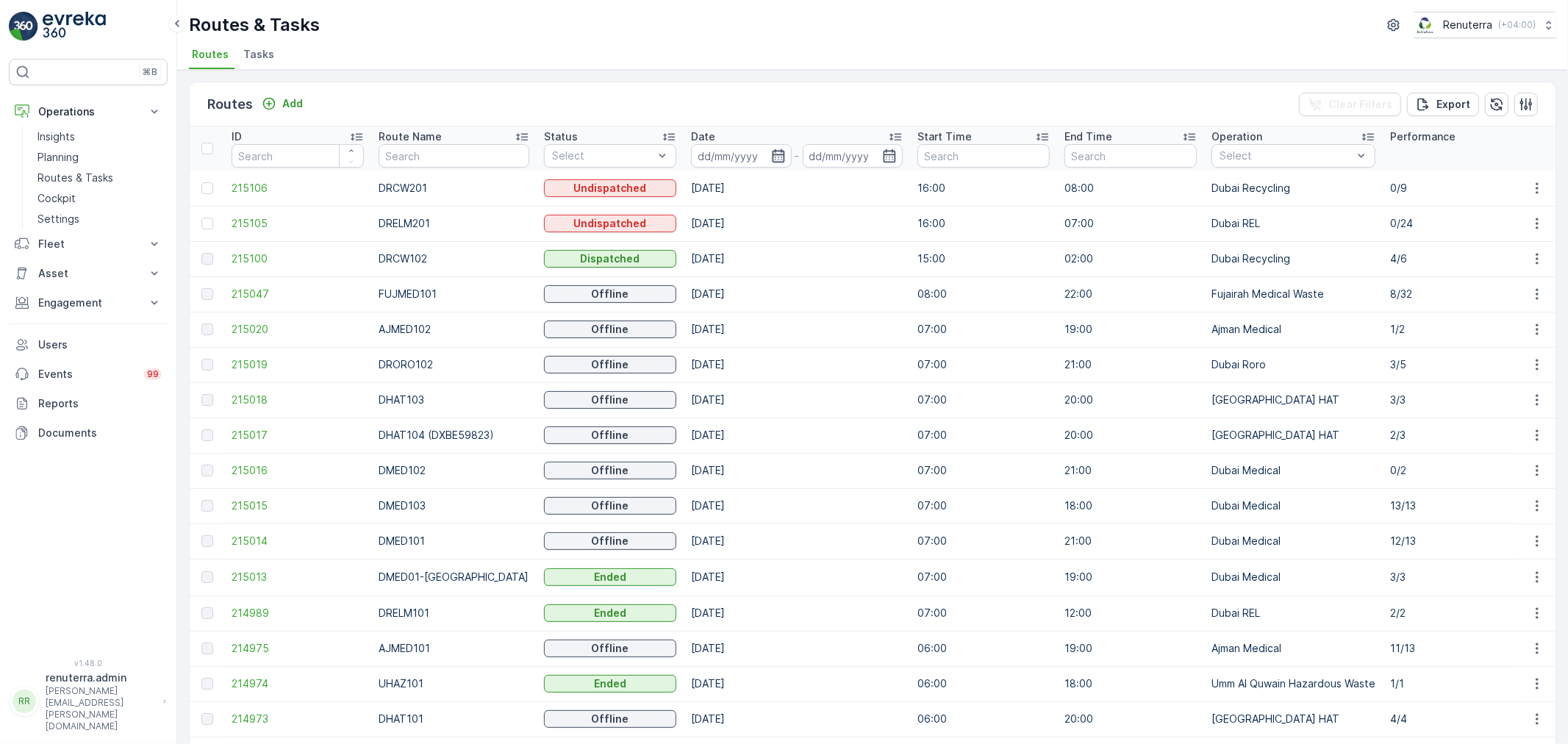
click at [771, 150] on icon "button" at bounding box center [778, 156] width 15 height 15
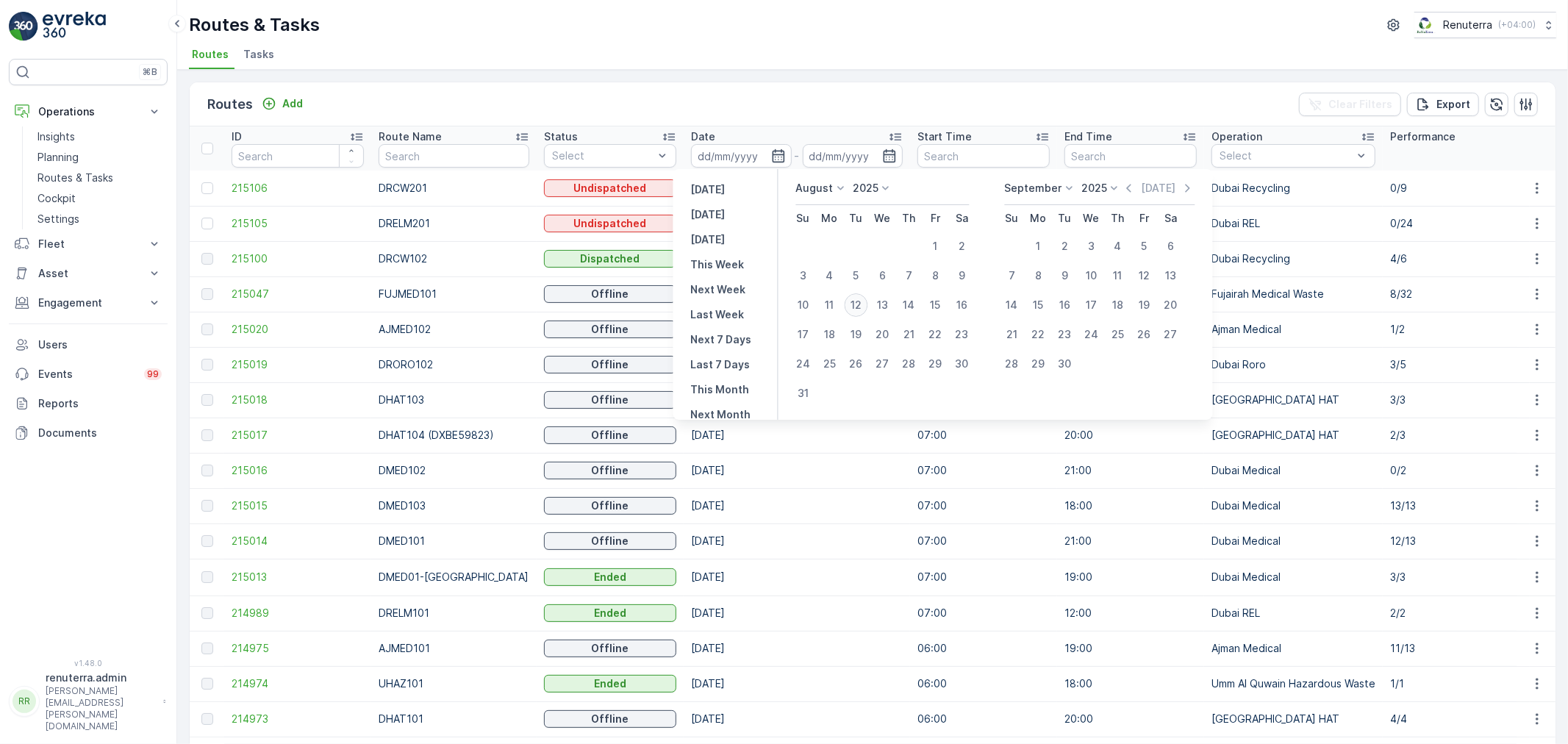
click at [860, 302] on div "12" at bounding box center [857, 305] width 24 height 24
type input "[DATE]"
click at [860, 302] on div "12" at bounding box center [857, 305] width 24 height 24
type input "[DATE]"
click at [730, 40] on div "Routes & Tasks Renuterra ( +04:00 ) Routes Tasks" at bounding box center [872, 35] width 1391 height 70
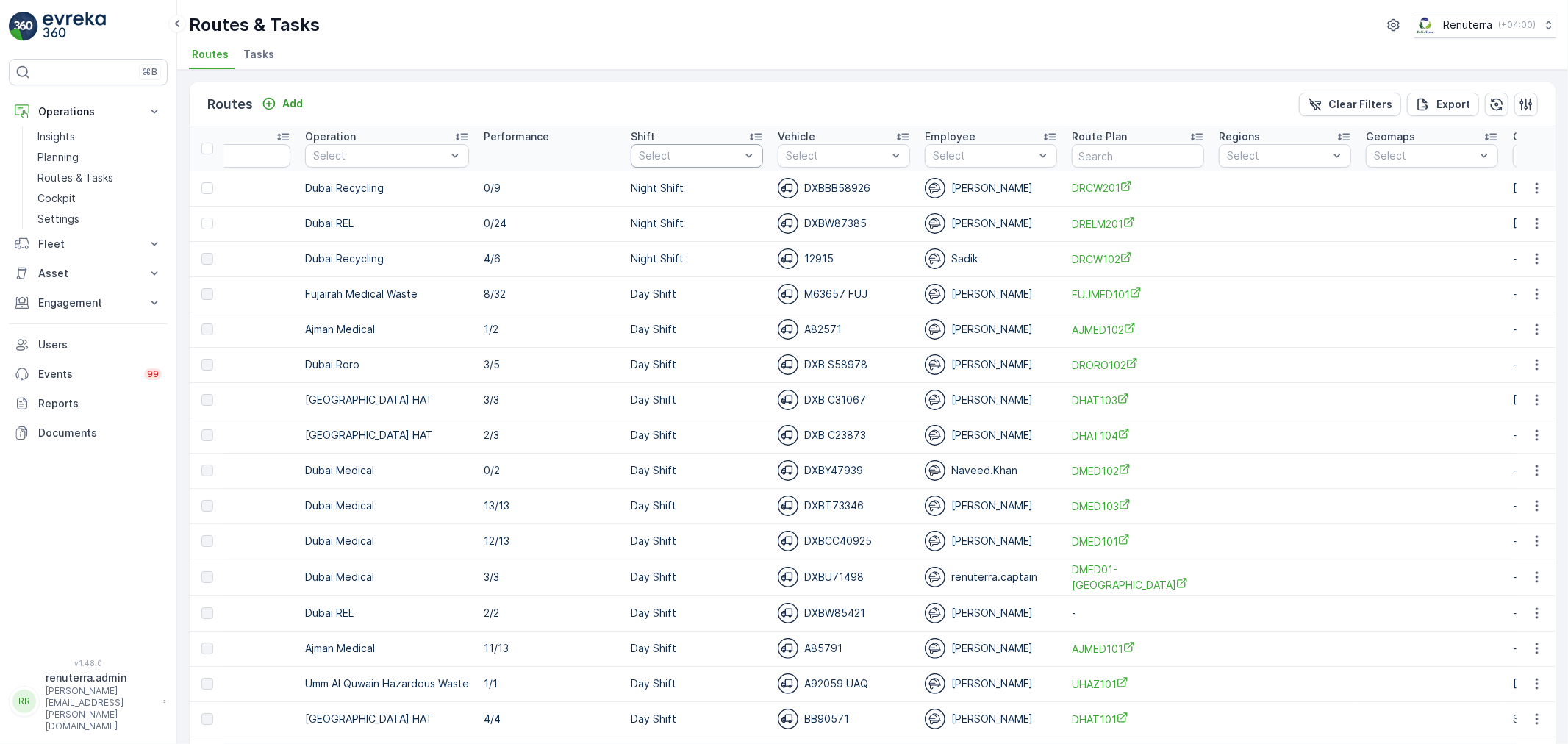
click at [659, 155] on div at bounding box center [689, 156] width 104 height 12
click at [639, 233] on div at bounding box center [645, 237] width 12 height 12
